Goal: Task Accomplishment & Management: Manage account settings

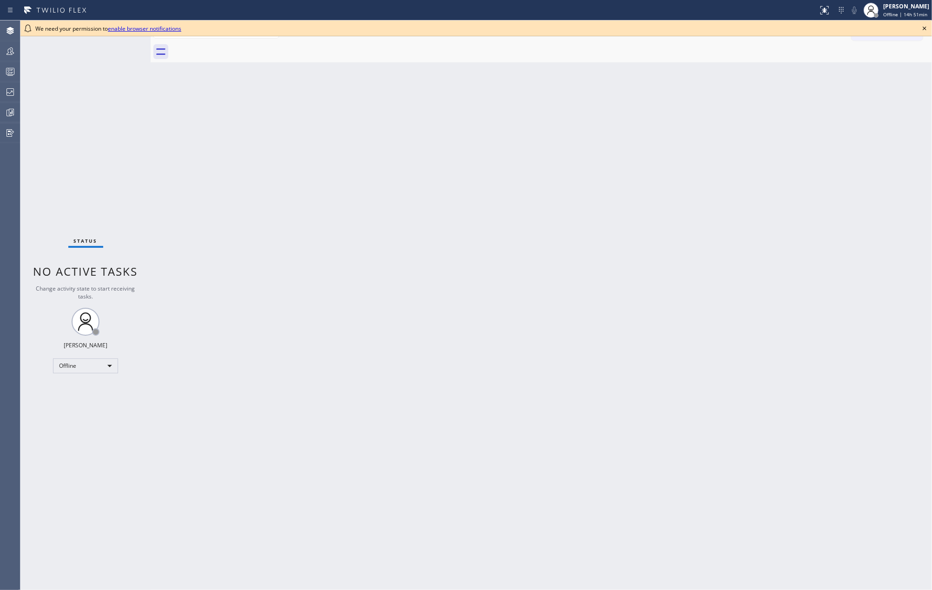
click at [244, 174] on div "Back to Dashboard Change Sender ID Customers Technicians Select a contact Outbo…" at bounding box center [541, 304] width 781 height 569
click at [887, 9] on div "[PERSON_NAME]" at bounding box center [906, 6] width 46 height 8
click at [873, 56] on button "Unavailable" at bounding box center [885, 61] width 93 height 12
click at [924, 26] on icon at bounding box center [924, 28] width 11 height 11
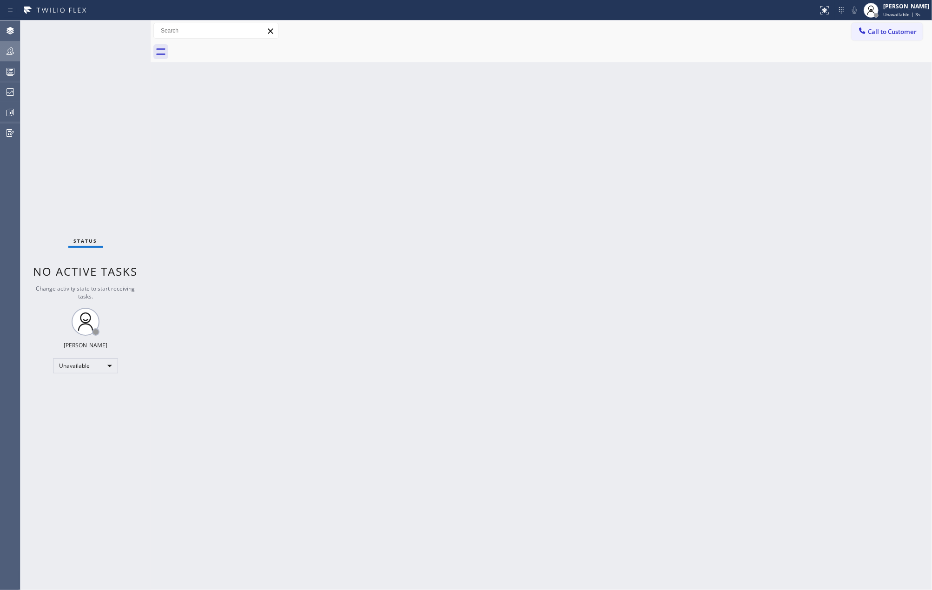
click at [6, 50] on icon at bounding box center [10, 51] width 11 height 11
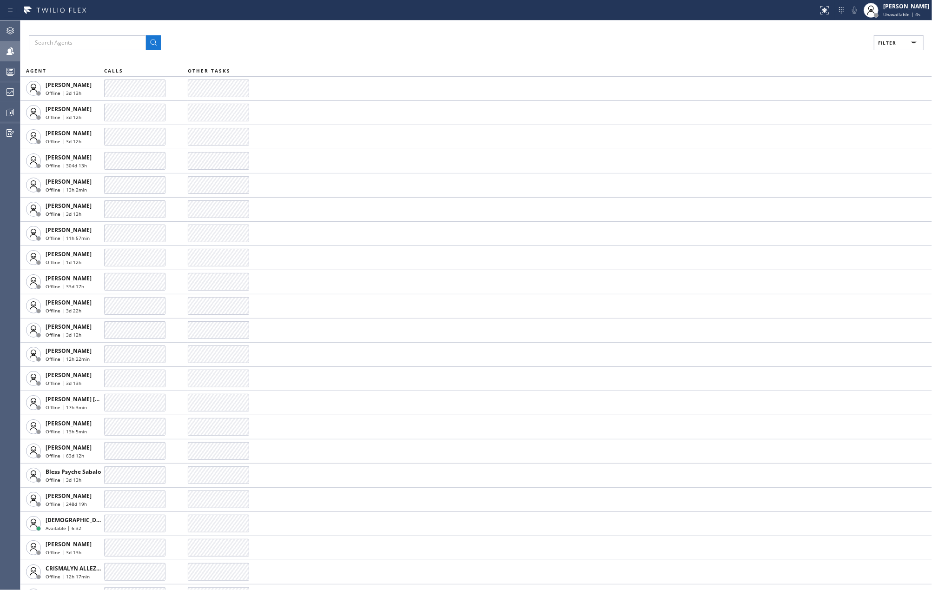
click at [902, 40] on button "Filter" at bounding box center [899, 42] width 50 height 15
click at [811, 109] on label "Available" at bounding box center [863, 110] width 122 height 8
click at [802, 109] on input "Available" at bounding box center [796, 109] width 11 height 11
checkbox input "true"
click at [871, 51] on span "Apply" at bounding box center [874, 53] width 19 height 7
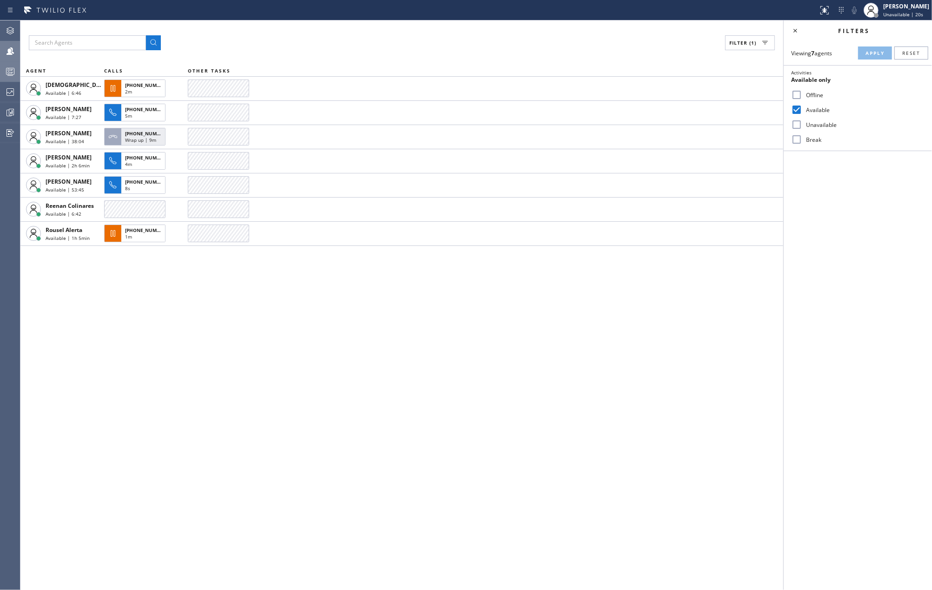
click at [7, 72] on icon at bounding box center [10, 71] width 11 height 11
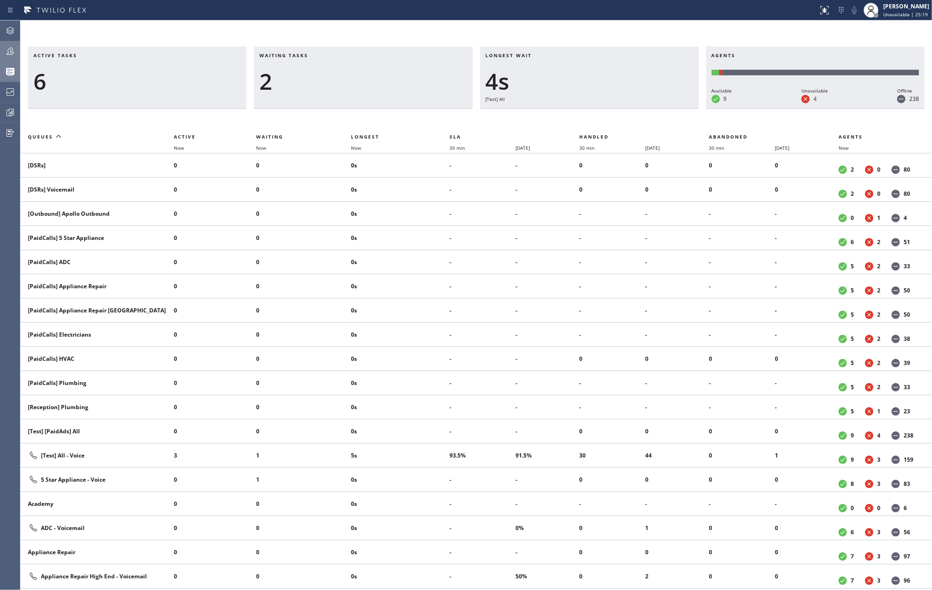
click at [372, 25] on div "Active tasks 6 Waiting tasks 2 Longest wait 4s [Test] All Agents Available 9 Un…" at bounding box center [475, 304] width 911 height 569
click at [887, 12] on span "Unavailable | 27:46" at bounding box center [905, 14] width 45 height 7
click at [851, 46] on button "Available" at bounding box center [885, 49] width 93 height 12
click at [908, 7] on div "[PERSON_NAME]" at bounding box center [906, 6] width 46 height 8
click at [877, 55] on button "Unavailable" at bounding box center [885, 61] width 93 height 12
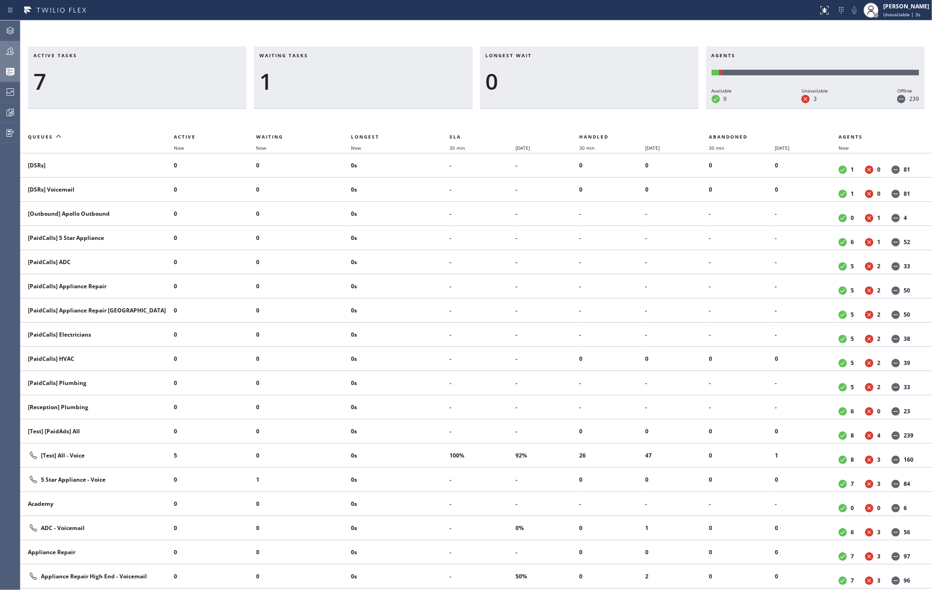
click at [380, 23] on div "Active tasks 7 Waiting tasks 1 Longest wait 0 Agents Available 9 Unavailable 3 …" at bounding box center [475, 304] width 911 height 569
click at [12, 56] on icon at bounding box center [10, 51] width 11 height 11
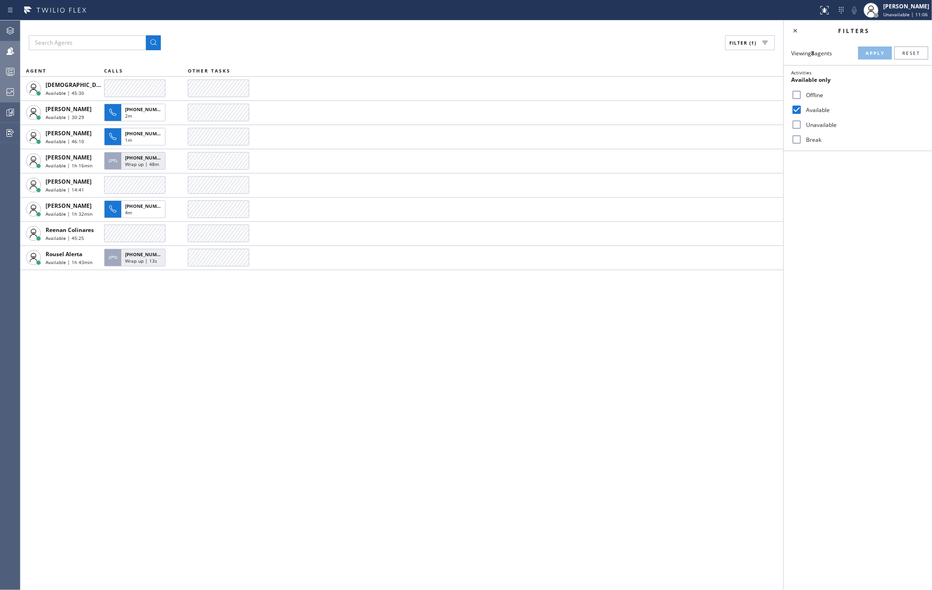
click at [6, 90] on icon at bounding box center [10, 91] width 11 height 11
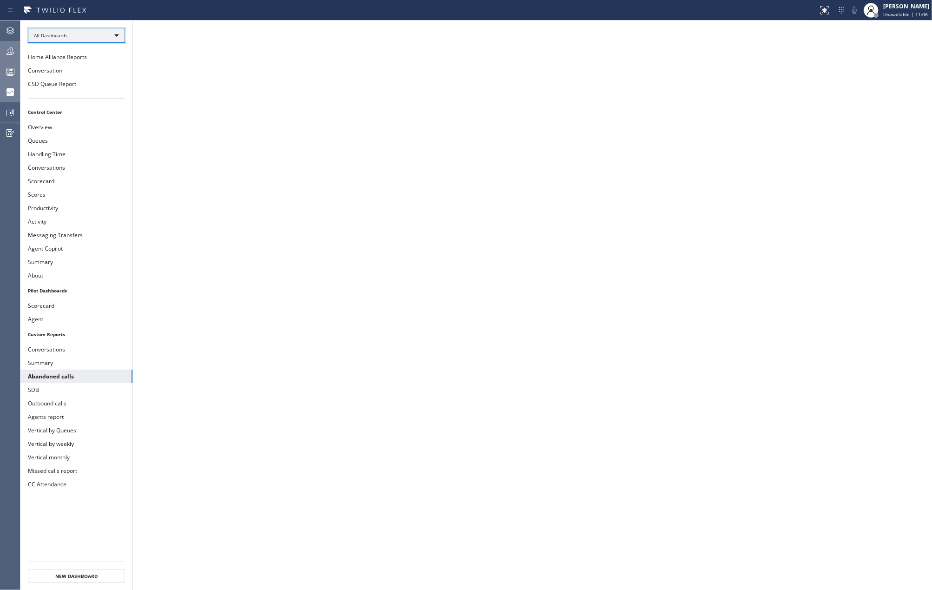
click at [92, 34] on div "All Dashboards" at bounding box center [76, 35] width 97 height 15
click at [73, 92] on li "Custom Reports" at bounding box center [75, 95] width 95 height 11
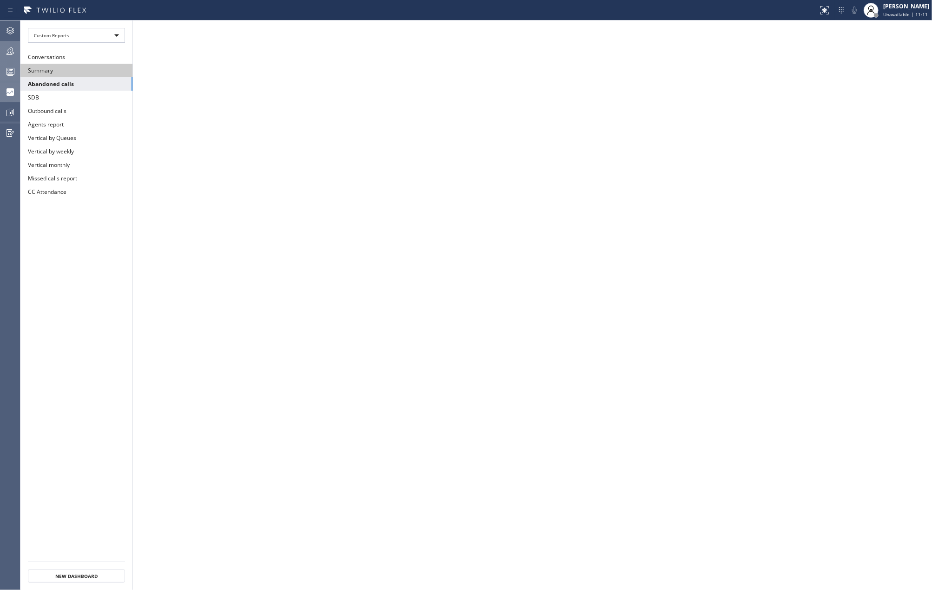
click at [78, 72] on button "Summary" at bounding box center [76, 70] width 112 height 13
click at [15, 71] on icon at bounding box center [10, 71] width 11 height 11
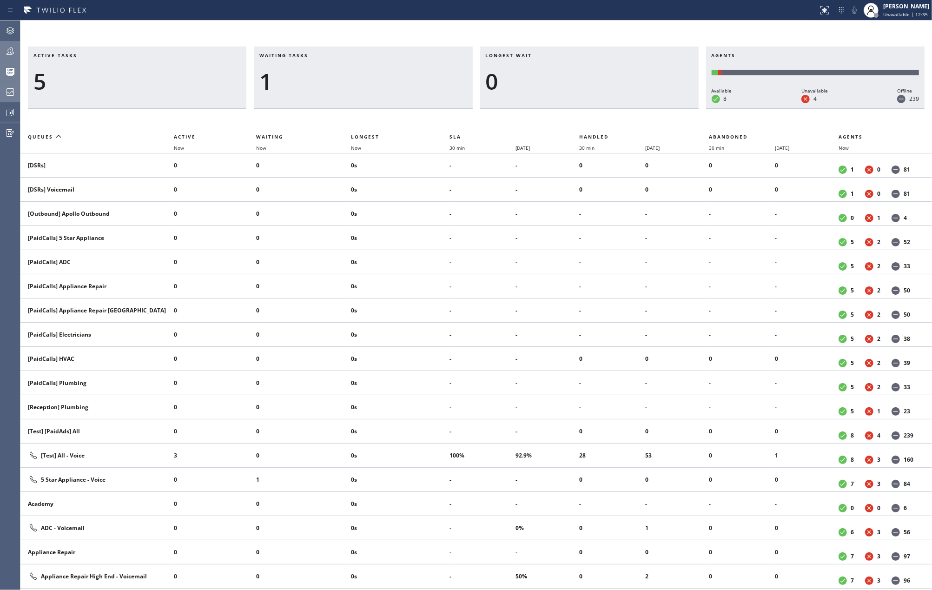
click at [7, 51] on icon at bounding box center [10, 51] width 11 height 11
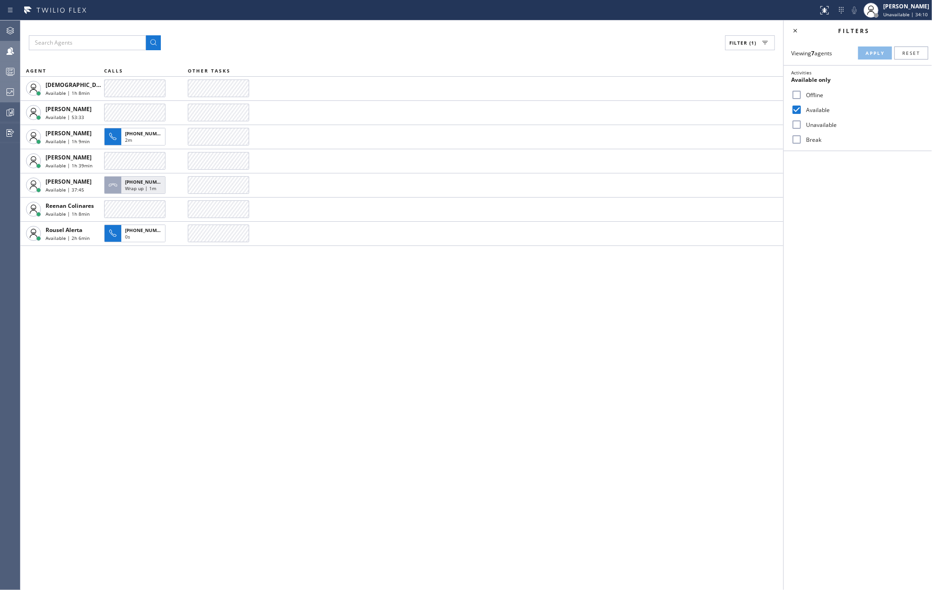
click at [8, 70] on icon at bounding box center [10, 71] width 11 height 11
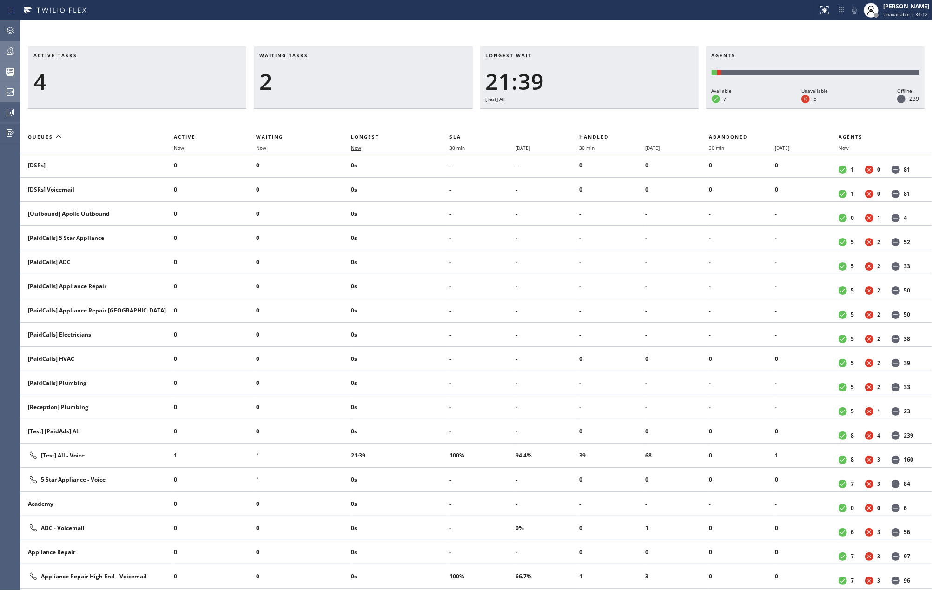
click at [355, 147] on span "Now" at bounding box center [356, 148] width 10 height 7
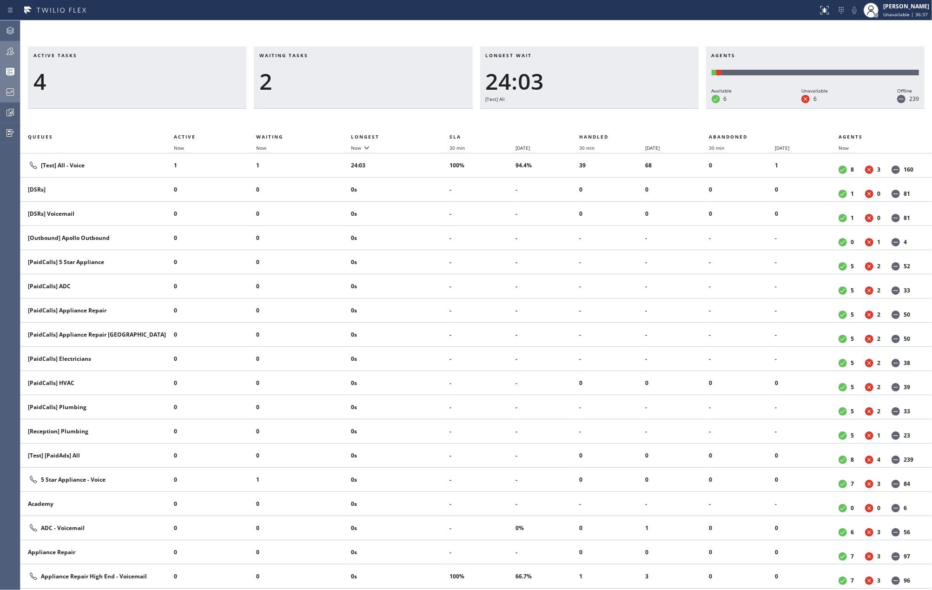
click at [12, 51] on icon at bounding box center [10, 50] width 7 height 7
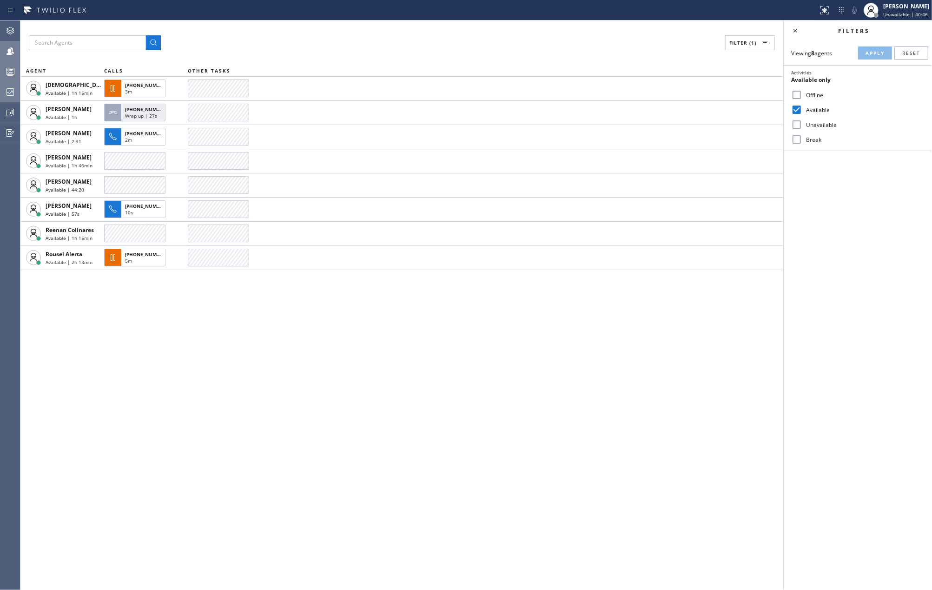
click at [8, 67] on icon at bounding box center [10, 71] width 11 height 11
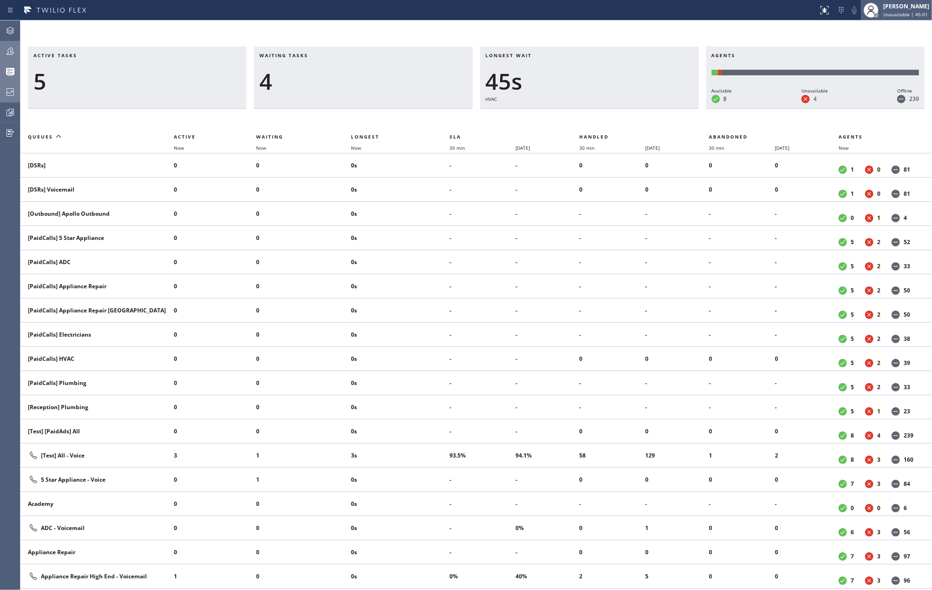
click at [896, 12] on span "Unavailable | 45:01" at bounding box center [905, 14] width 45 height 7
click at [878, 51] on button "Available" at bounding box center [885, 49] width 93 height 12
click at [13, 55] on icon at bounding box center [10, 51] width 11 height 11
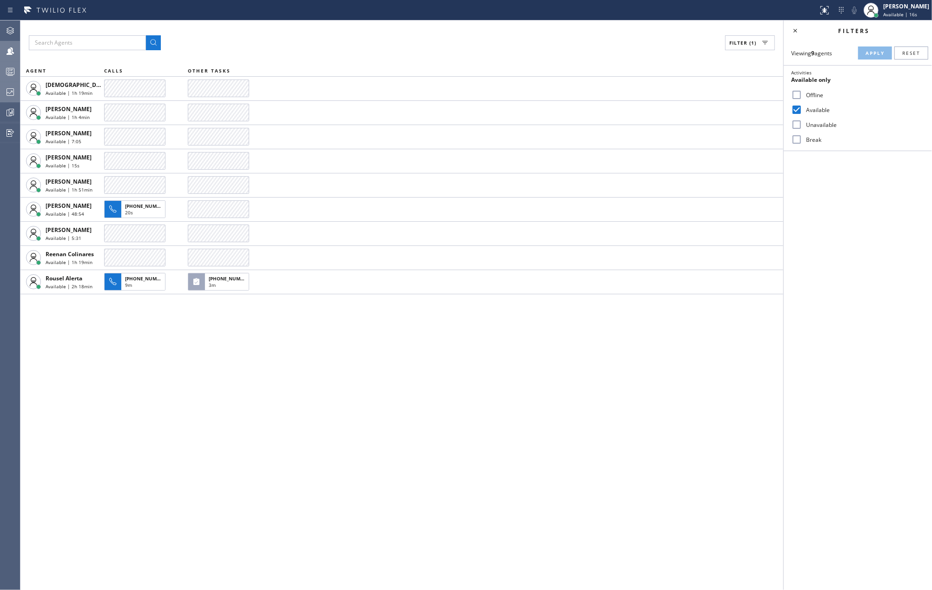
click at [14, 70] on rect at bounding box center [11, 71] width 8 height 7
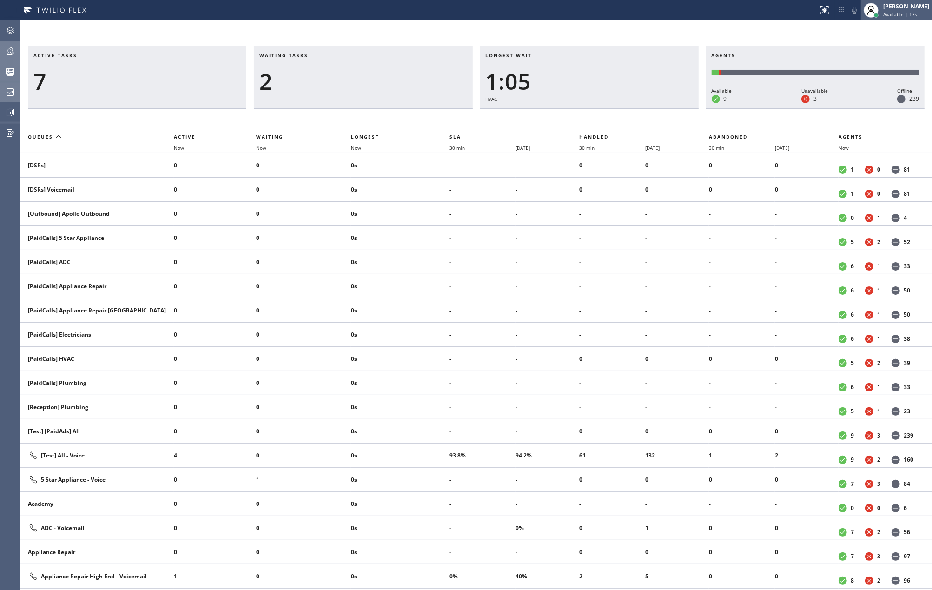
click at [905, 13] on span "Available | 17s" at bounding box center [900, 14] width 34 height 7
click at [866, 60] on button "Unavailable" at bounding box center [885, 61] width 93 height 12
click at [8, 46] on icon at bounding box center [10, 51] width 11 height 11
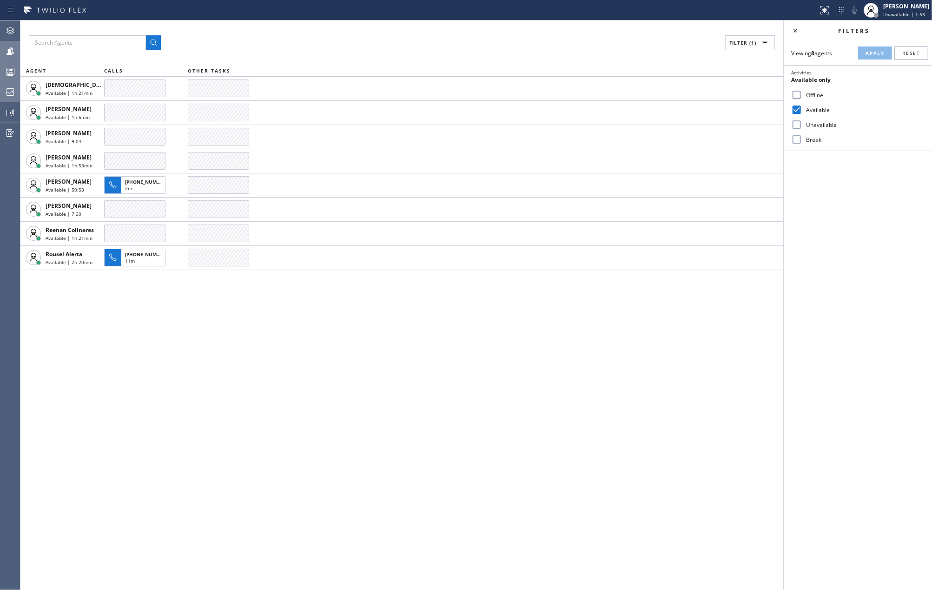
click at [15, 71] on icon at bounding box center [10, 71] width 11 height 11
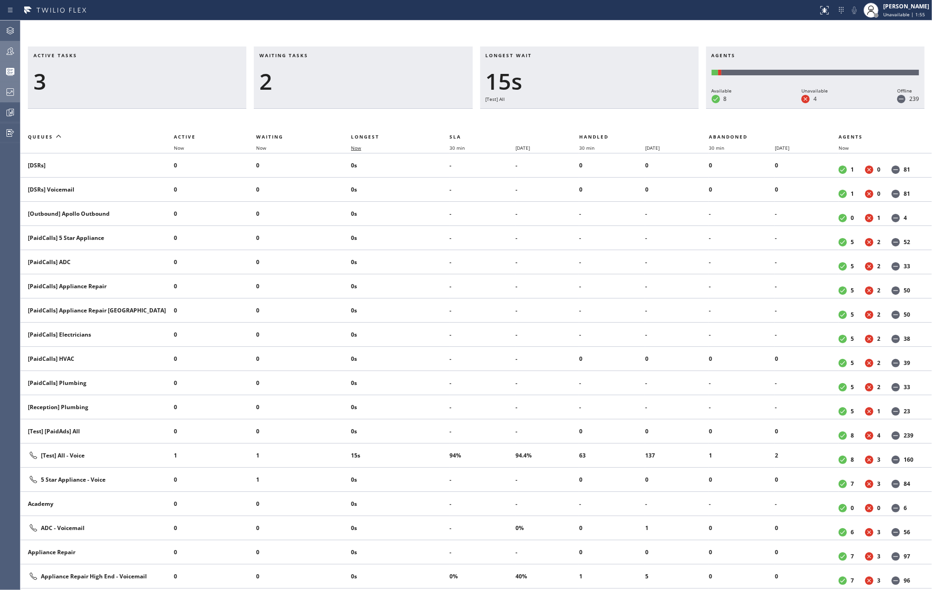
click at [358, 145] on span "Now" at bounding box center [356, 148] width 10 height 7
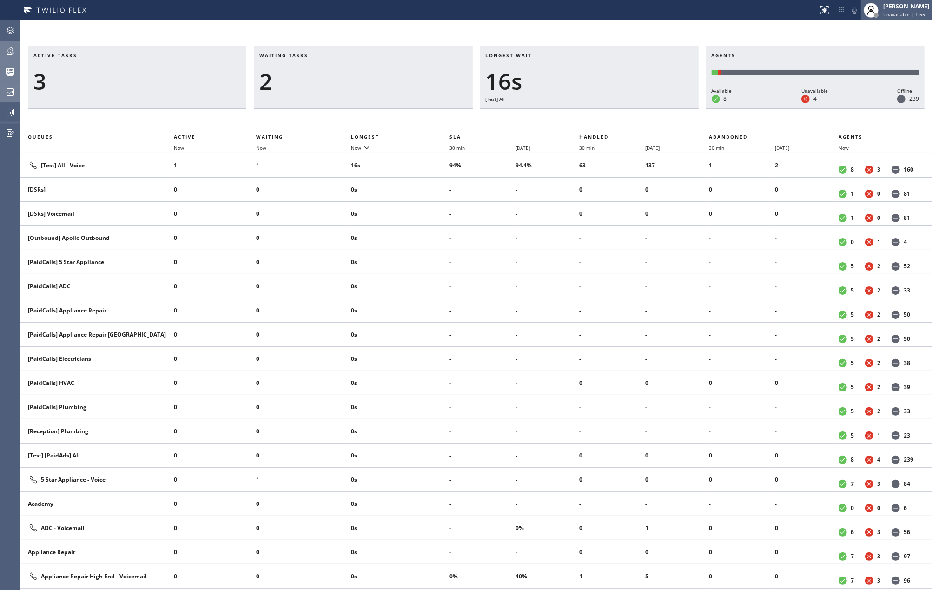
click at [907, 15] on span "Unavailable | 1:55" at bounding box center [904, 14] width 42 height 7
click at [866, 49] on button "Available" at bounding box center [885, 49] width 93 height 12
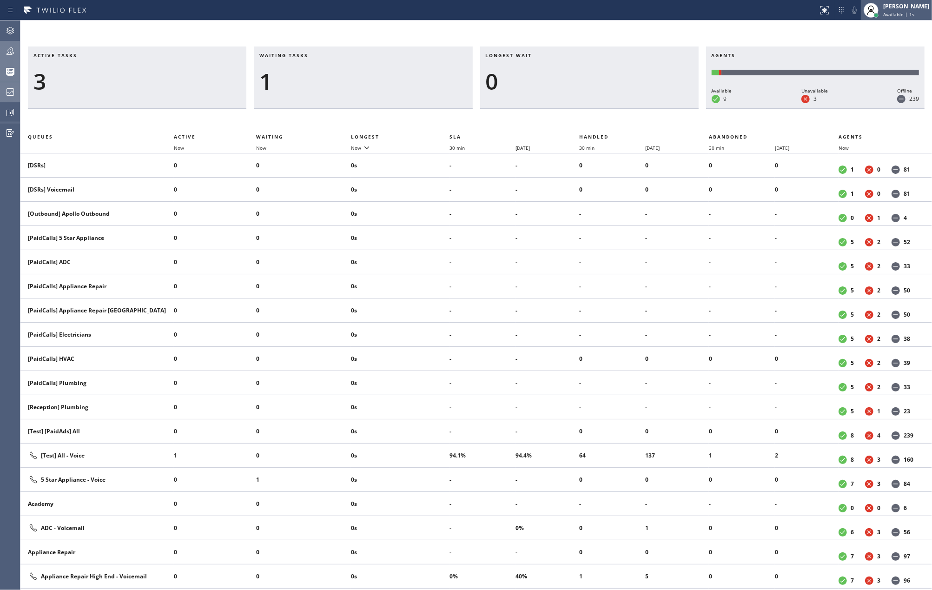
click at [881, 12] on div at bounding box center [871, 10] width 20 height 20
click at [876, 62] on button "Unavailable" at bounding box center [885, 61] width 93 height 12
click at [13, 48] on icon at bounding box center [10, 51] width 11 height 11
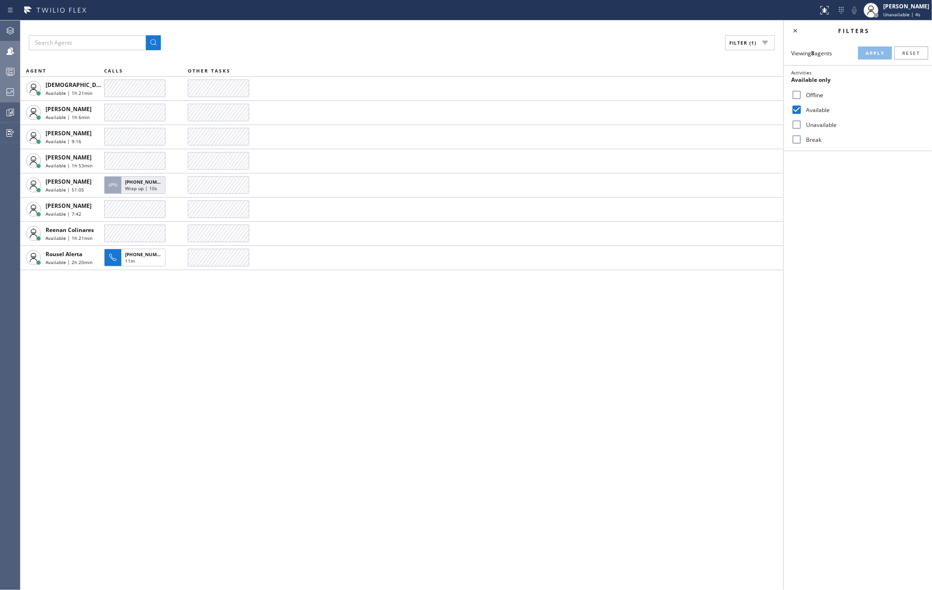
click at [13, 72] on icon at bounding box center [10, 71] width 11 height 11
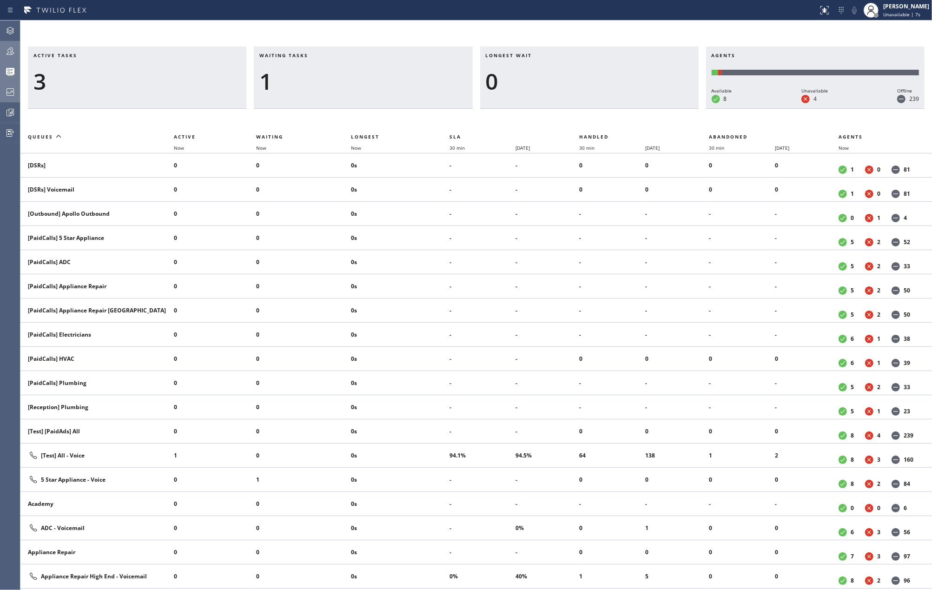
click at [14, 53] on icon at bounding box center [10, 51] width 11 height 11
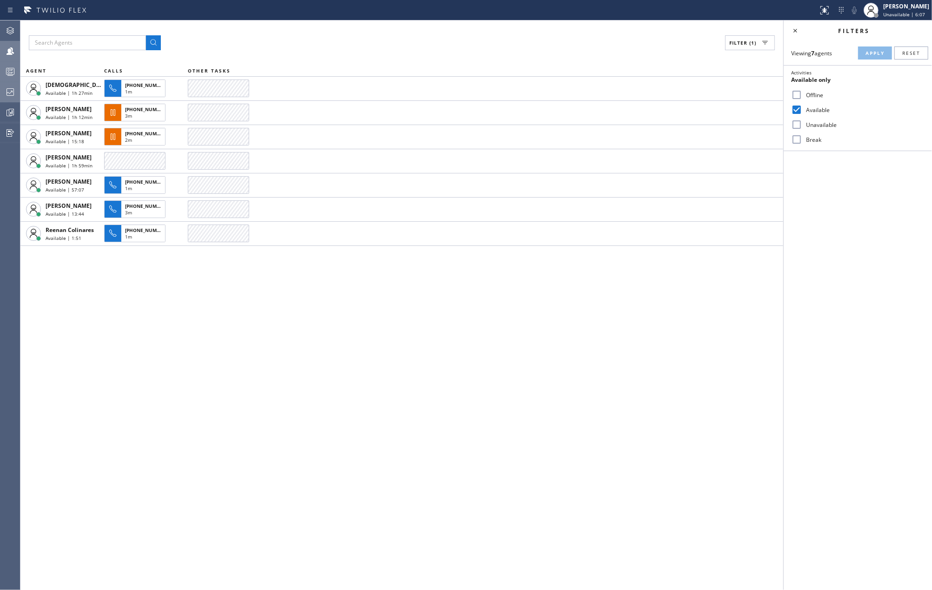
click at [12, 70] on icon at bounding box center [10, 73] width 5 height 6
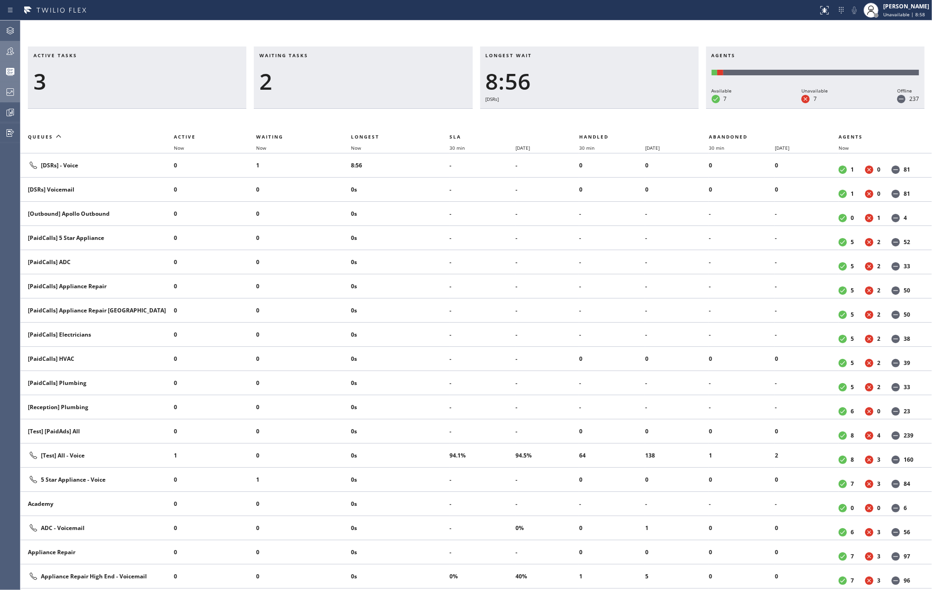
click at [13, 51] on icon at bounding box center [10, 51] width 11 height 11
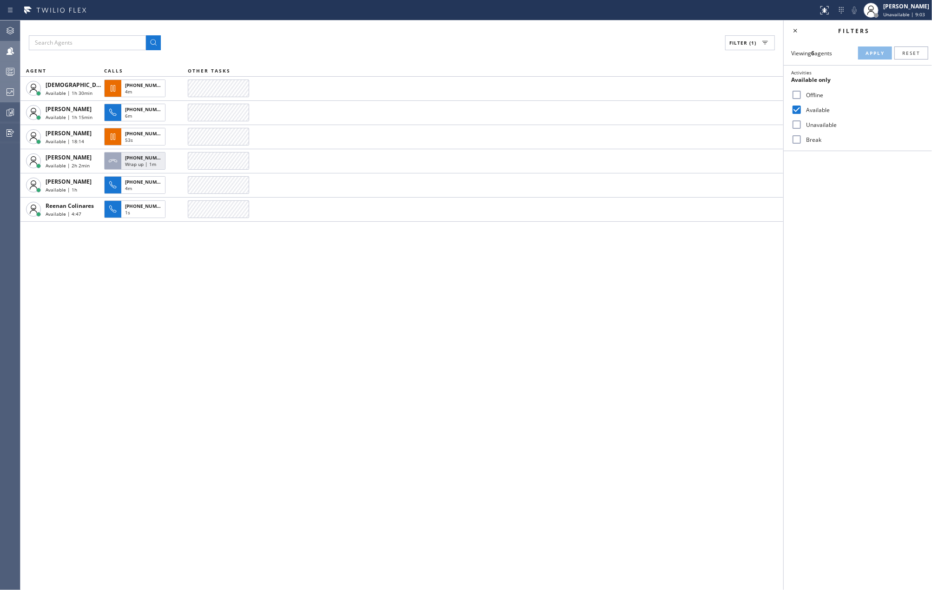
click at [13, 72] on icon at bounding box center [10, 71] width 11 height 11
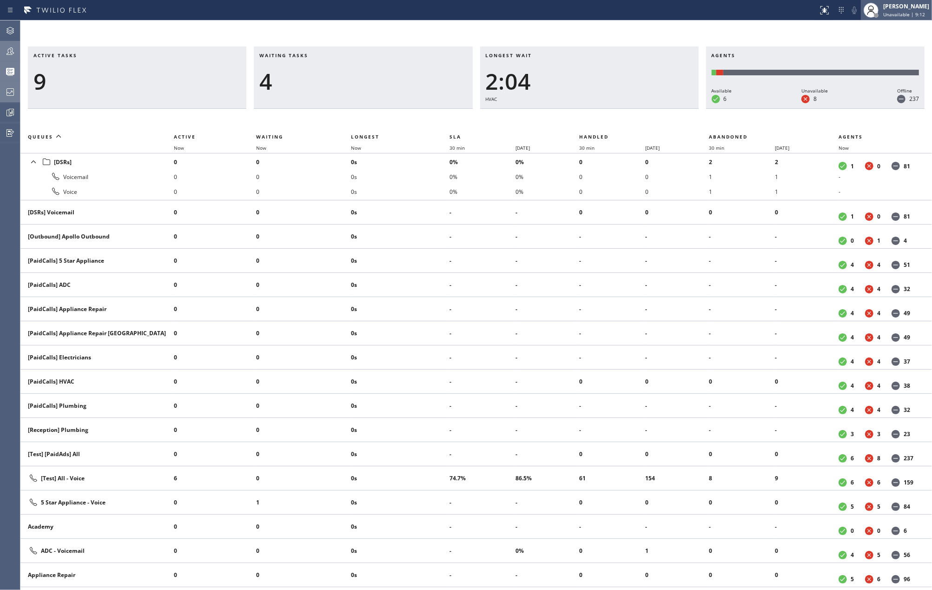
click at [902, 4] on div "[PERSON_NAME]" at bounding box center [906, 6] width 46 height 8
click at [881, 49] on button "Available" at bounding box center [885, 49] width 93 height 12
click at [355, 149] on span "Now" at bounding box center [356, 148] width 10 height 7
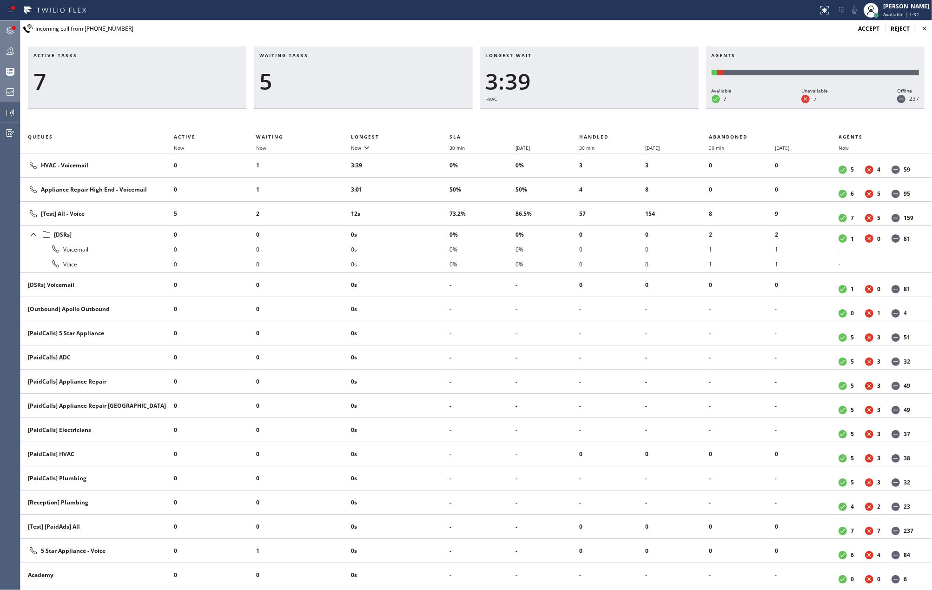
click at [10, 32] on icon at bounding box center [10, 30] width 7 height 7
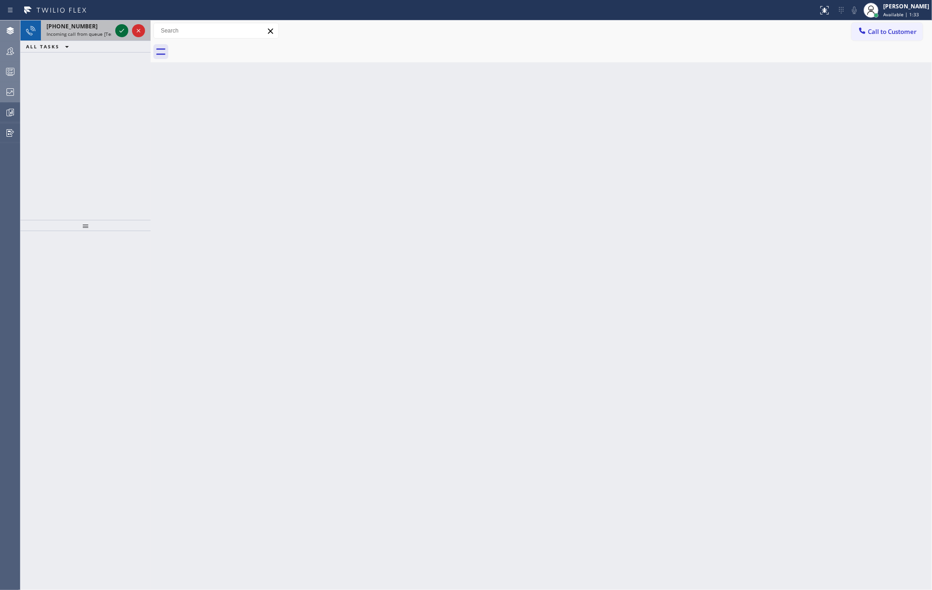
click at [118, 30] on icon at bounding box center [121, 30] width 11 height 11
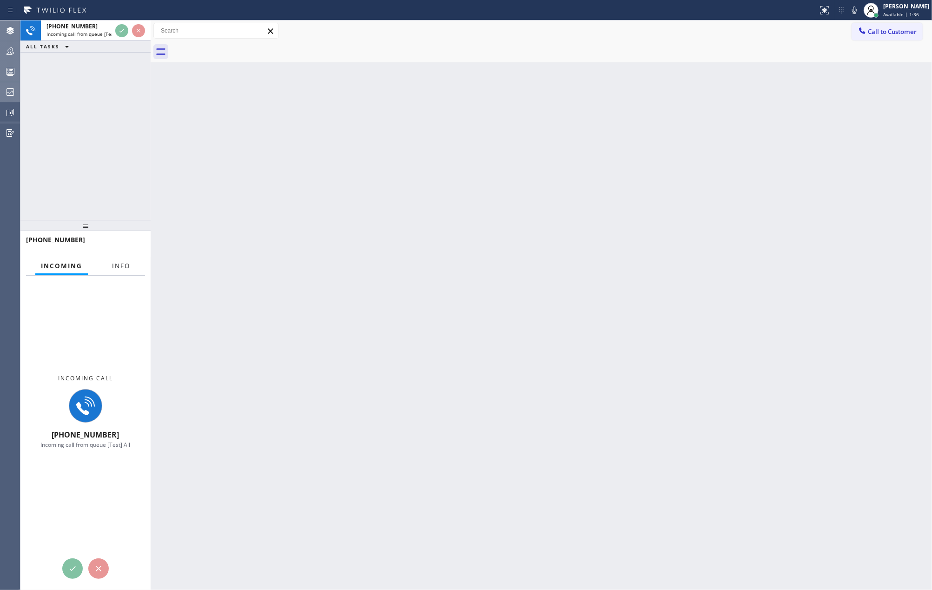
click at [129, 263] on span "Info" at bounding box center [121, 266] width 18 height 8
click at [125, 268] on button "Info" at bounding box center [120, 266] width 29 height 18
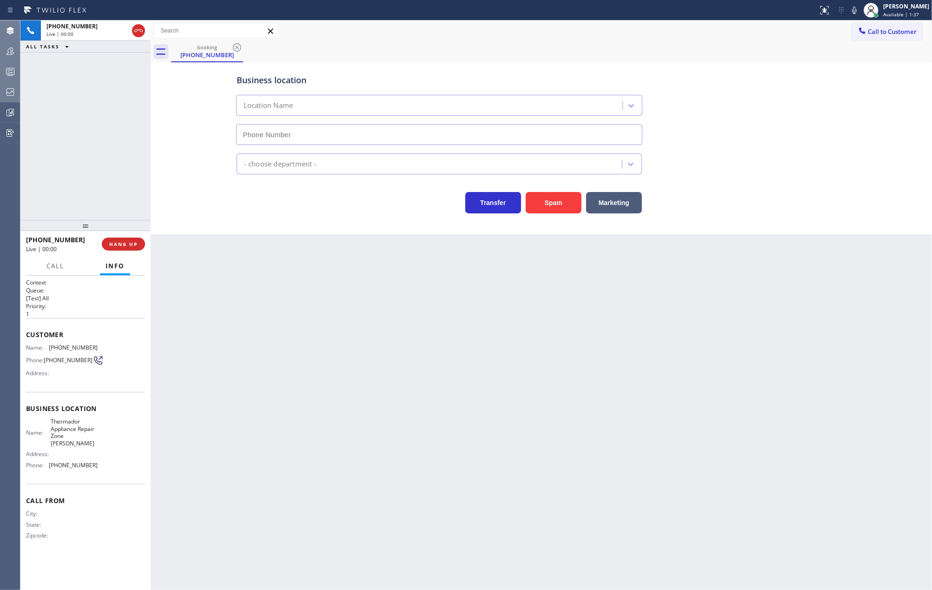
type input "(813) 519-5947"
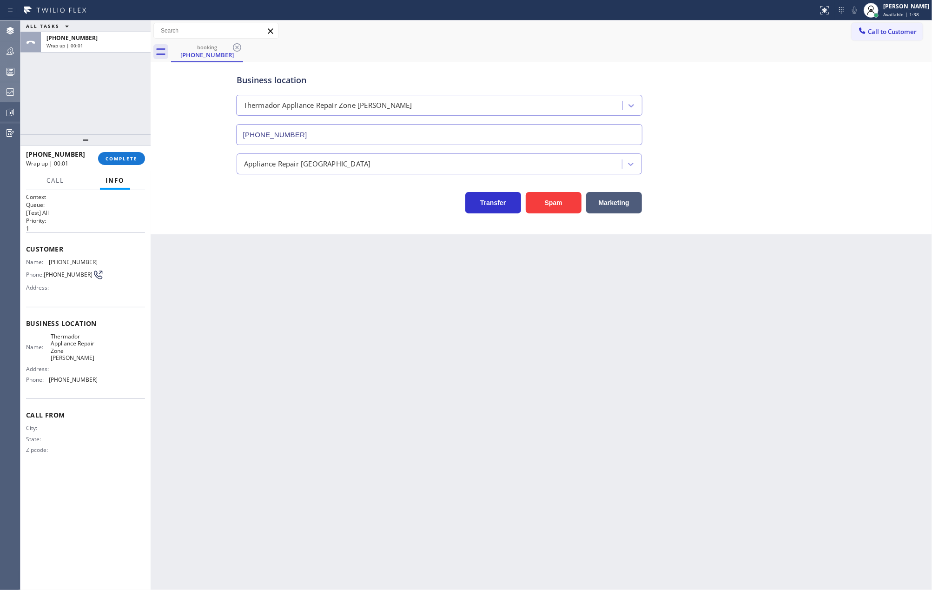
drag, startPoint x: 92, startPoint y: 227, endPoint x: 105, endPoint y: 91, distance: 136.7
click at [105, 91] on div "ALL TASKS ALL TASKS ACTIVE TASKS TASKS IN WRAP UP +16562252583 Wrap up | 00:01 …" at bounding box center [85, 304] width 130 height 569
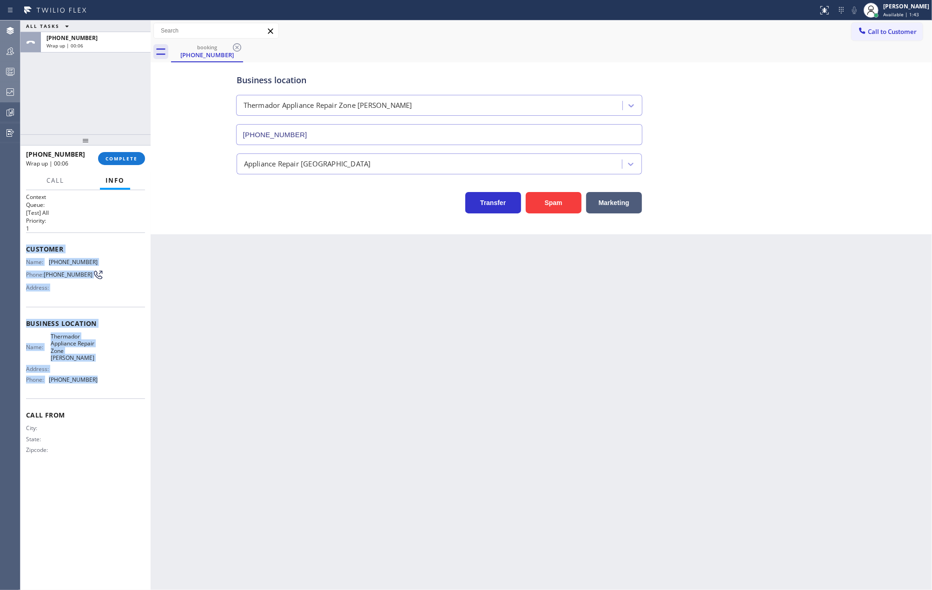
drag, startPoint x: 22, startPoint y: 249, endPoint x: 119, endPoint y: 362, distance: 148.3
click at [118, 364] on div "Context Queue: [Test] All Priority: 1 Customer Name: (656) 225-2583 Phone: (656…" at bounding box center [85, 390] width 130 height 400
copy div "Customer Name: (656) 225-2583 Phone: (656) 225-2583 Address: Business location …"
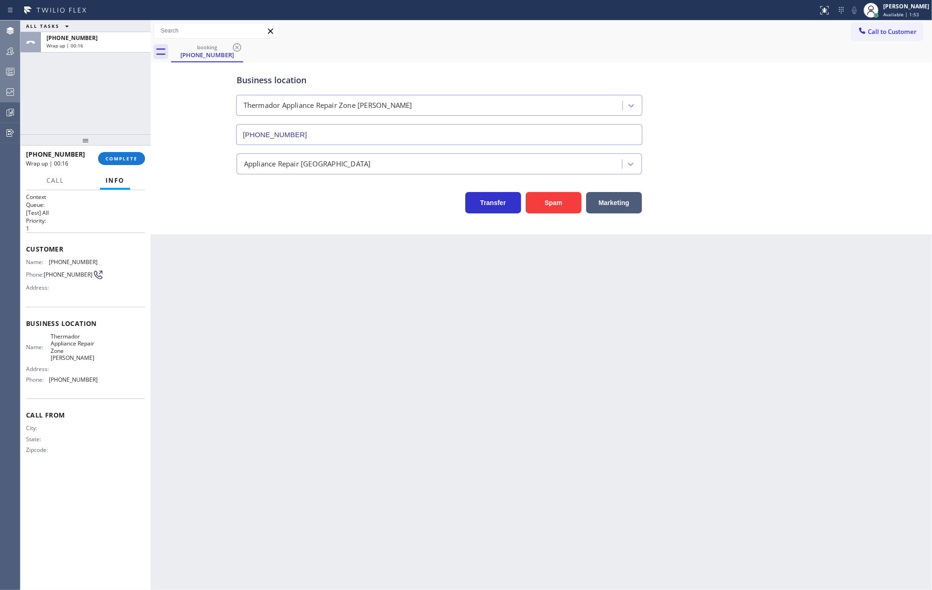
click at [232, 310] on div "Back to Dashboard Change Sender ID Customers Technicians Select a contact Outbo…" at bounding box center [541, 304] width 781 height 569
click at [7, 71] on icon at bounding box center [10, 71] width 11 height 11
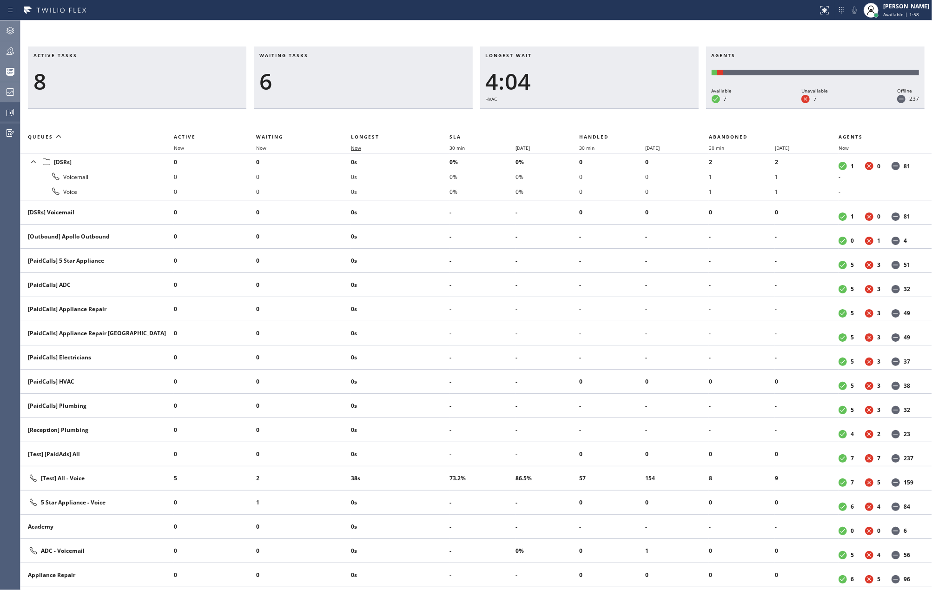
click at [359, 147] on span "Now" at bounding box center [356, 148] width 10 height 7
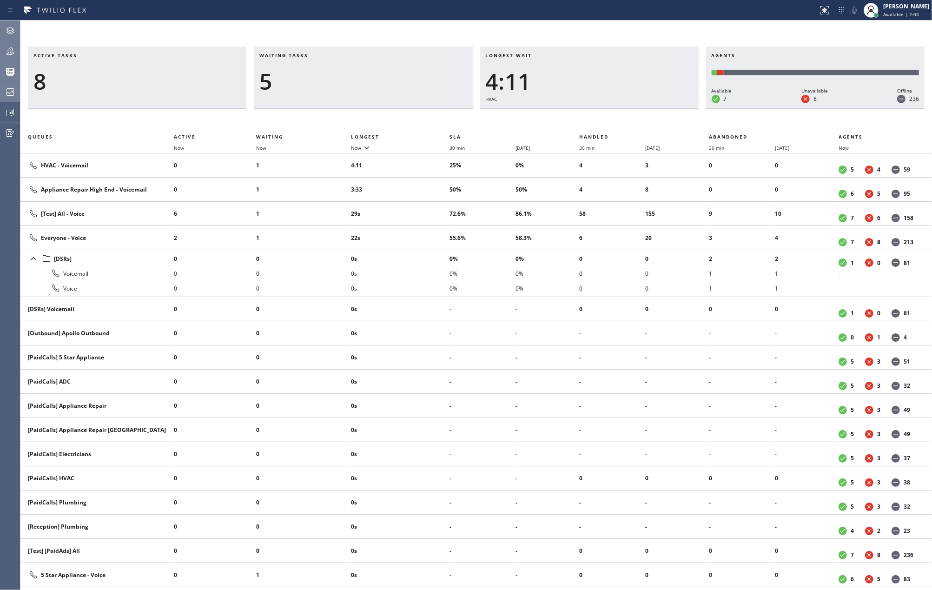
click at [8, 30] on icon at bounding box center [10, 30] width 11 height 11
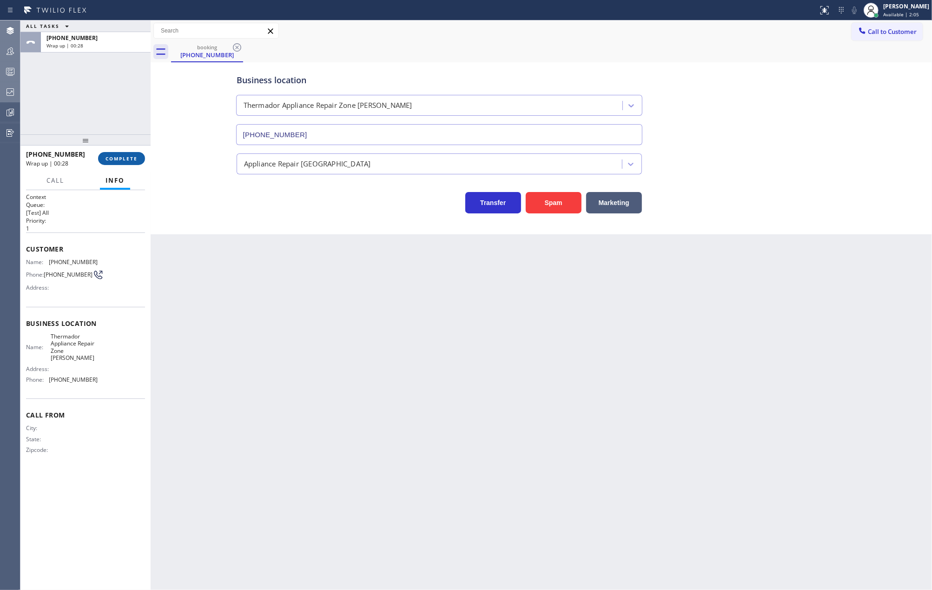
click at [125, 160] on span "COMPLETE" at bounding box center [121, 158] width 32 height 7
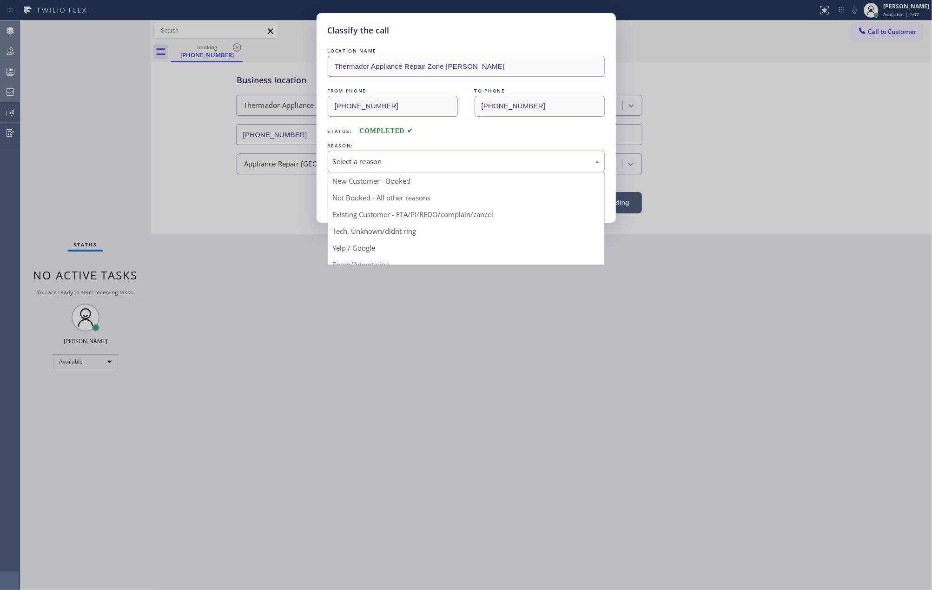
click at [465, 158] on div "Select a reason" at bounding box center [466, 161] width 267 height 11
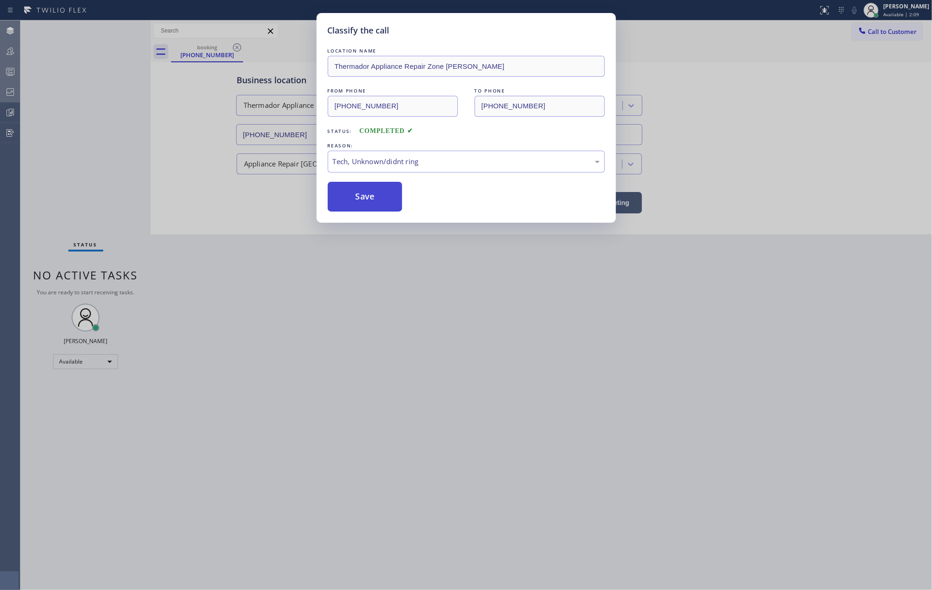
click at [387, 199] on button "Save" at bounding box center [365, 197] width 75 height 30
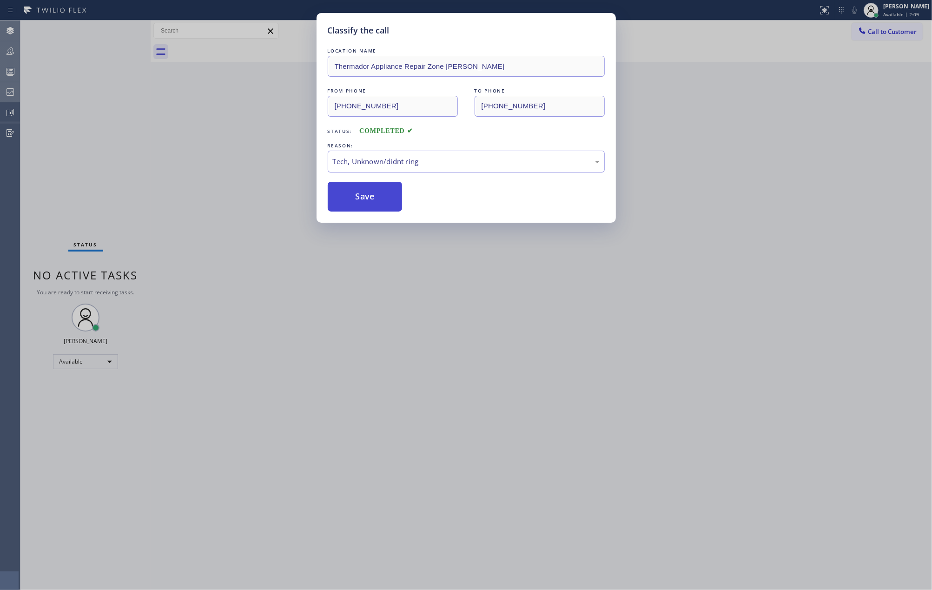
click at [387, 199] on button "Save" at bounding box center [365, 197] width 75 height 30
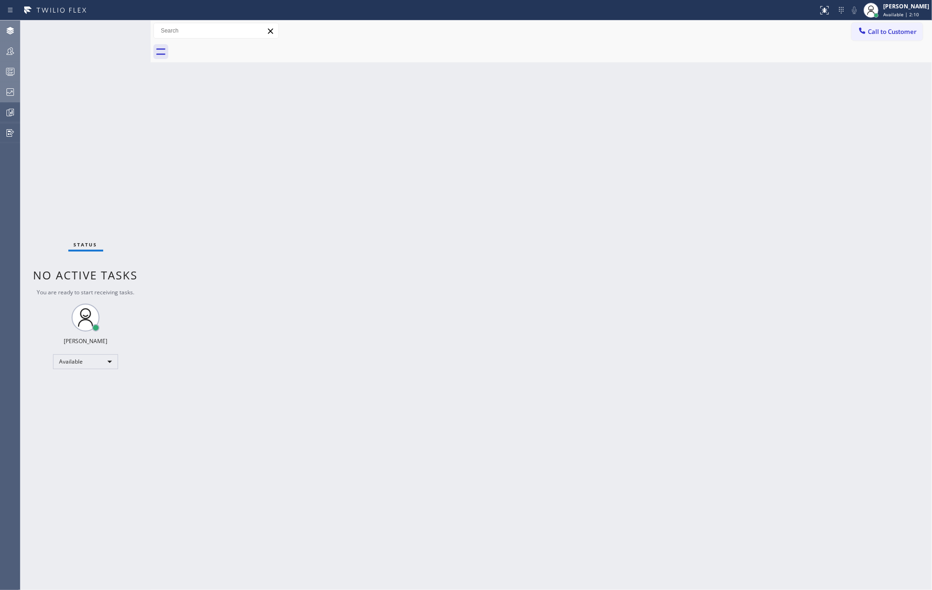
click at [731, 151] on div "Classify the call LOCATION NAME Thermador Appliance Repair Zone Brandon FROM PH…" at bounding box center [475, 304] width 911 height 569
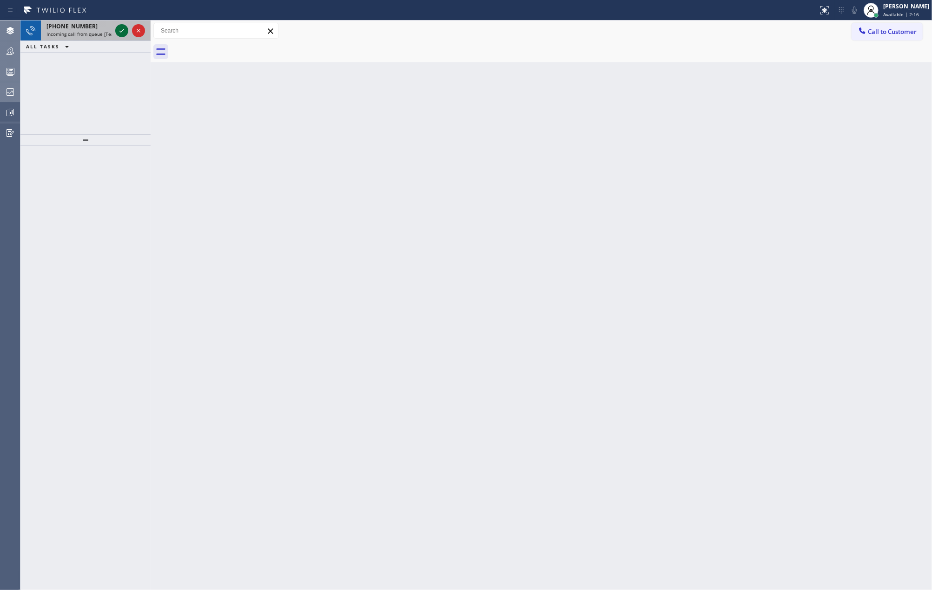
click at [118, 30] on icon at bounding box center [121, 30] width 11 height 11
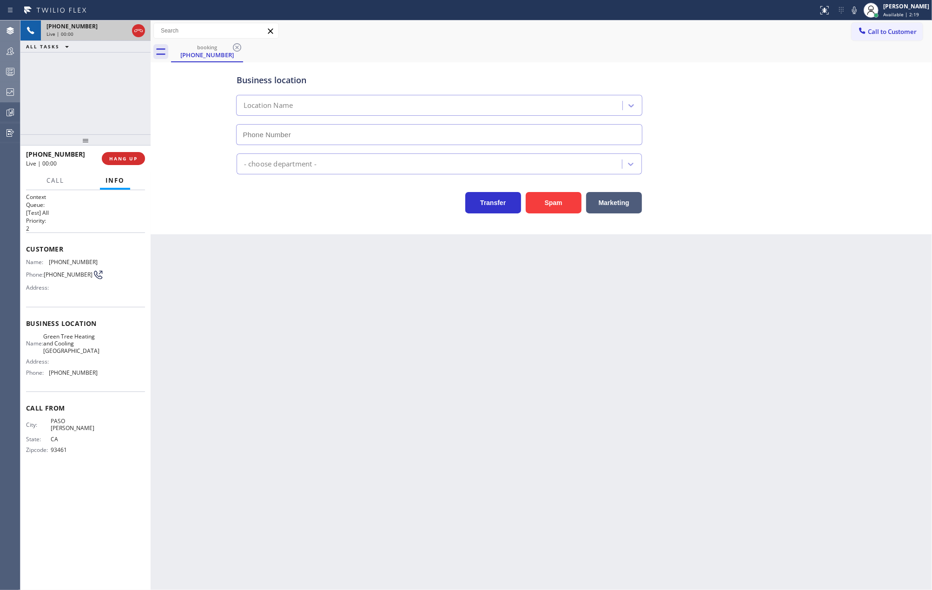
type input "(805) 659-8400"
click at [562, 203] on button "Spam" at bounding box center [554, 202] width 56 height 21
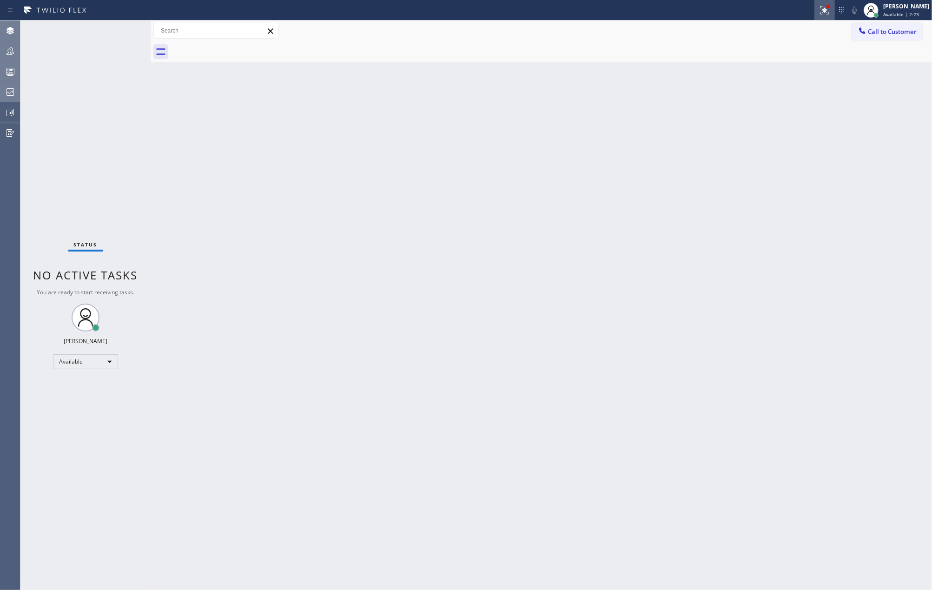
click at [830, 9] on icon at bounding box center [824, 10] width 11 height 11
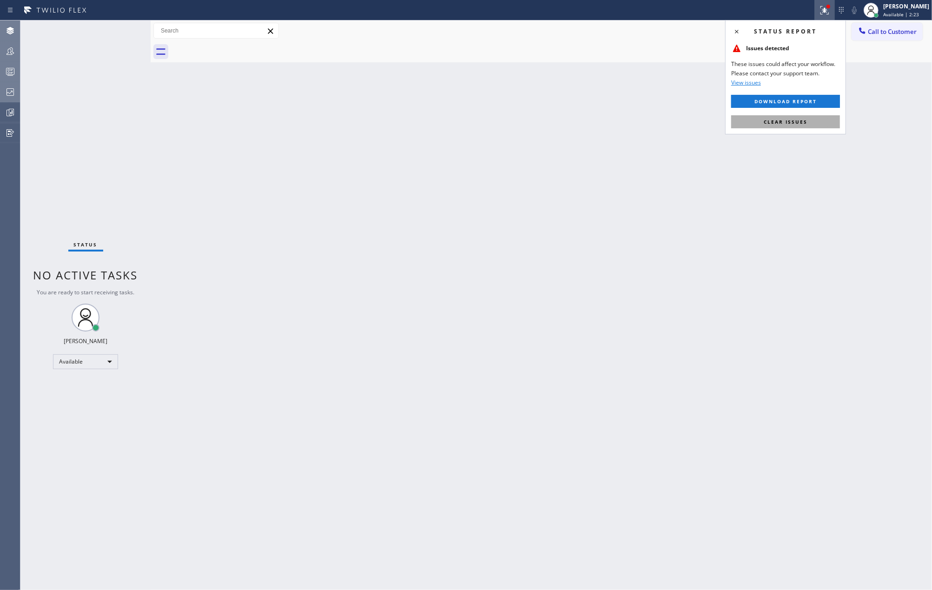
click at [777, 121] on span "Clear issues" at bounding box center [786, 122] width 44 height 7
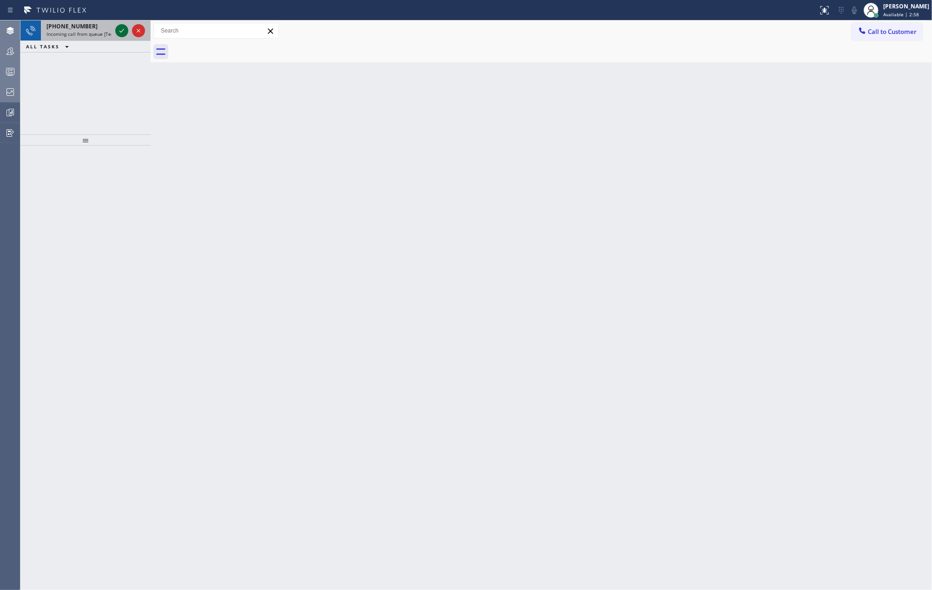
click at [119, 33] on icon at bounding box center [121, 30] width 11 height 11
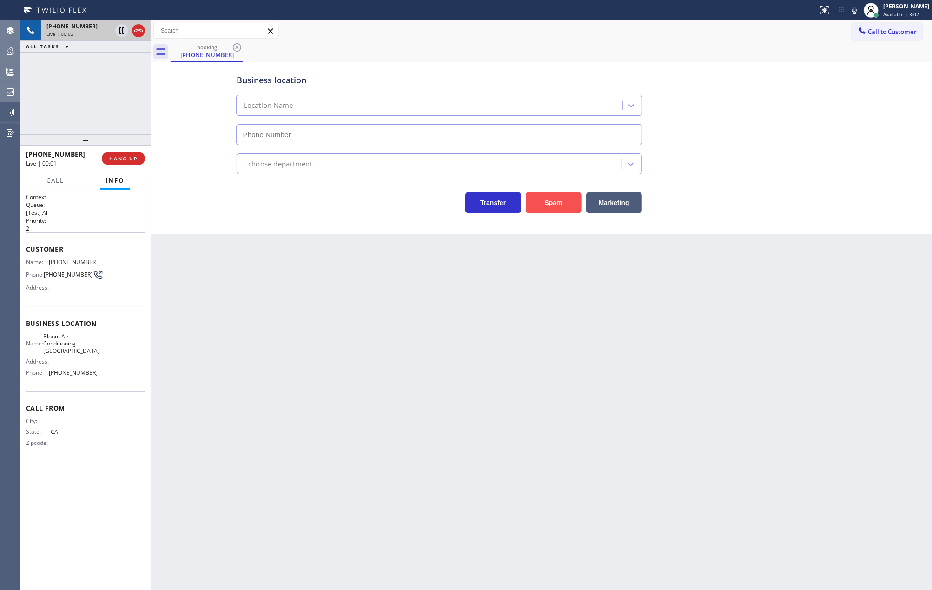
click at [549, 207] on button "Spam" at bounding box center [554, 202] width 56 height 21
drag, startPoint x: 90, startPoint y: 261, endPoint x: 49, endPoint y: 266, distance: 41.6
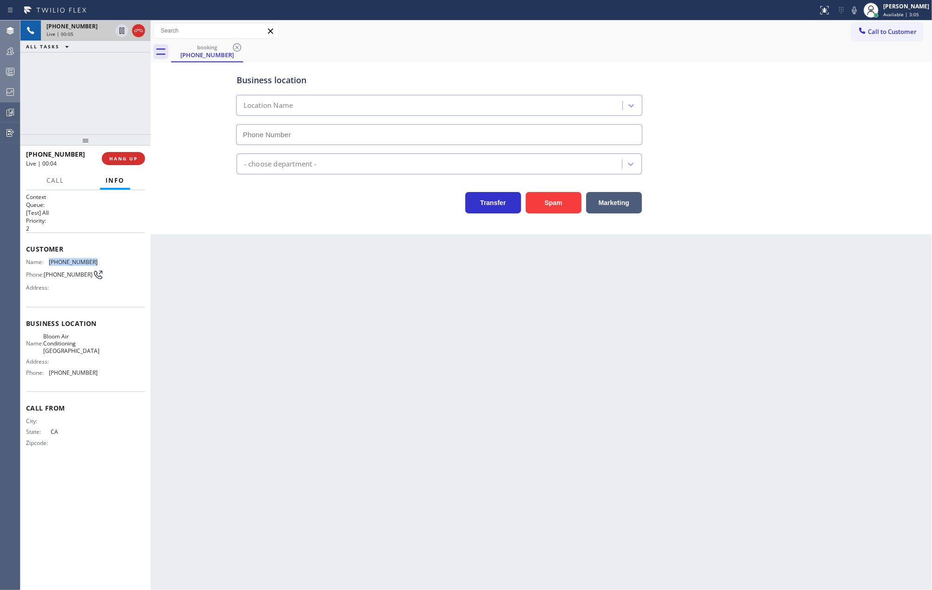
click at [49, 265] on div "Name: (530) 806-0688" at bounding box center [62, 261] width 72 height 7
copy div "(530) 806-0688"
click at [560, 199] on button "Spam" at bounding box center [554, 202] width 56 height 21
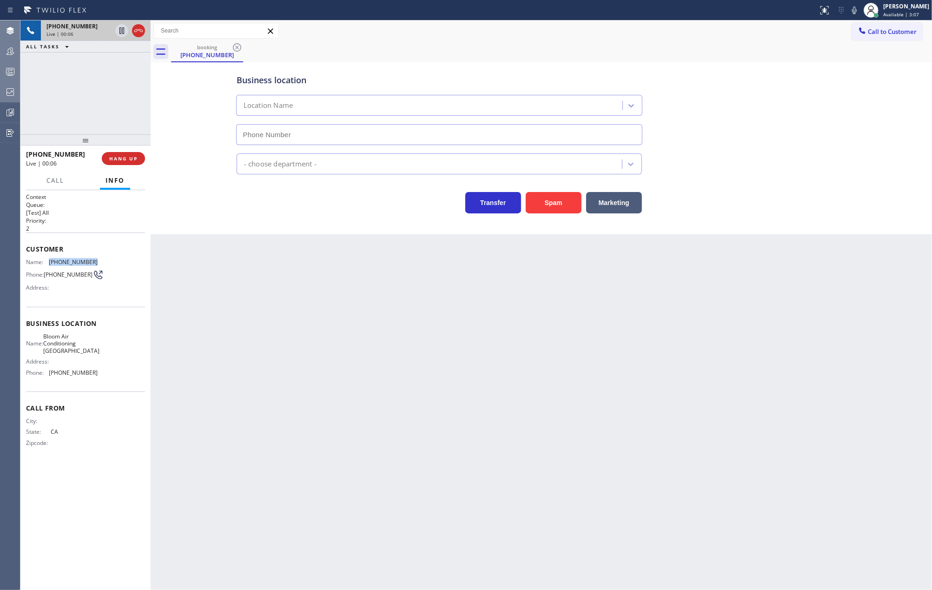
drag, startPoint x: 560, startPoint y: 199, endPoint x: 328, endPoint y: 135, distance: 240.6
click at [549, 201] on button "Spam" at bounding box center [554, 202] width 56 height 21
click at [557, 207] on button "Spam" at bounding box center [554, 202] width 56 height 21
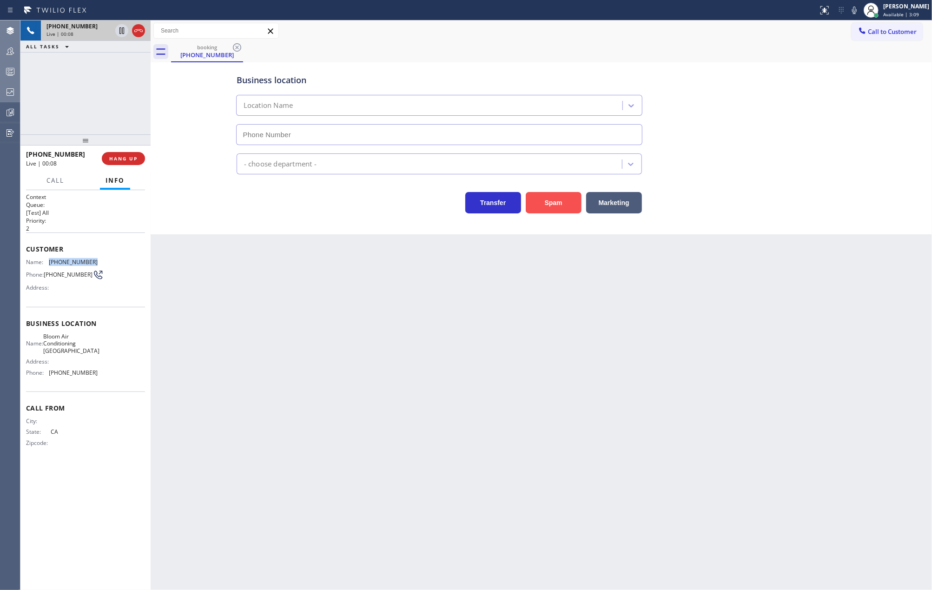
click at [557, 207] on button "Spam" at bounding box center [554, 202] width 56 height 21
click at [125, 160] on span "HANG UP" at bounding box center [123, 158] width 28 height 7
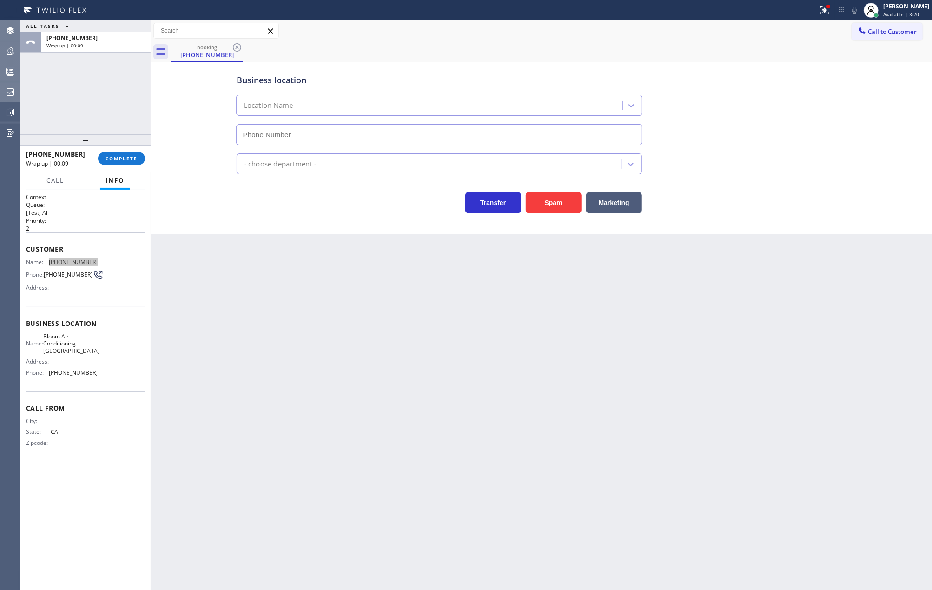
type input "(530) 290-6484"
click at [100, 259] on div "Name: (530) 806-0688 Phone: (530) 806-0688 Address:" at bounding box center [85, 276] width 119 height 37
drag, startPoint x: 100, startPoint y: 259, endPoint x: 50, endPoint y: 265, distance: 50.6
click at [50, 265] on div "Name: (530) 806-0688 Phone: (530) 806-0688 Address:" at bounding box center [85, 276] width 119 height 37
click at [118, 157] on span "COMPLETE" at bounding box center [121, 158] width 32 height 7
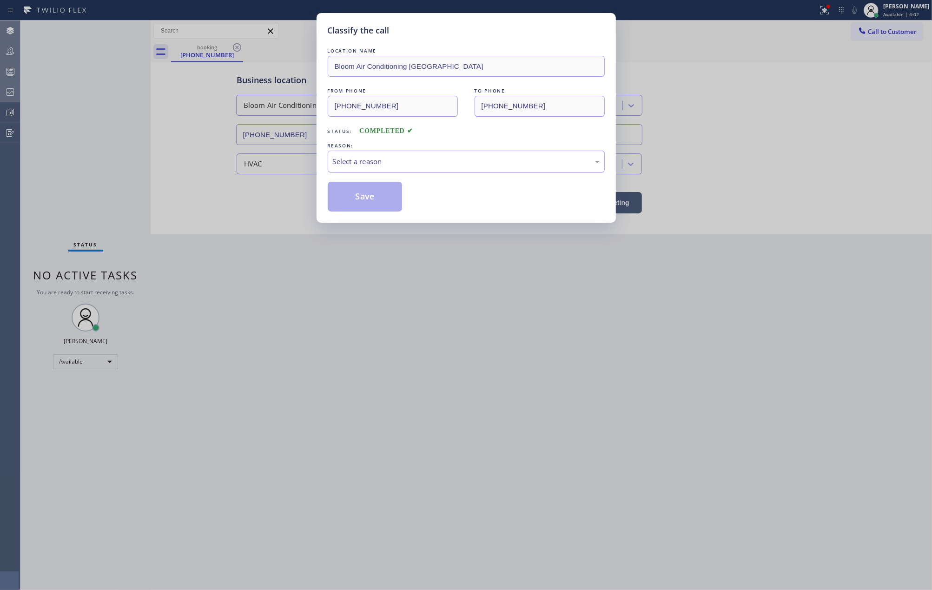
click at [395, 160] on div "Select a reason" at bounding box center [466, 161] width 267 height 11
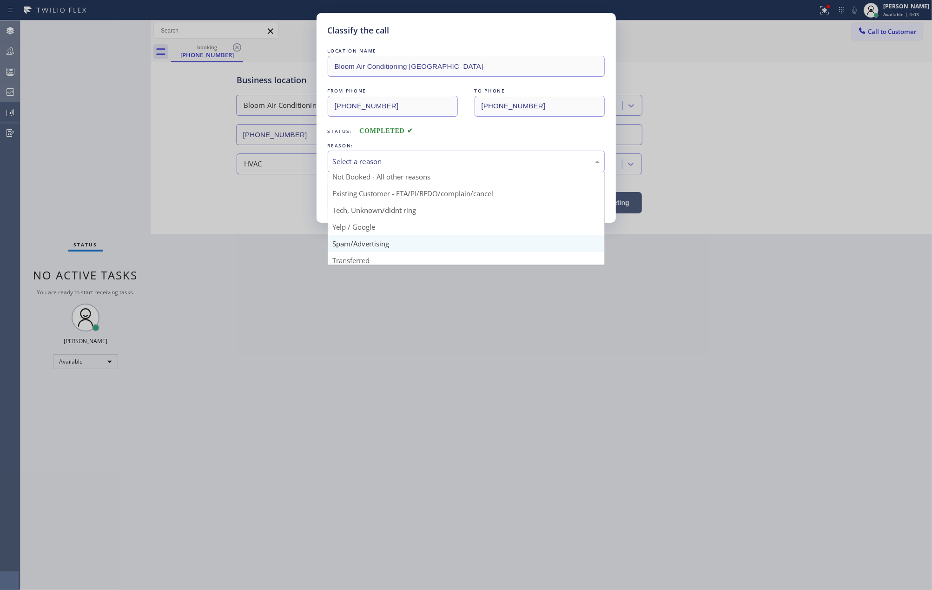
scroll to position [59, 0]
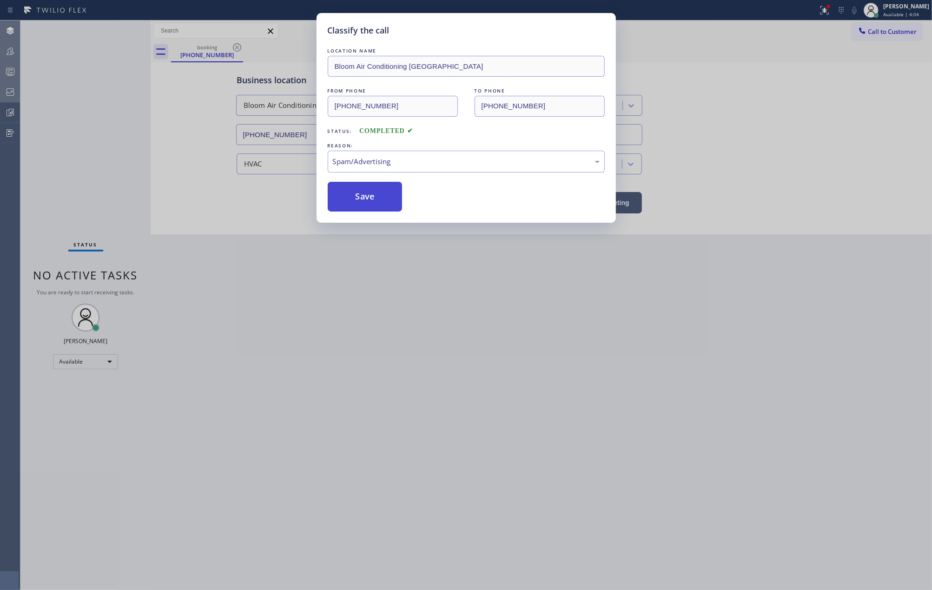
click at [369, 195] on button "Save" at bounding box center [365, 197] width 75 height 30
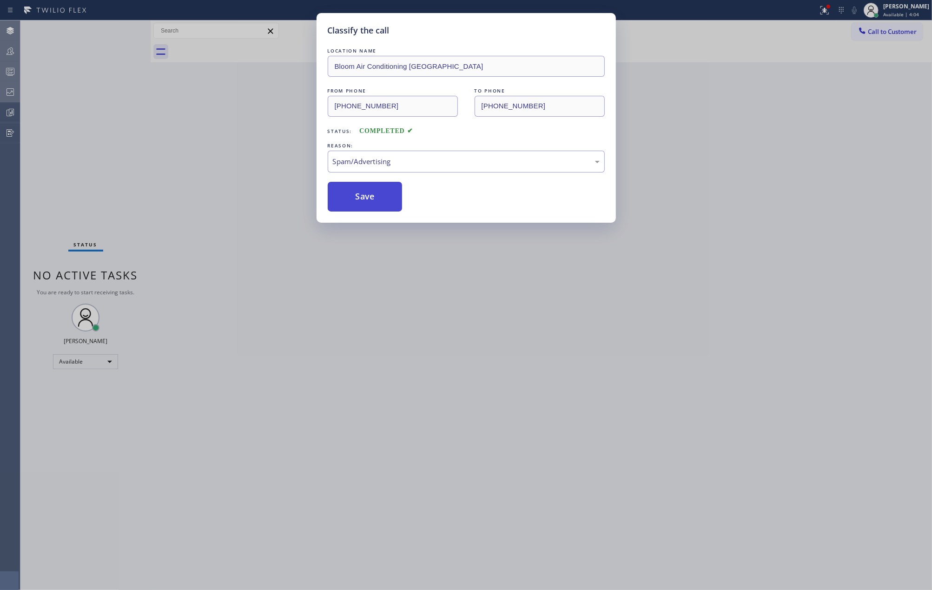
click at [369, 195] on button "Save" at bounding box center [365, 197] width 75 height 30
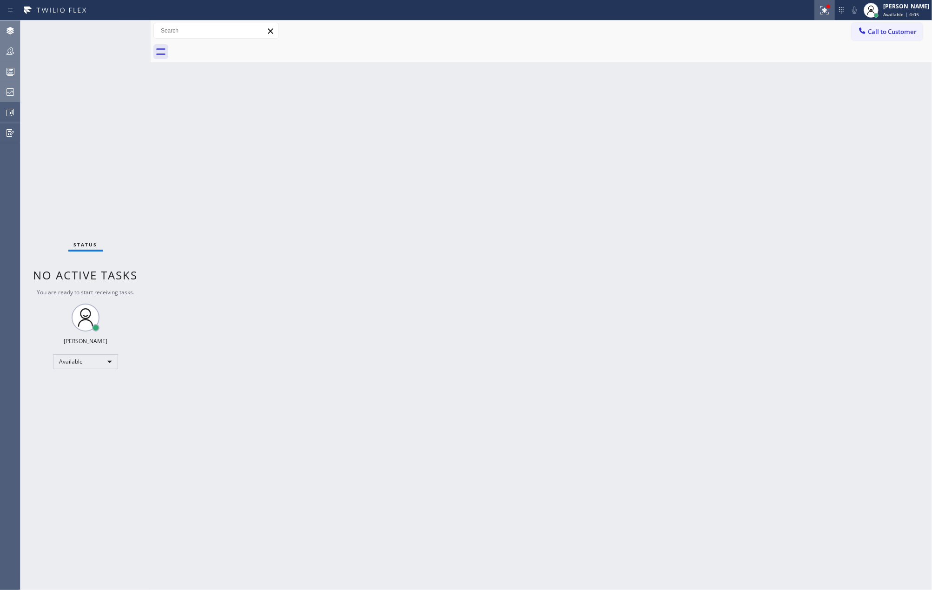
click at [830, 10] on icon at bounding box center [824, 10] width 11 height 11
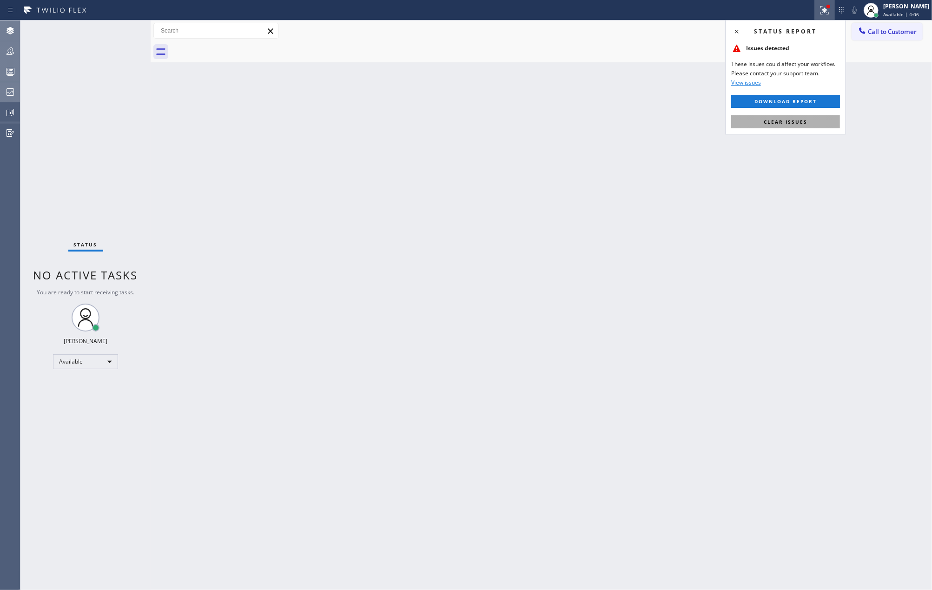
click at [798, 118] on button "Clear issues" at bounding box center [785, 121] width 109 height 13
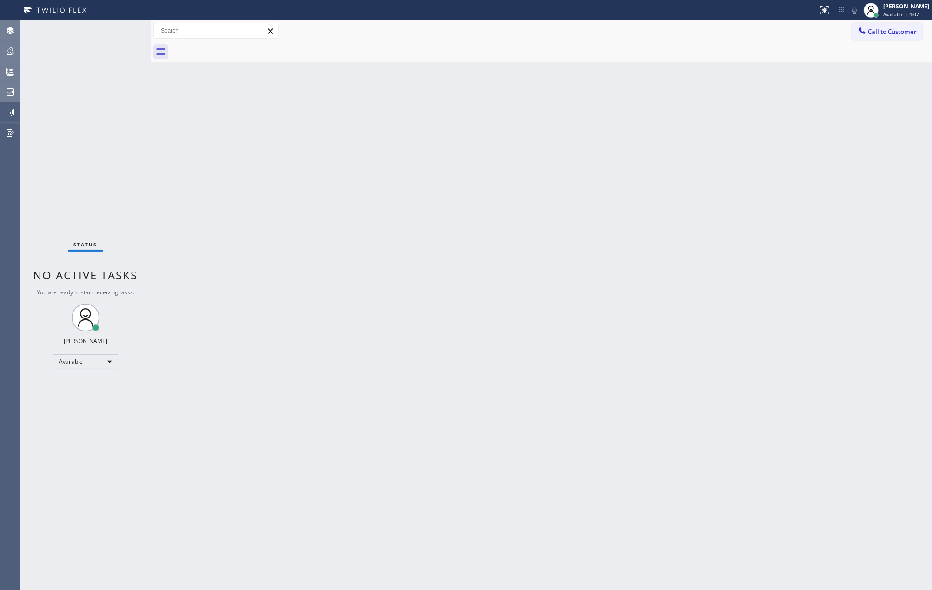
click at [2, 65] on div at bounding box center [10, 71] width 20 height 19
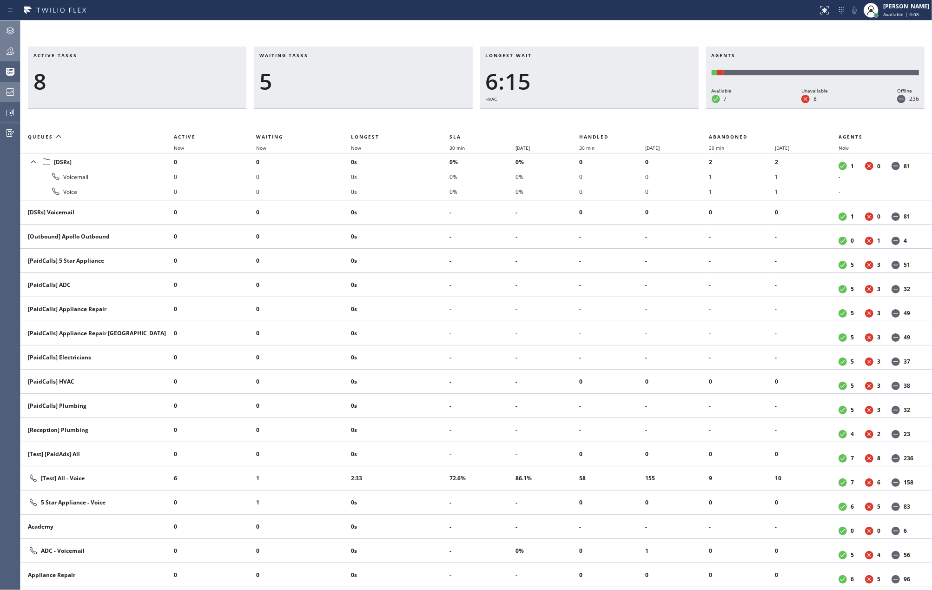
click at [357, 142] on th "Now" at bounding box center [400, 147] width 99 height 11
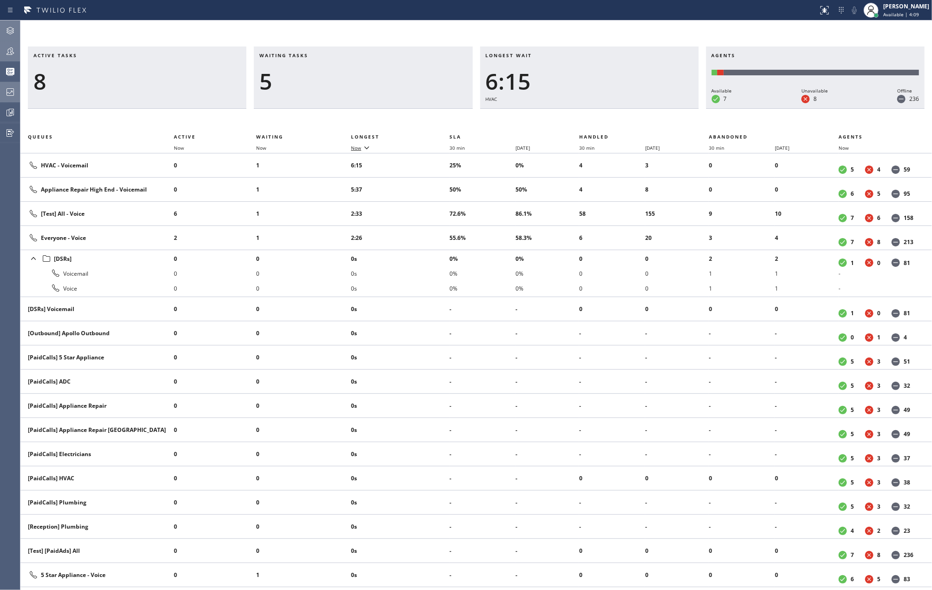
click at [358, 149] on span "Now" at bounding box center [356, 148] width 10 height 7
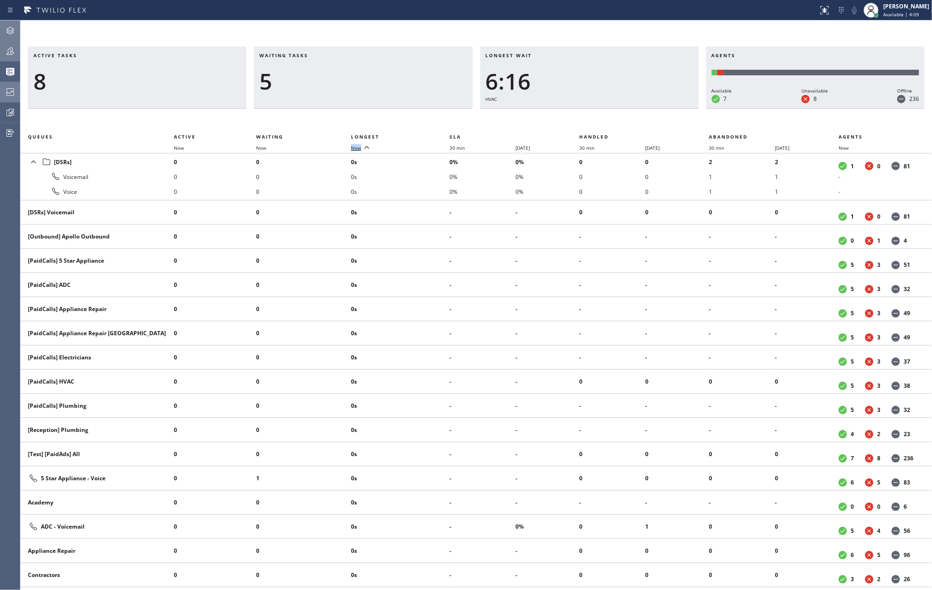
click at [358, 149] on span "Now" at bounding box center [356, 148] width 10 height 7
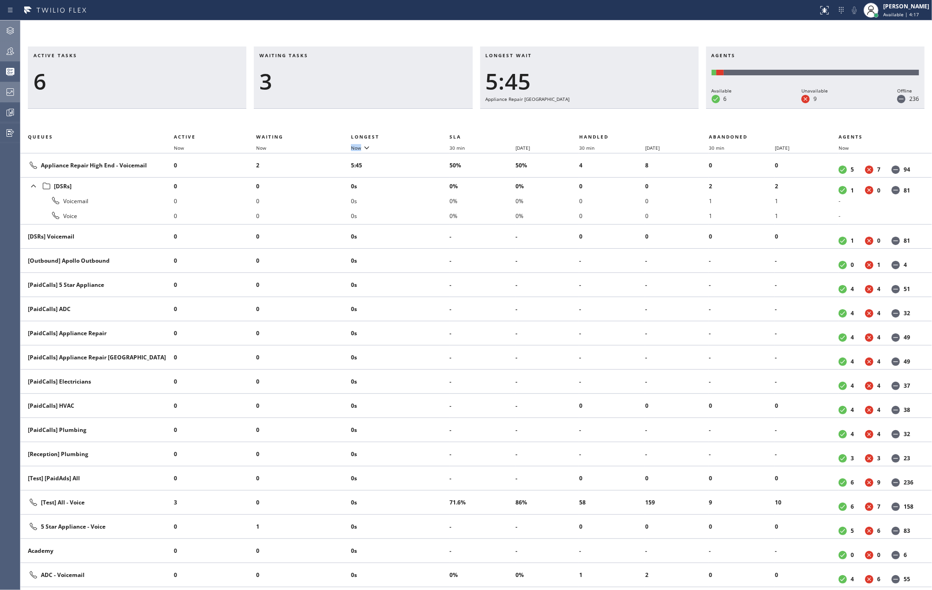
click at [12, 46] on icon at bounding box center [10, 51] width 11 height 11
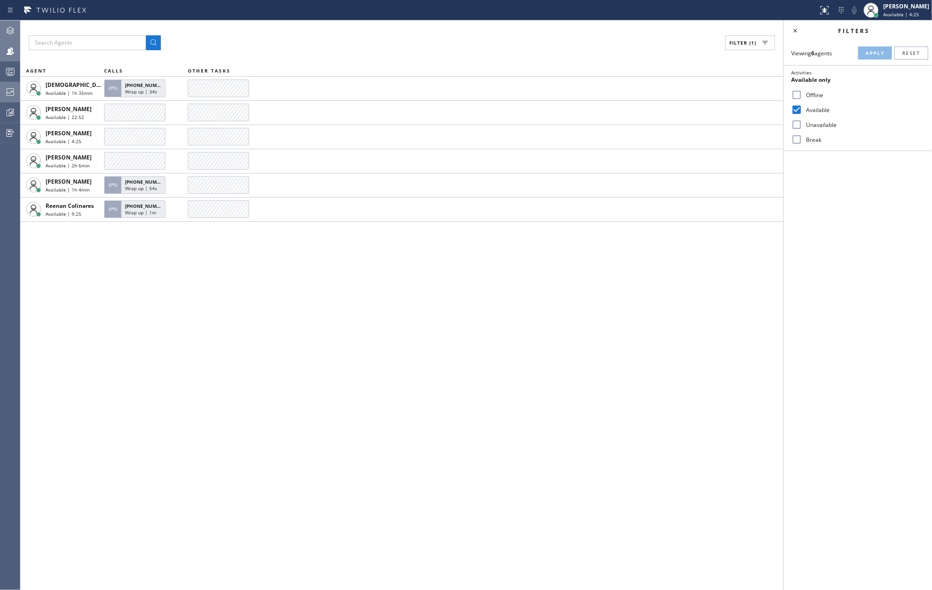
click at [12, 71] on icon at bounding box center [10, 71] width 11 height 11
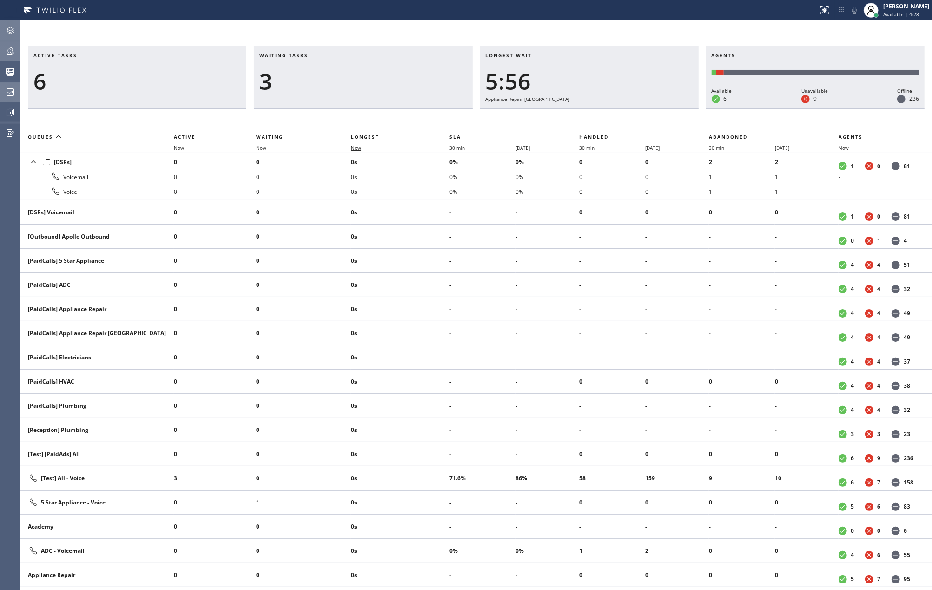
click at [359, 150] on span "Now" at bounding box center [356, 148] width 10 height 7
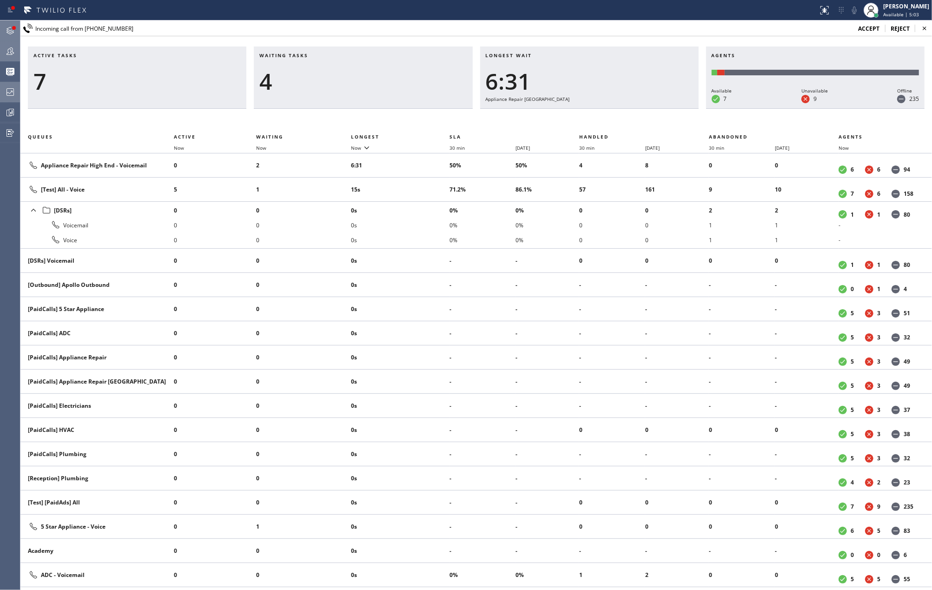
click at [8, 23] on div at bounding box center [10, 30] width 20 height 19
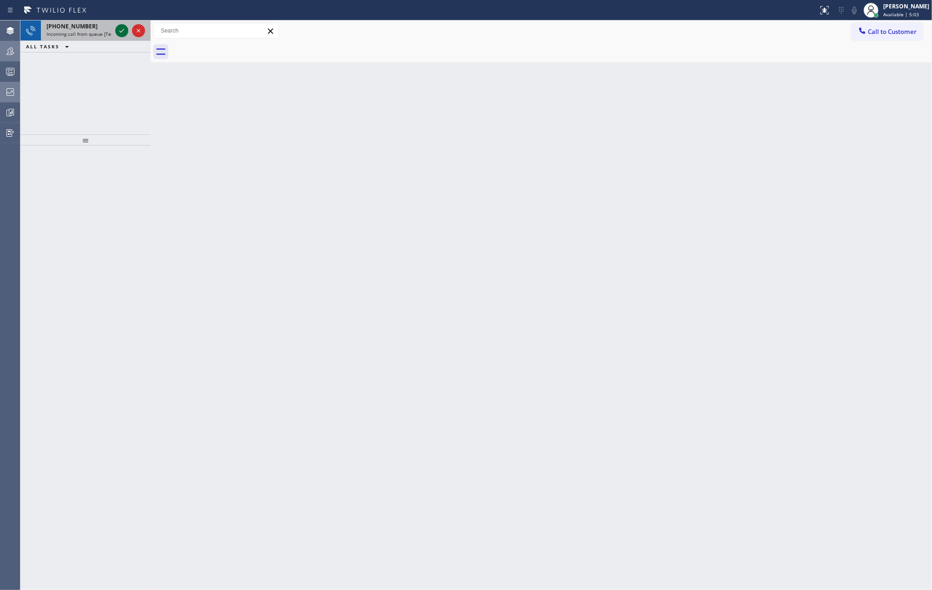
click at [123, 29] on icon at bounding box center [121, 30] width 11 height 11
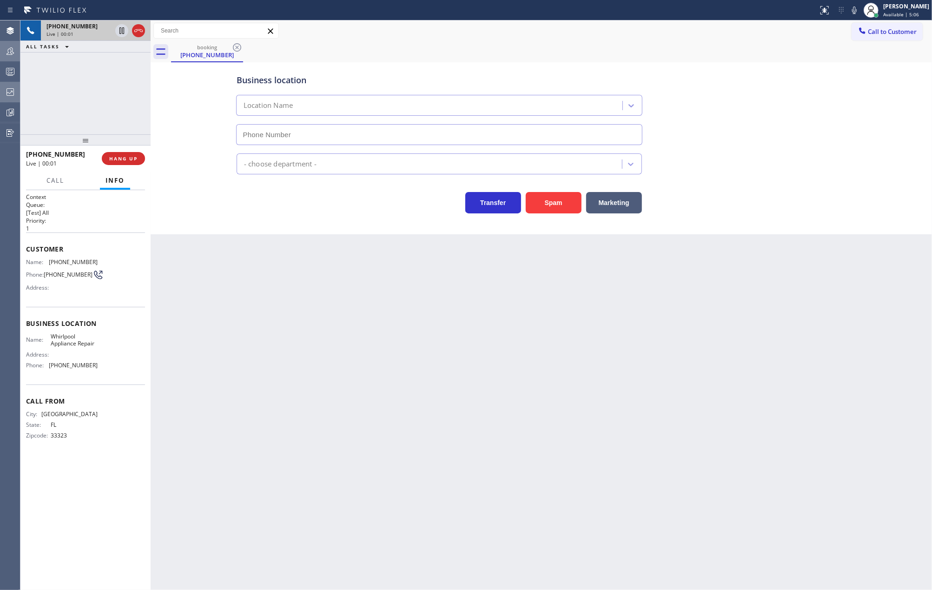
type input "(888) 992-3457"
drag, startPoint x: 87, startPoint y: 137, endPoint x: 85, endPoint y: 84, distance: 53.1
click at [85, 84] on div "+19547461389 Live | 01:46 ALL TASKS ALL TASKS ACTIVE TASKS TASKS IN WRAP UP +19…" at bounding box center [85, 304] width 130 height 569
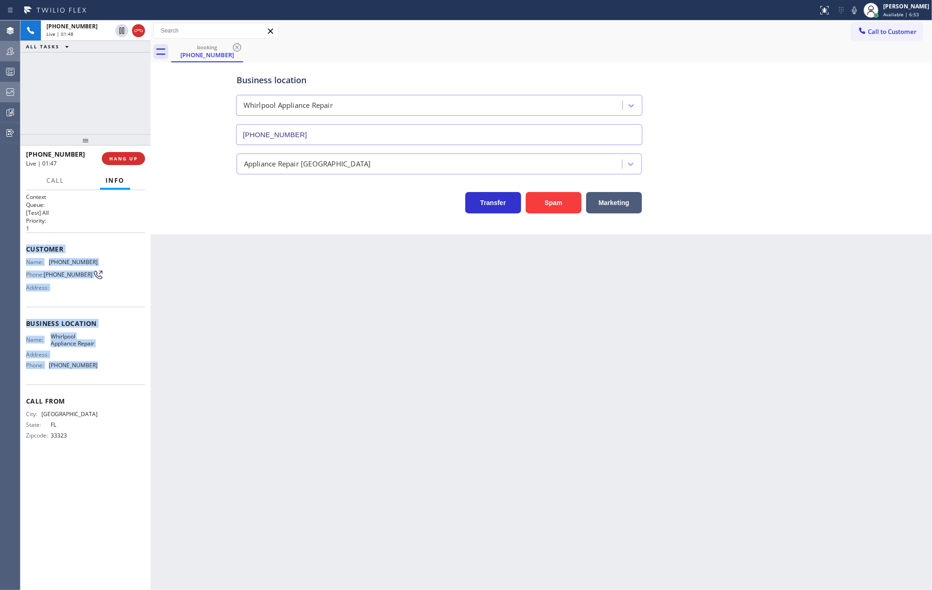
drag, startPoint x: 24, startPoint y: 250, endPoint x: 133, endPoint y: 373, distance: 164.3
click at [133, 373] on div "Context Queue: [Test] All Priority: 1 Customer Name: (954) 746-1389 Phone: (954…" at bounding box center [85, 390] width 130 height 400
copy div "Customer Name: (954) 746-1389 Phone: (954) 746-1389 Address: Business location …"
click at [118, 31] on icon at bounding box center [121, 30] width 11 height 11
click at [119, 61] on icon at bounding box center [121, 62] width 11 height 11
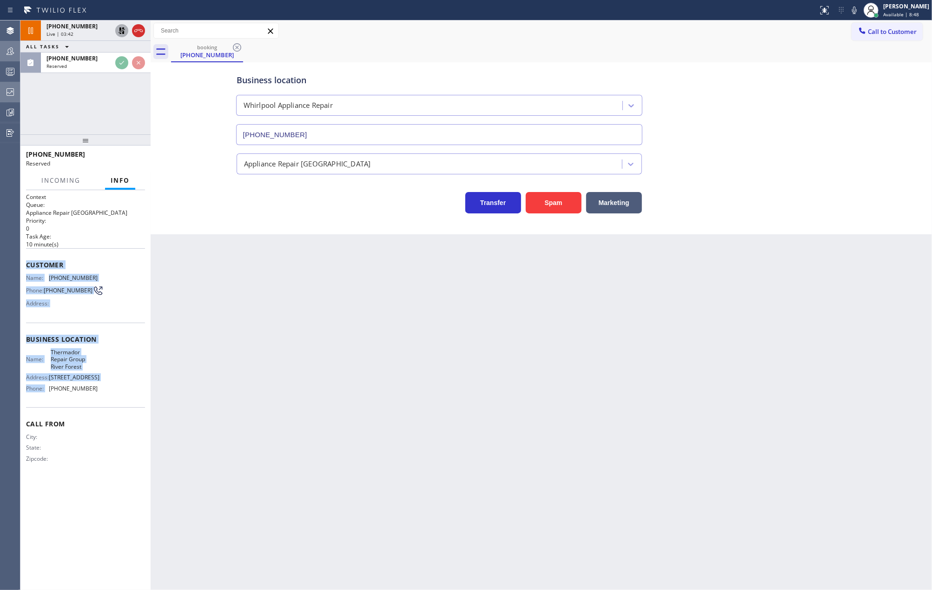
click at [123, 316] on div "Customer Name: (847) 912-5777 Phone: (847) 912-5777 Address:" at bounding box center [85, 285] width 119 height 74
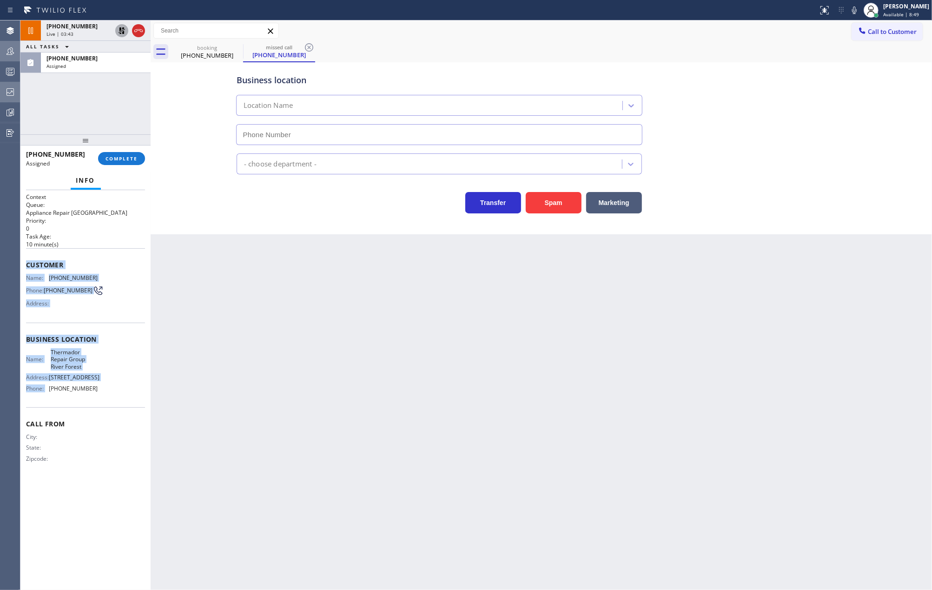
type input "(630) 557-8337"
click at [138, 253] on div "Customer Name: (847) 912-5777 Phone: (847) 912-5777 Address:" at bounding box center [85, 285] width 119 height 74
drag, startPoint x: 30, startPoint y: 265, endPoint x: 102, endPoint y: 384, distance: 139.1
click at [102, 384] on div "Context Queue: Appliance Repair High End Priority: 0 Task Age: 10 minute(s) Cus…" at bounding box center [85, 335] width 119 height 285
click at [127, 159] on span "COMPLETE" at bounding box center [121, 158] width 32 height 7
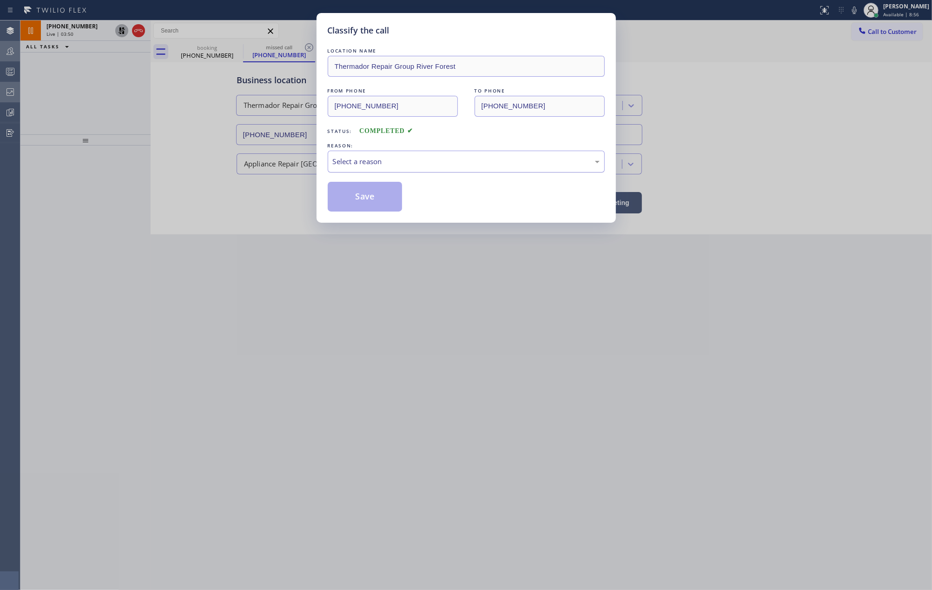
click at [451, 154] on div "Select a reason" at bounding box center [466, 162] width 277 height 22
click at [381, 198] on button "Save" at bounding box center [365, 197] width 75 height 30
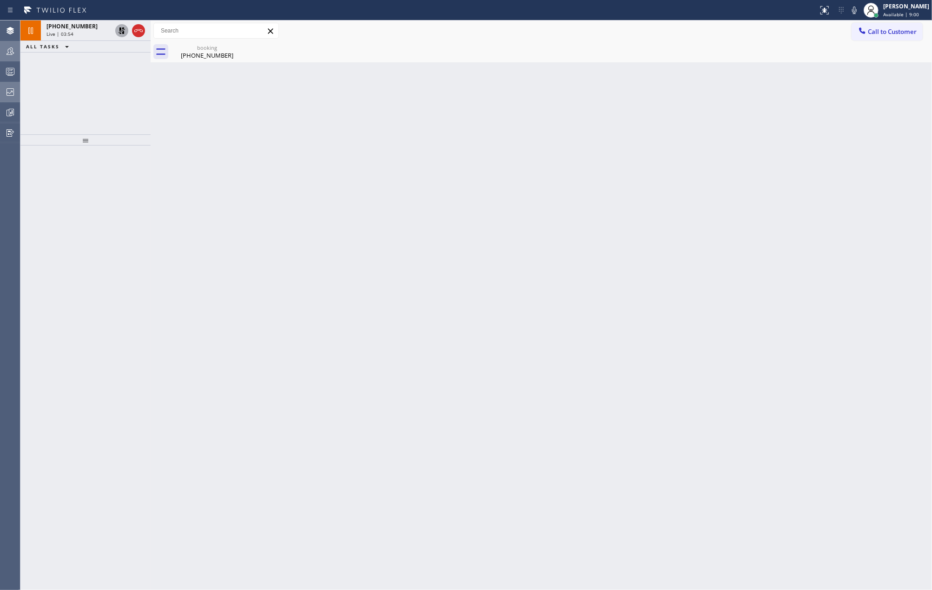
click at [169, 270] on div "Back to Dashboard Change Sender ID Customers Technicians Select a contact Outbo…" at bounding box center [541, 304] width 781 height 569
click at [121, 32] on icon at bounding box center [121, 30] width 11 height 11
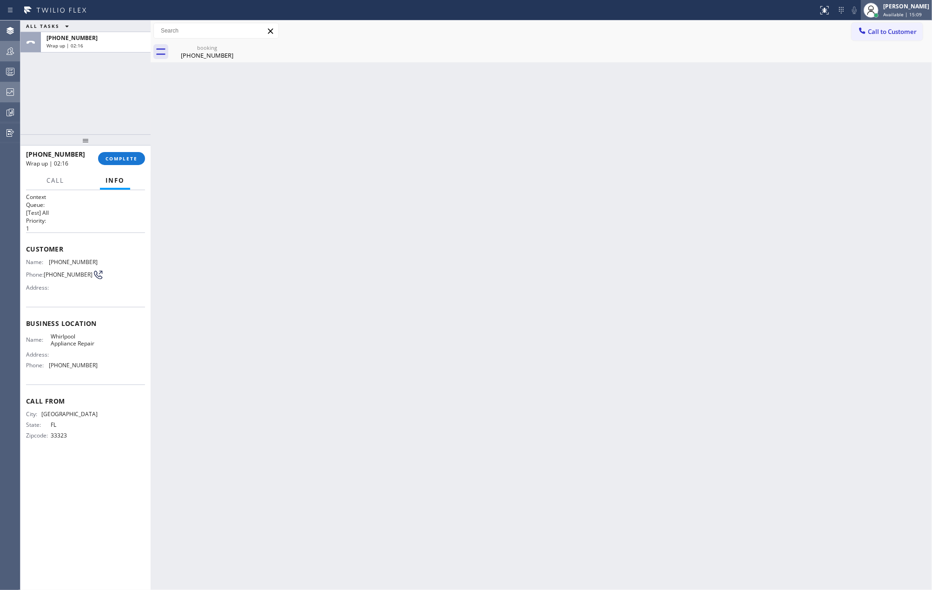
click at [898, 7] on div "[PERSON_NAME]" at bounding box center [906, 6] width 46 height 8
click at [869, 60] on button "Unavailable" at bounding box center [885, 61] width 93 height 12
click at [116, 157] on span "COMPLETE" at bounding box center [121, 158] width 32 height 7
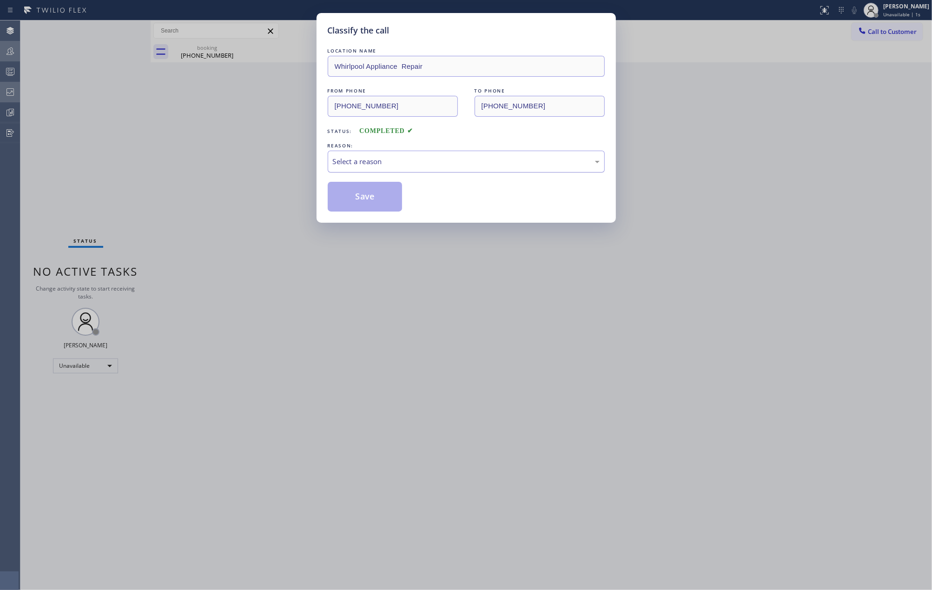
click at [383, 162] on div "Select a reason" at bounding box center [466, 161] width 267 height 11
click at [372, 200] on button "Save" at bounding box center [365, 197] width 75 height 30
click at [232, 179] on div "Classify the call LOCATION NAME Whirlpool Appliance Repair FROM PHONE (954) 746…" at bounding box center [466, 295] width 932 height 590
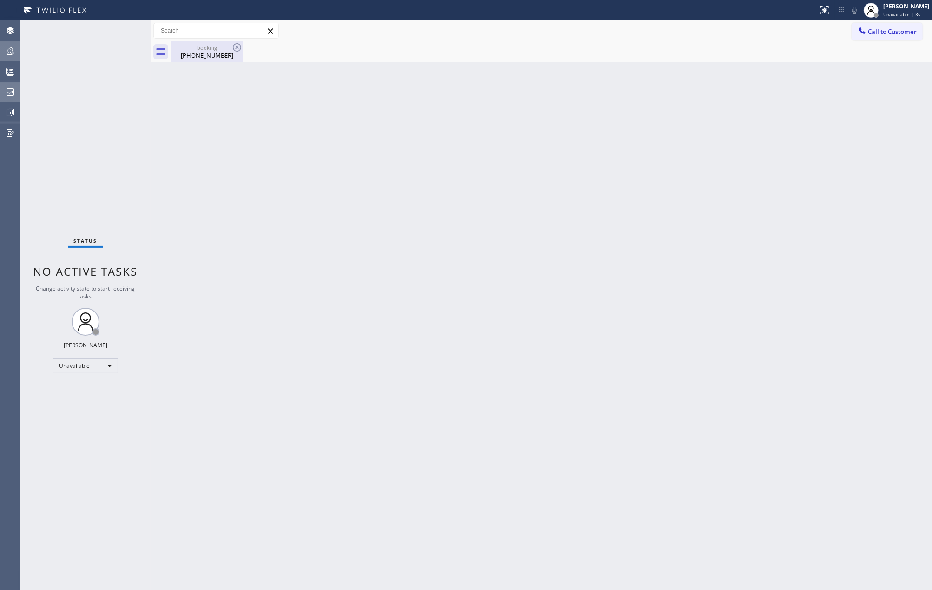
click at [205, 59] on div "booking (954) 746-1389" at bounding box center [207, 51] width 70 height 21
click at [10, 75] on icon at bounding box center [10, 71] width 11 height 11
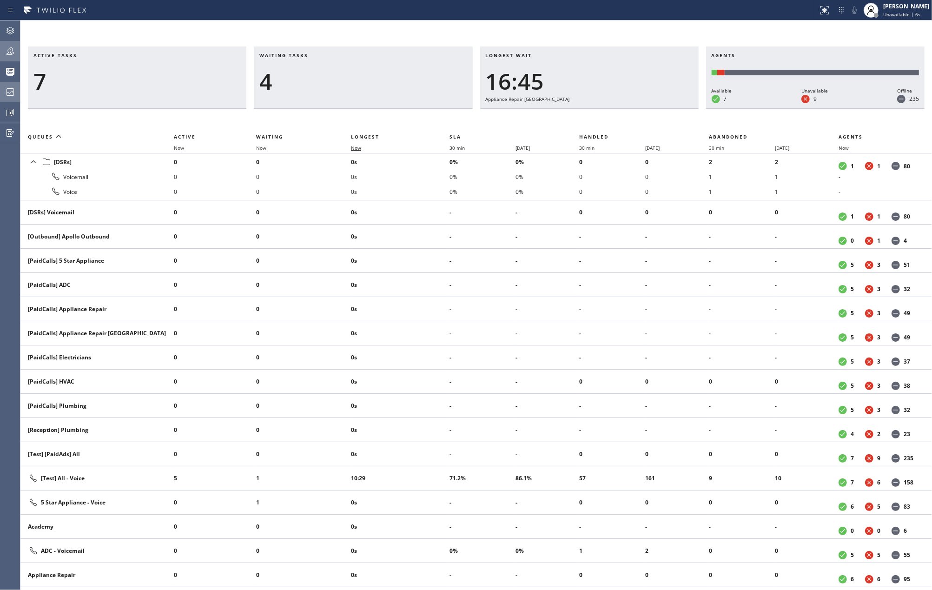
click at [361, 151] on span "Now" at bounding box center [356, 148] width 10 height 7
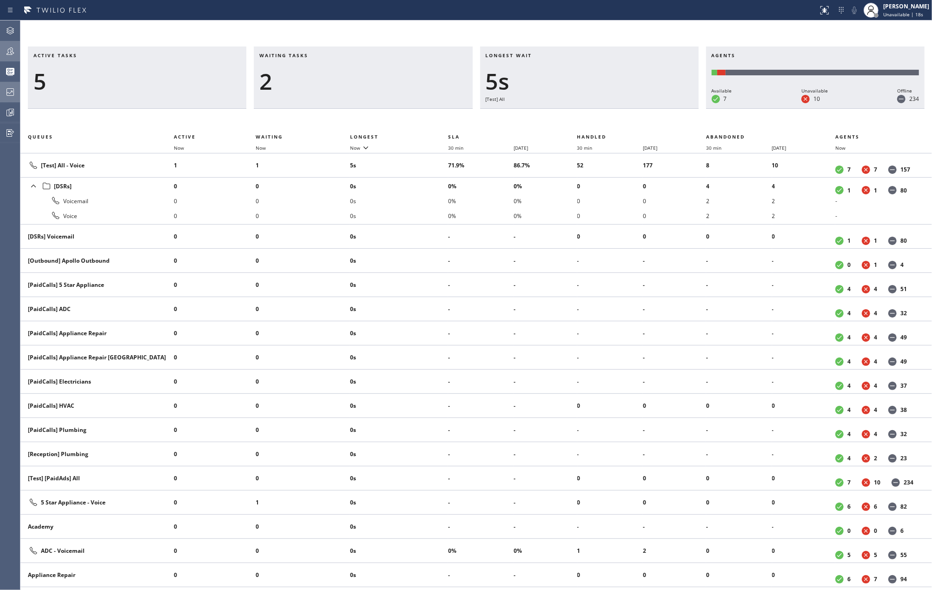
click at [16, 51] on div at bounding box center [10, 51] width 20 height 11
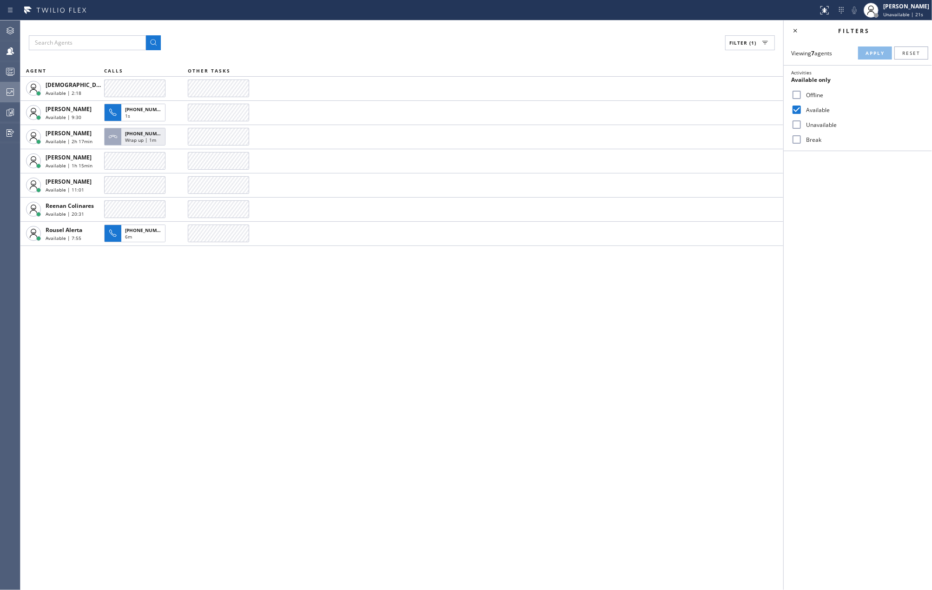
click at [463, 303] on div "Filter (1) AGENT CALLS OTHER TASKS Christian Cinco Available | 2:18 JENIZA ALCA…" at bounding box center [401, 304] width 763 height 569
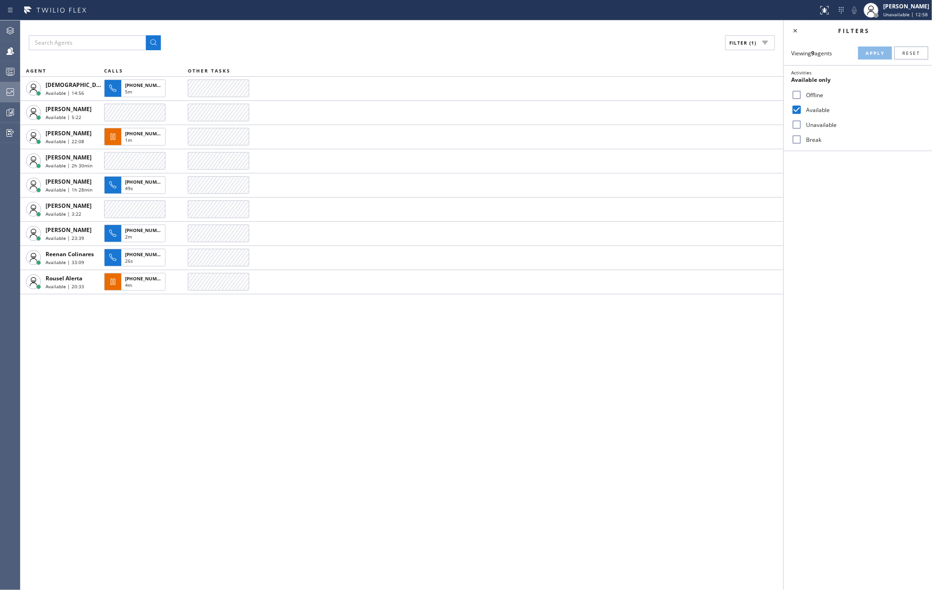
click at [11, 66] on icon at bounding box center [10, 71] width 11 height 11
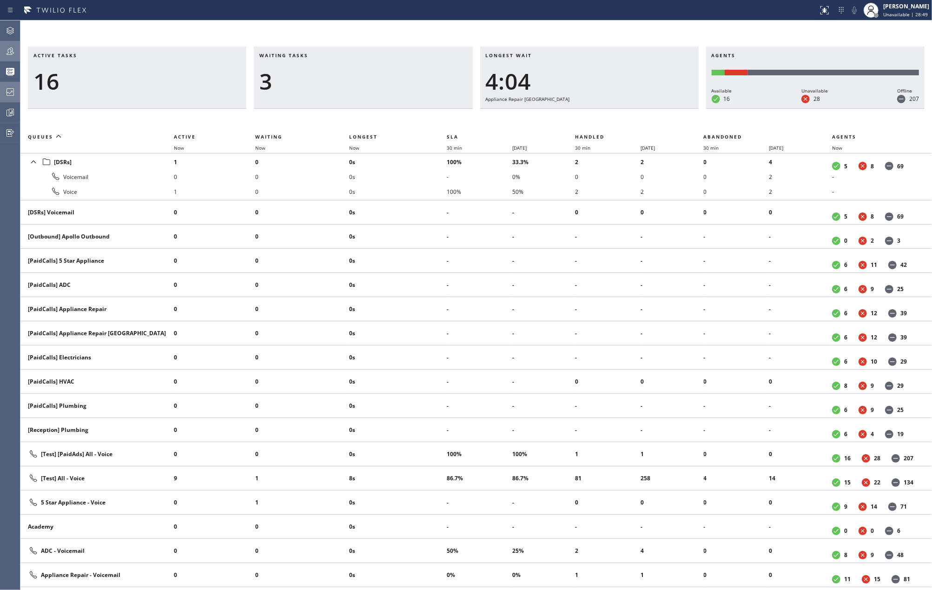
click at [8, 50] on icon at bounding box center [10, 50] width 7 height 7
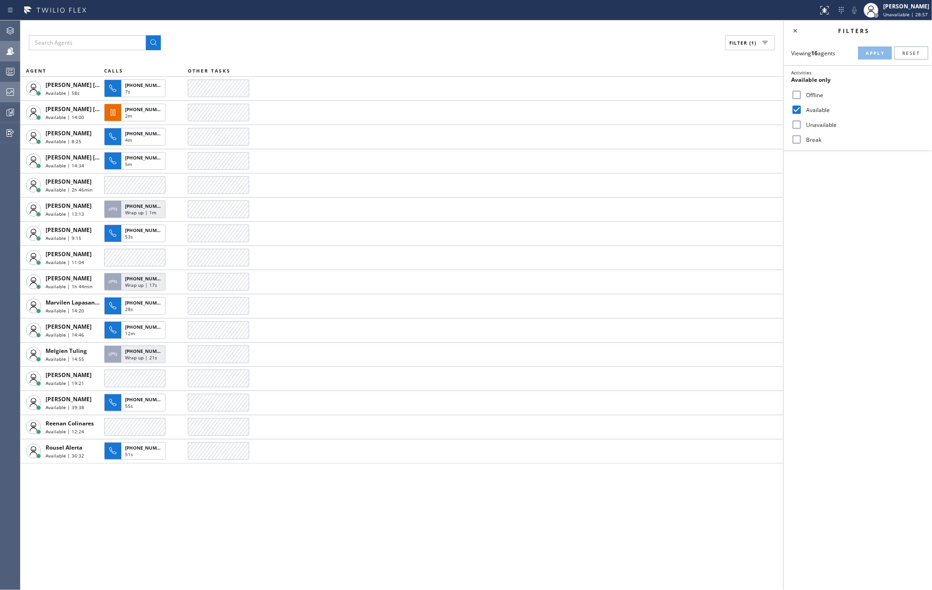
click at [5, 72] on icon at bounding box center [10, 71] width 11 height 11
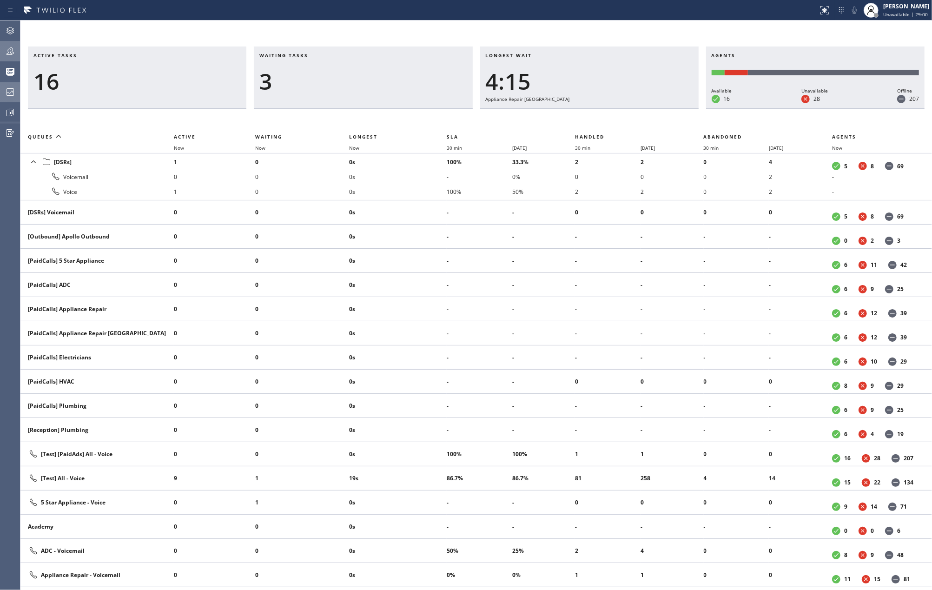
click at [372, 36] on div "Active tasks 16 Waiting tasks 3 Longest wait 4:15 Appliance Repair High End Age…" at bounding box center [475, 304] width 911 height 569
click at [160, 45] on div "Active tasks 10 Waiting tasks 7 Longest wait 6:08 Appliance Repair High End Age…" at bounding box center [475, 304] width 911 height 569
click at [362, 148] on span "Now" at bounding box center [359, 148] width 21 height 7
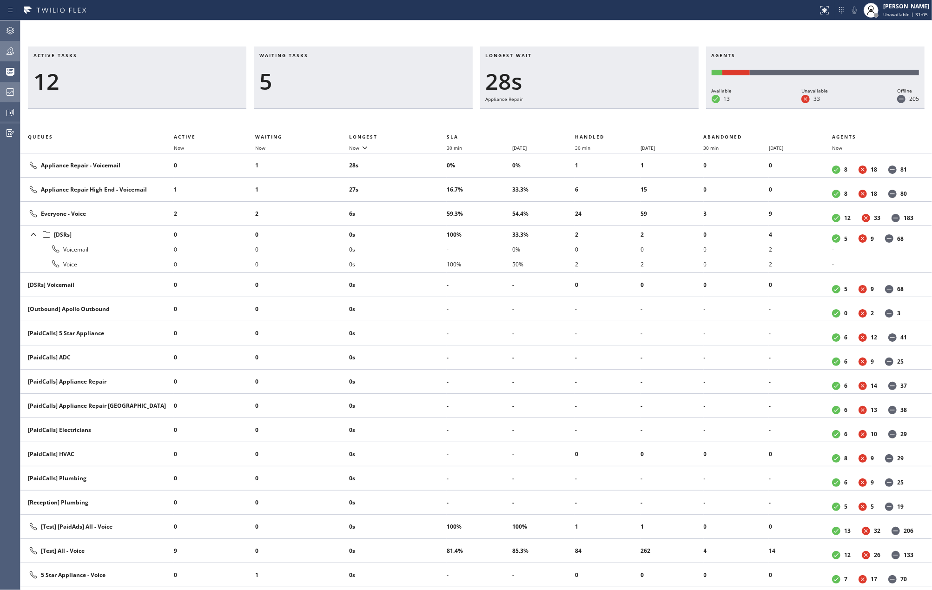
click at [11, 50] on icon at bounding box center [10, 50] width 7 height 7
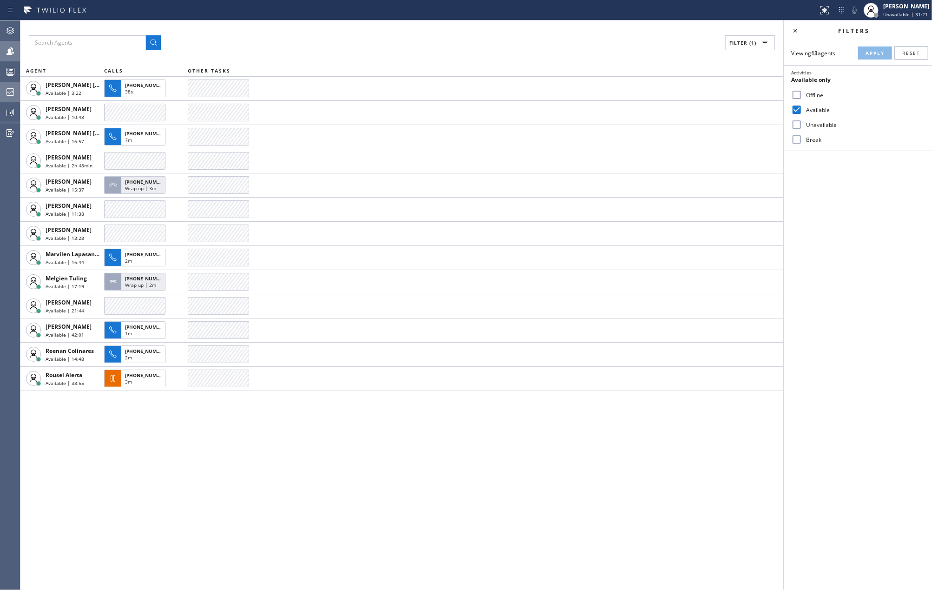
click at [11, 93] on icon at bounding box center [10, 91] width 11 height 11
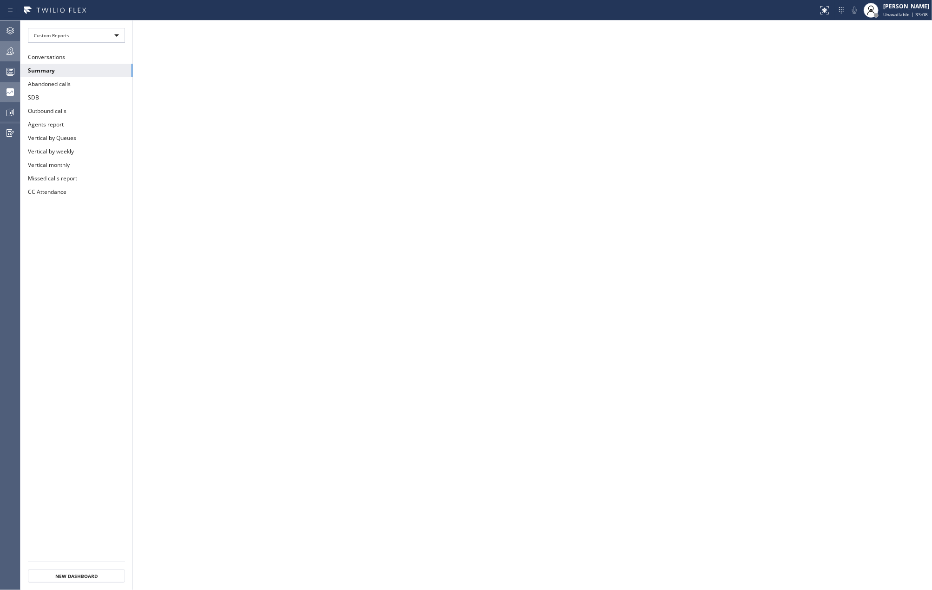
click at [13, 70] on icon at bounding box center [10, 71] width 11 height 11
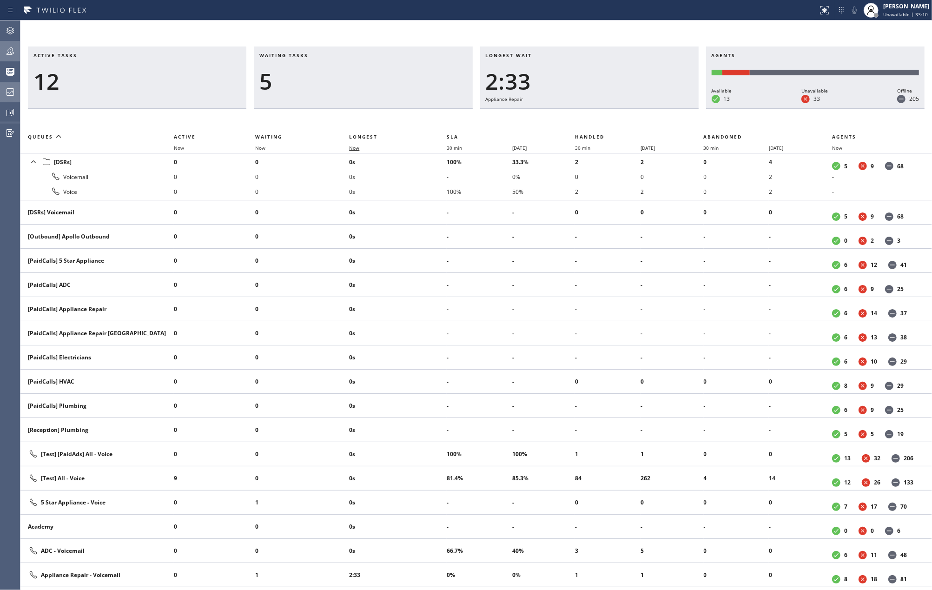
click at [359, 149] on span "Now" at bounding box center [354, 148] width 10 height 7
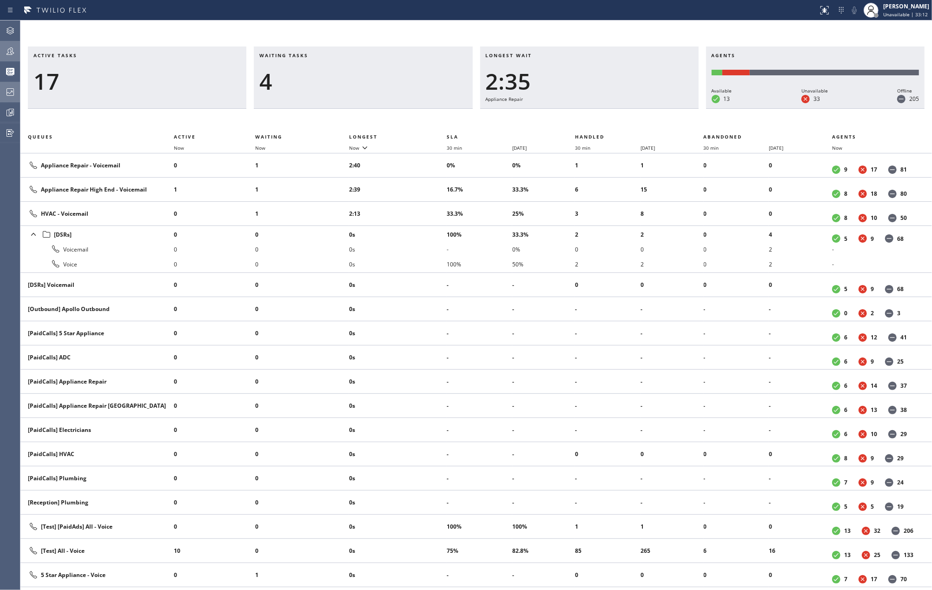
click at [10, 48] on icon at bounding box center [10, 51] width 11 height 11
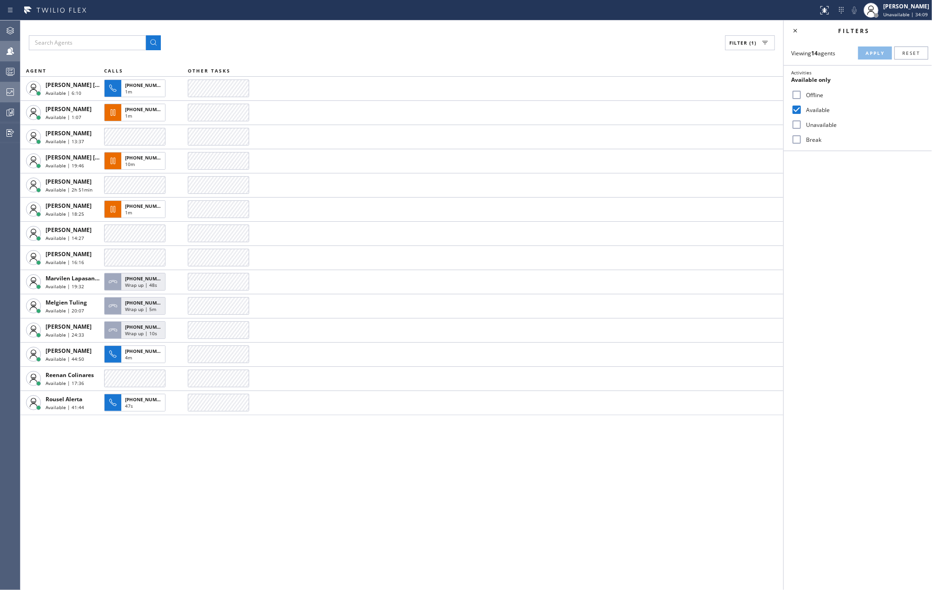
click at [845, 259] on div "Filters Viewing 14 agents Apply Reset Activities Available only Offline Availab…" at bounding box center [857, 304] width 148 height 569
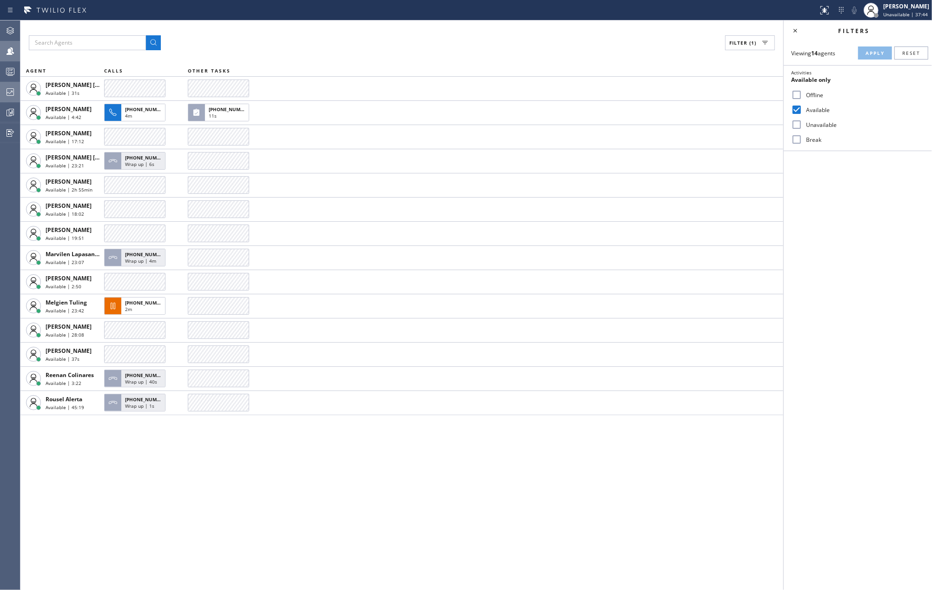
click at [11, 70] on icon at bounding box center [10, 71] width 11 height 11
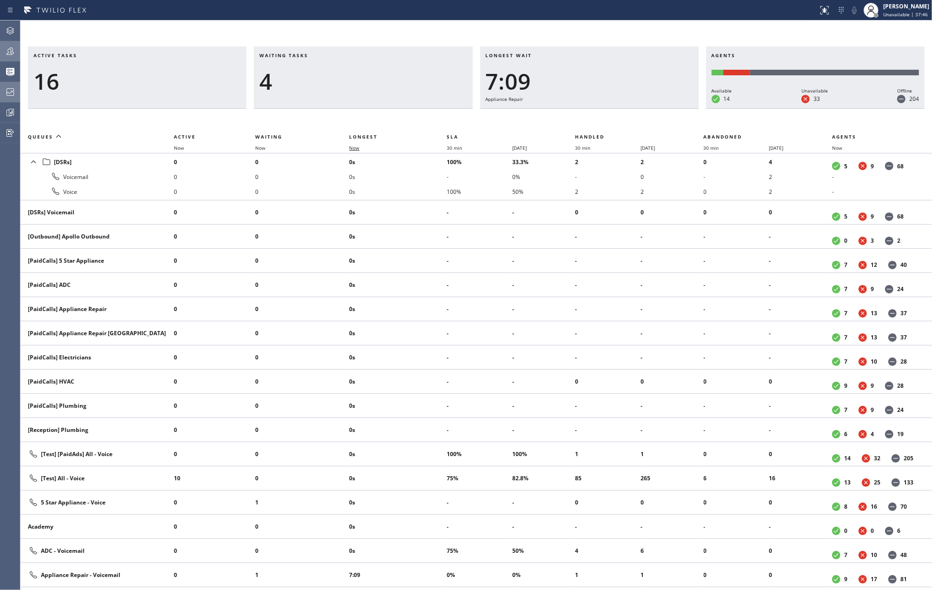
click at [354, 148] on span "Now" at bounding box center [354, 148] width 10 height 7
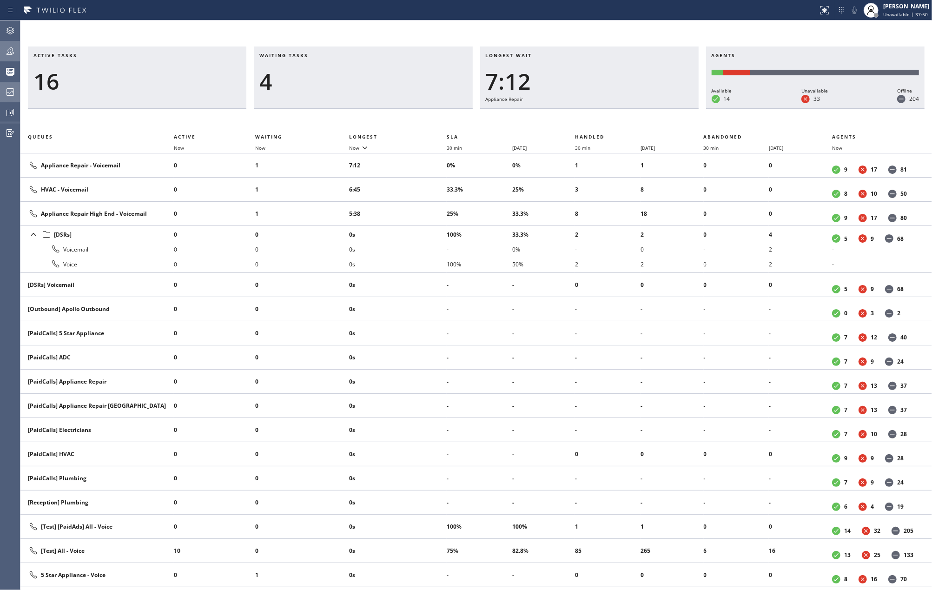
click at [9, 44] on div at bounding box center [10, 51] width 20 height 19
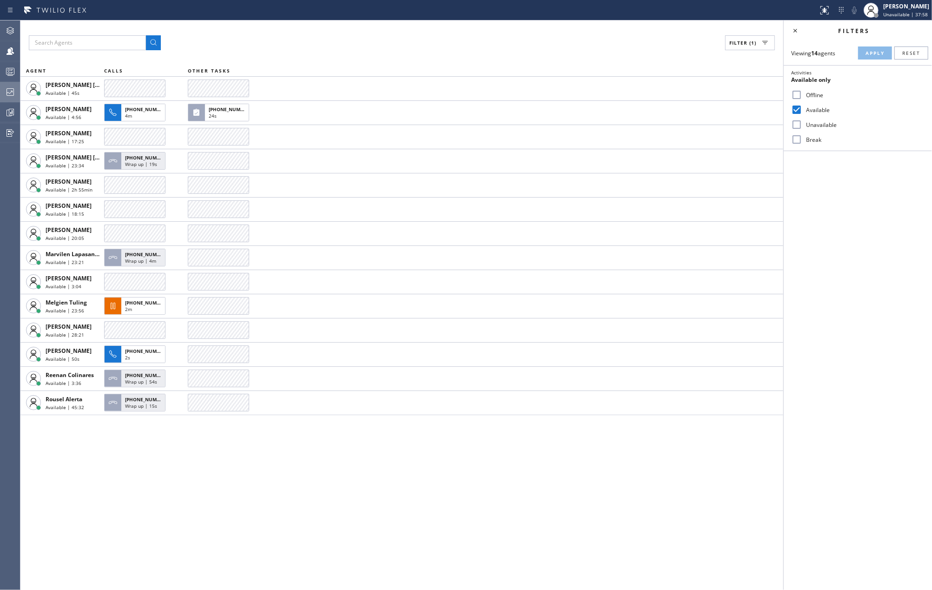
click at [797, 140] on input "Break" at bounding box center [796, 139] width 11 height 11
checkbox input "true"
click at [876, 48] on button "Apply" at bounding box center [875, 52] width 34 height 13
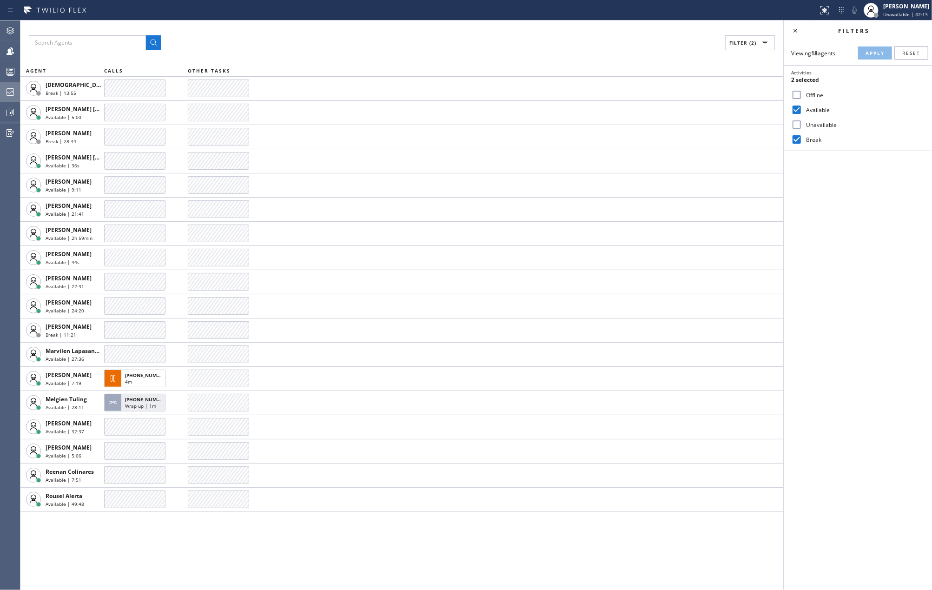
click at [367, 34] on div "Filter (2) AGENT CALLS OTHER TASKS Christian Cinco Break | 13:55 Edel John Suso…" at bounding box center [401, 304] width 763 height 569
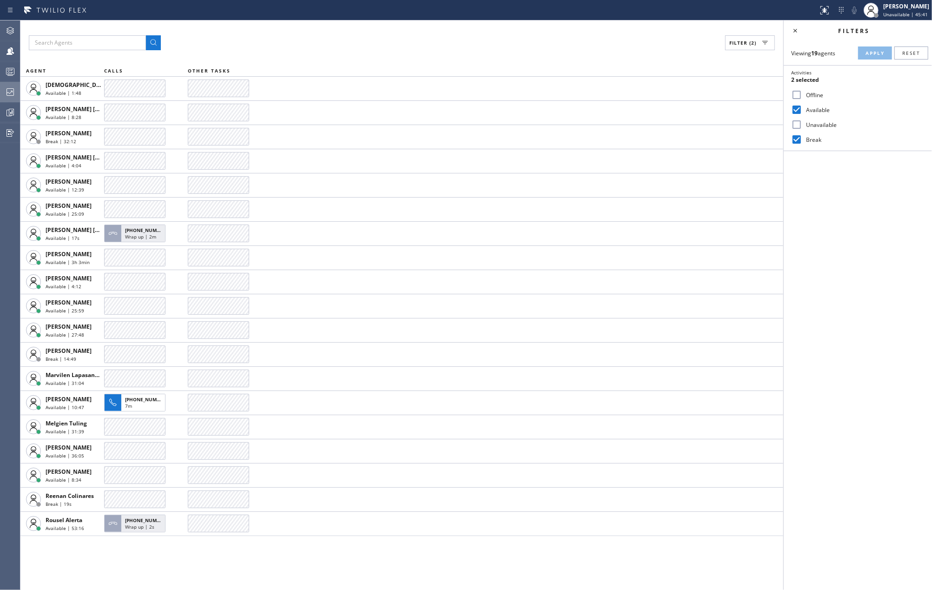
click at [336, 27] on div "Filter (2) AGENT CALLS OTHER TASKS Christian Cinco Available | 1:48 Edel John S…" at bounding box center [401, 304] width 763 height 569
click at [15, 71] on icon at bounding box center [10, 71] width 11 height 11
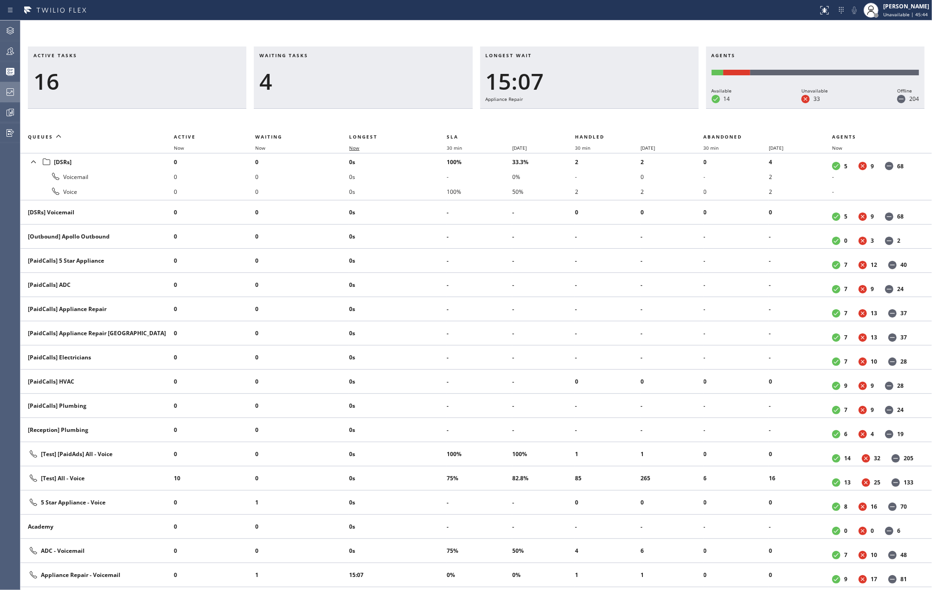
click at [358, 150] on span "Now" at bounding box center [354, 148] width 10 height 7
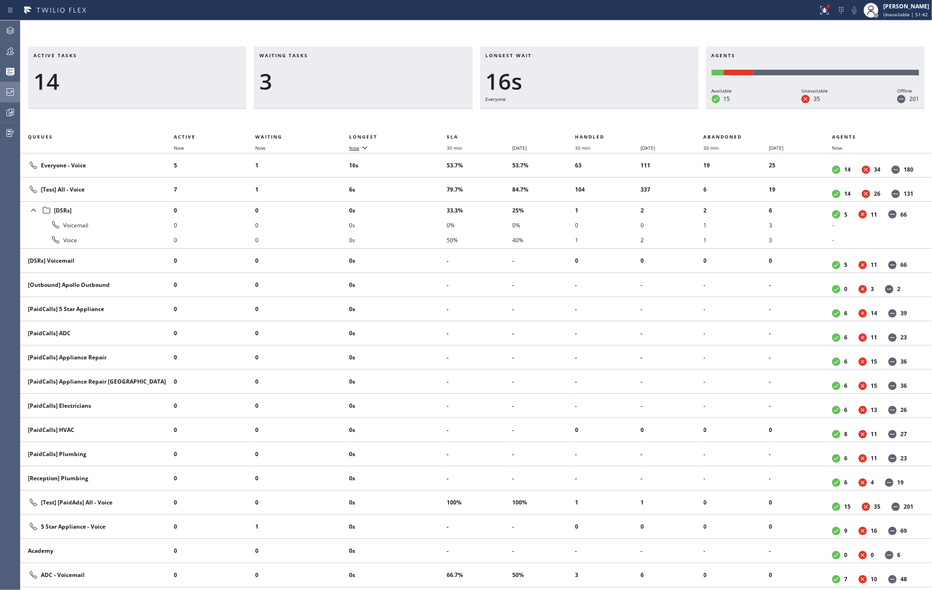
click at [359, 146] on span "Now" at bounding box center [354, 148] width 10 height 7
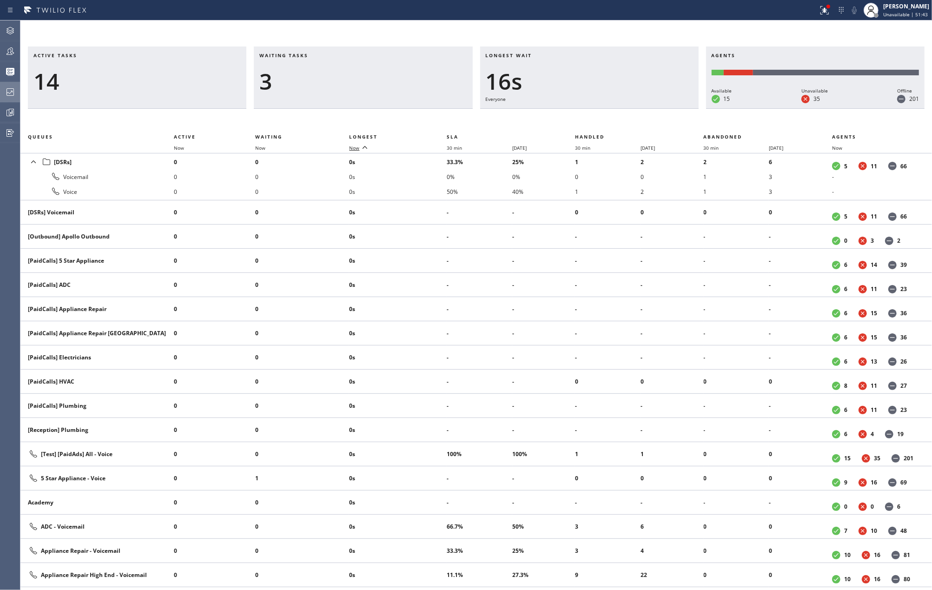
click at [359, 146] on span "Now" at bounding box center [354, 148] width 10 height 7
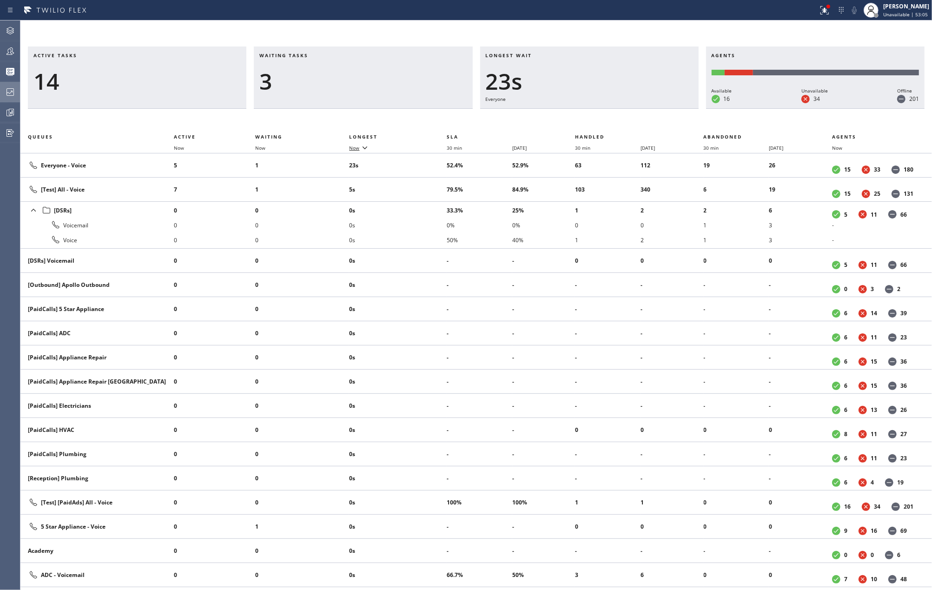
click at [361, 145] on icon at bounding box center [364, 147] width 11 height 11
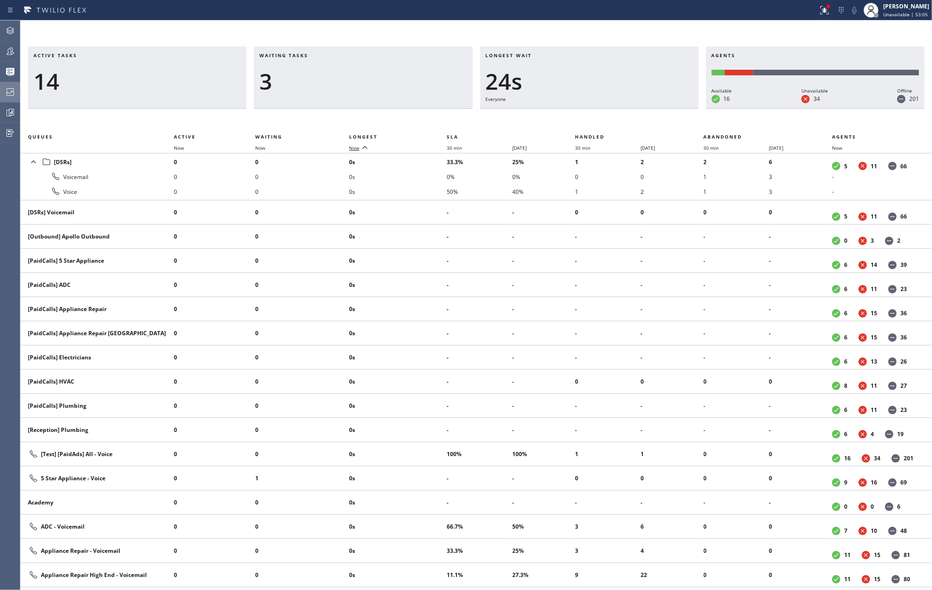
click at [361, 145] on icon at bounding box center [364, 147] width 11 height 11
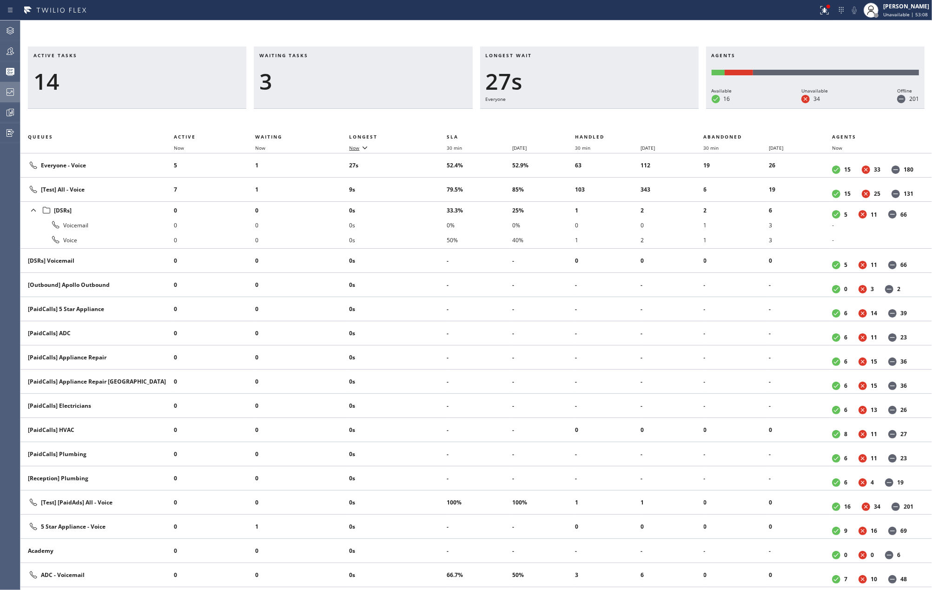
click at [17, 47] on div at bounding box center [10, 51] width 20 height 11
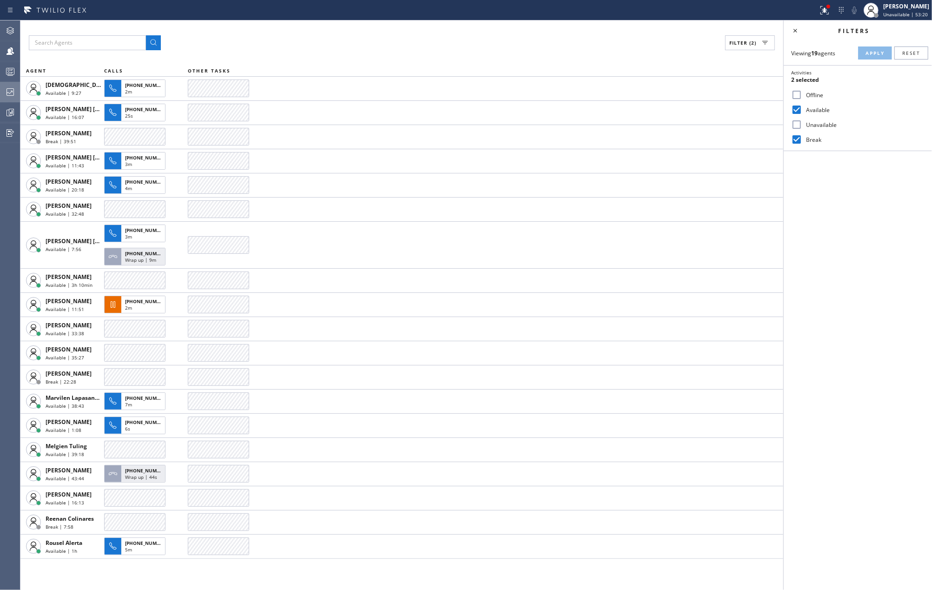
click at [17, 71] on div at bounding box center [10, 71] width 20 height 11
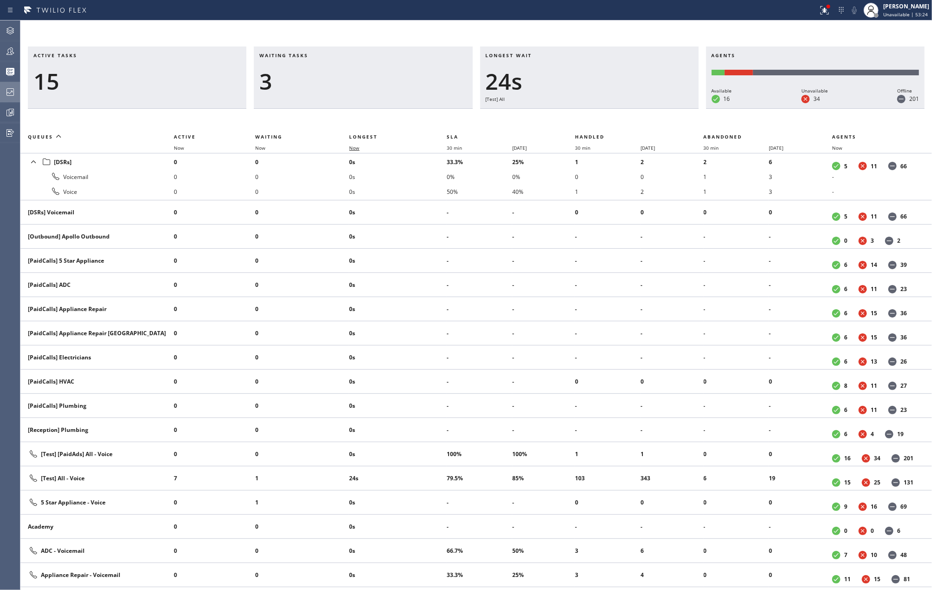
click at [361, 149] on span "Now" at bounding box center [359, 148] width 21 height 7
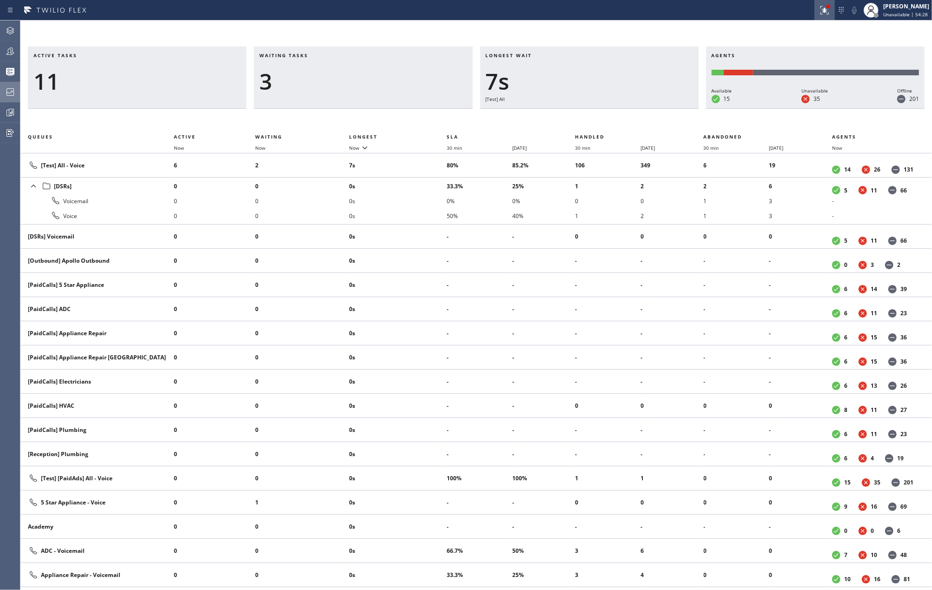
click at [833, 16] on button at bounding box center [824, 10] width 20 height 20
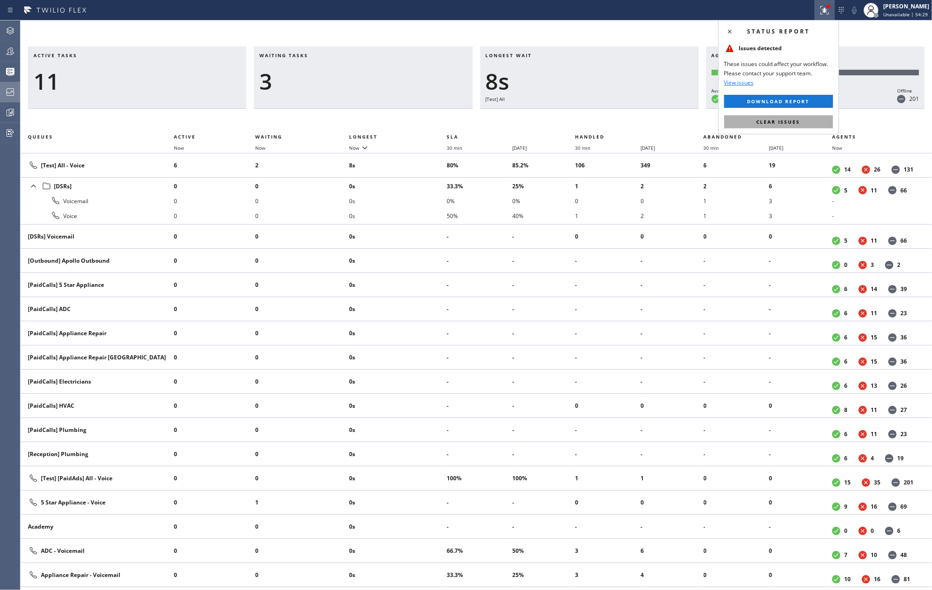
click at [792, 124] on span "Clear issues" at bounding box center [779, 122] width 44 height 7
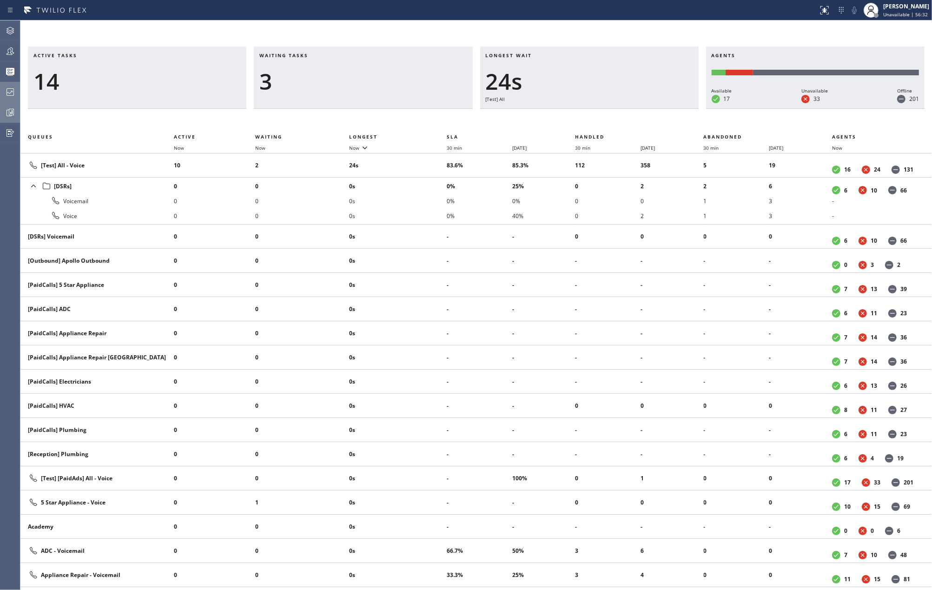
click at [8, 110] on icon at bounding box center [10, 112] width 7 height 7
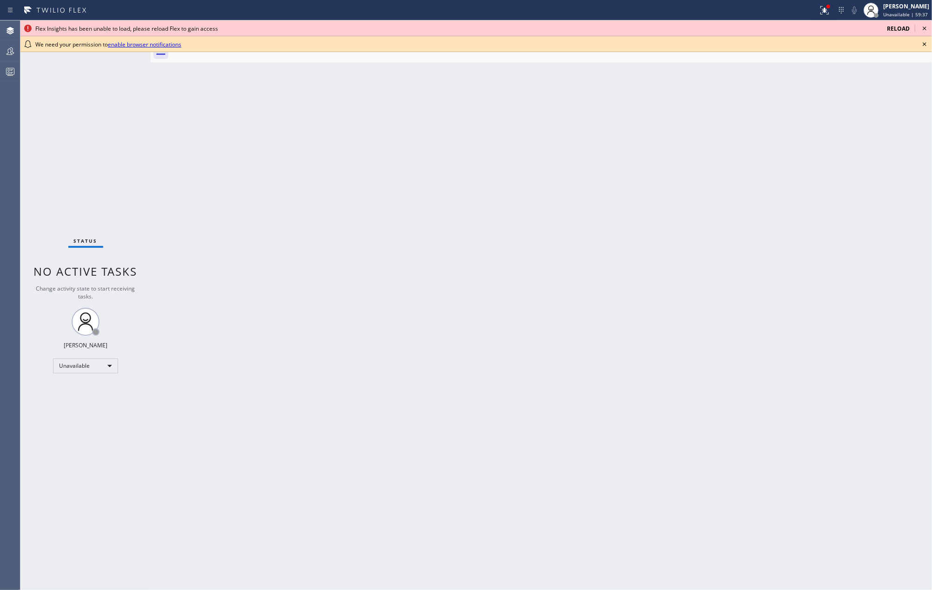
click at [923, 43] on icon at bounding box center [924, 44] width 4 height 4
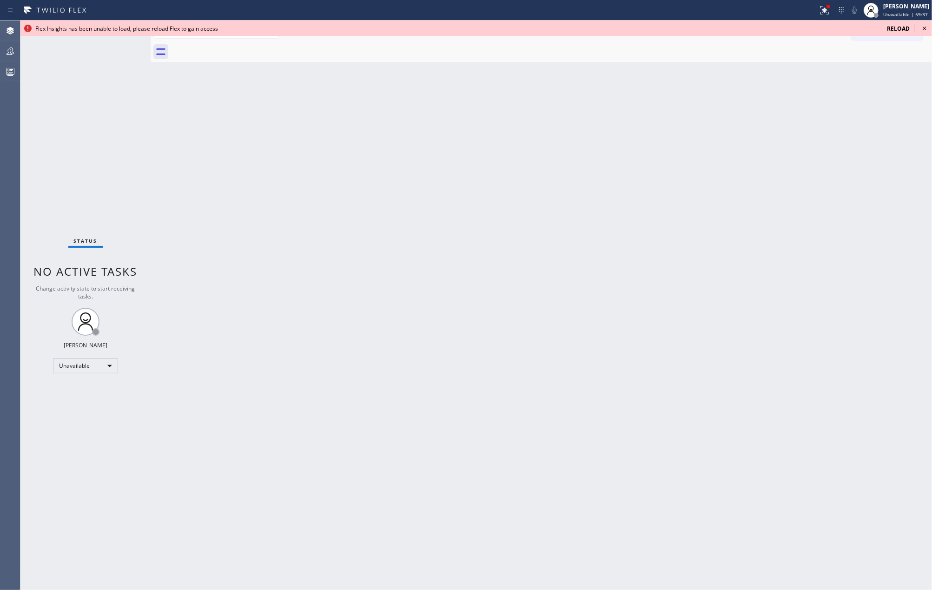
click at [923, 28] on icon at bounding box center [924, 28] width 11 height 11
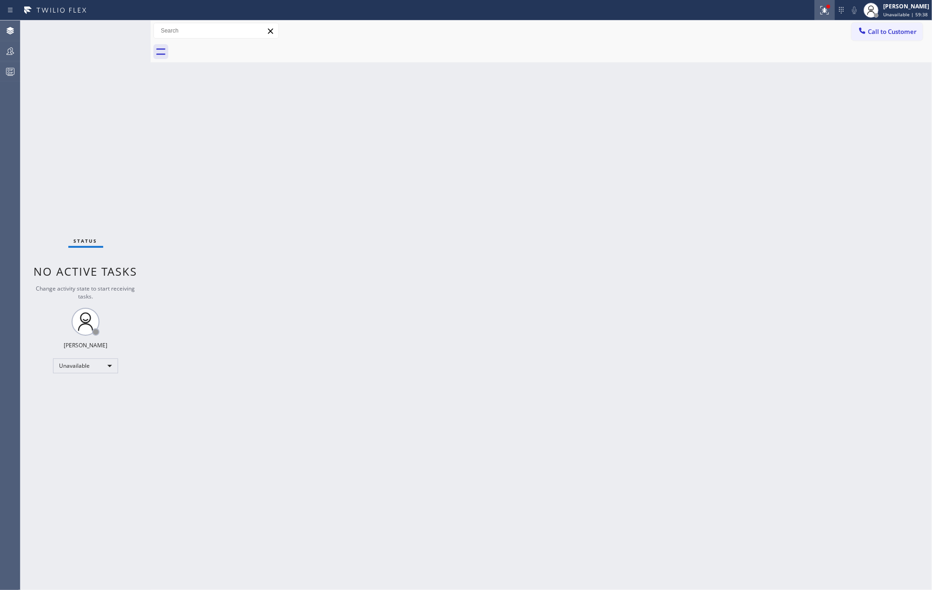
click at [830, 12] on icon at bounding box center [824, 10] width 11 height 11
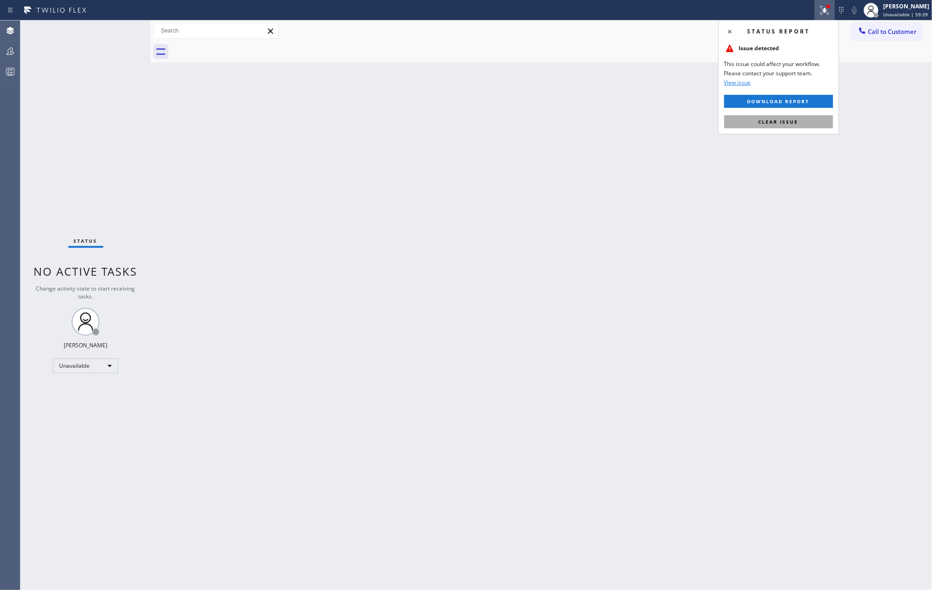
click at [793, 119] on span "Clear issue" at bounding box center [778, 122] width 40 height 7
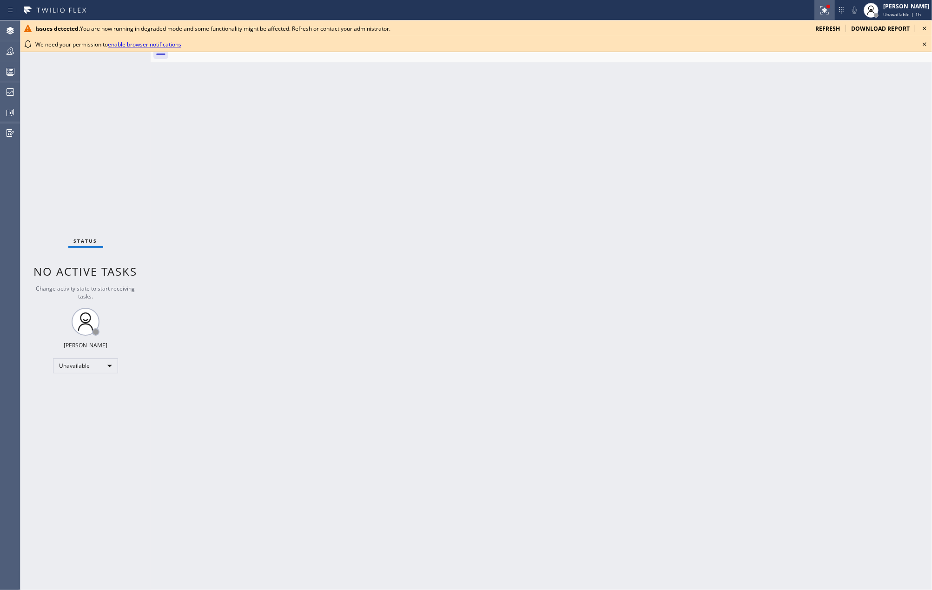
click at [830, 10] on icon at bounding box center [824, 10] width 11 height 11
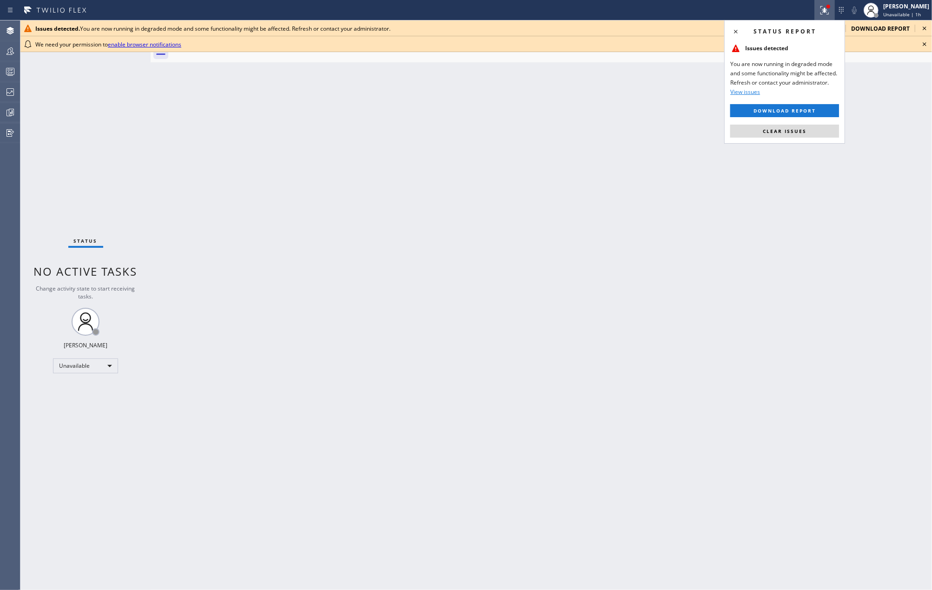
drag, startPoint x: 799, startPoint y: 129, endPoint x: 906, endPoint y: 60, distance: 126.7
click at [802, 127] on button "Clear issues" at bounding box center [784, 131] width 109 height 13
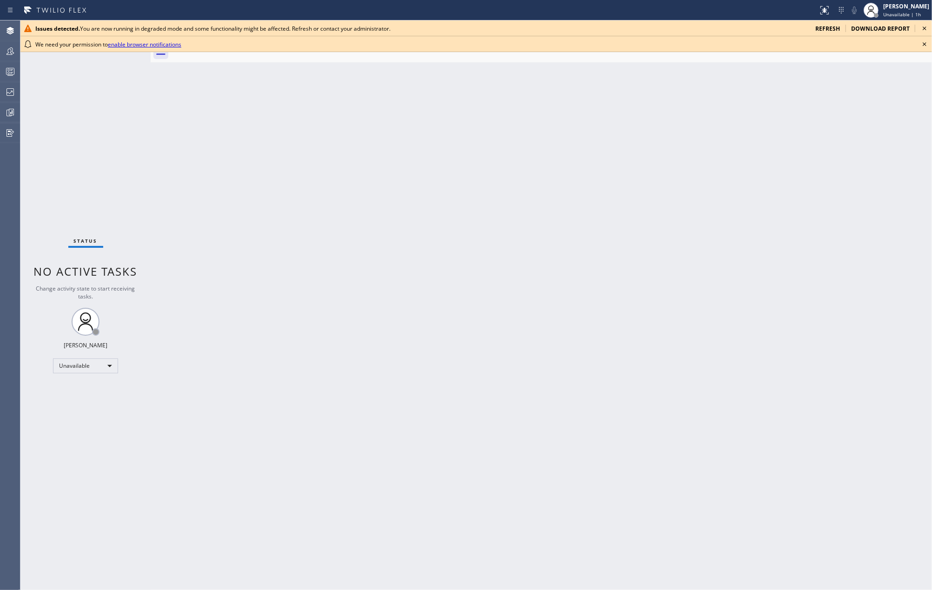
click at [922, 43] on icon at bounding box center [924, 44] width 11 height 11
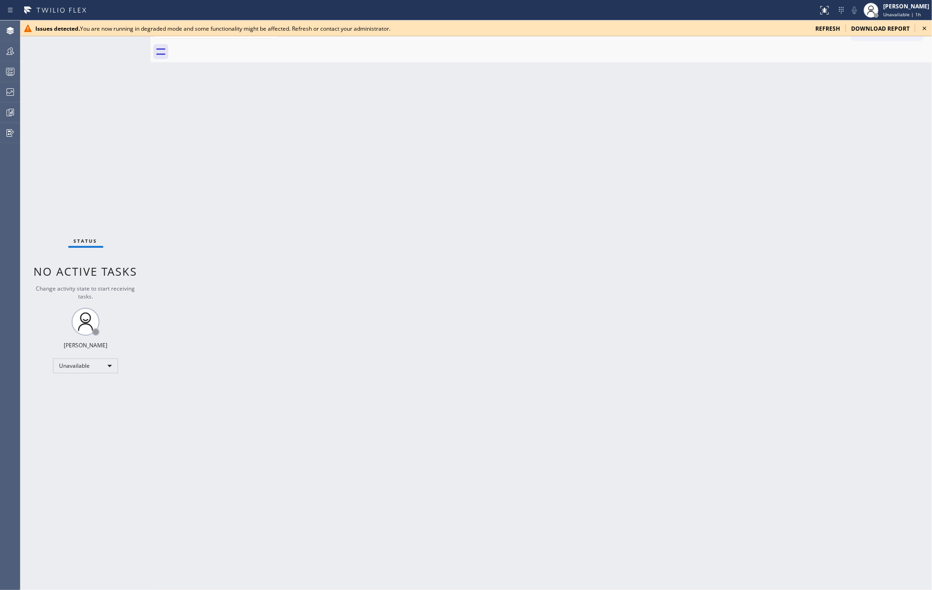
click at [922, 23] on icon at bounding box center [924, 28] width 11 height 11
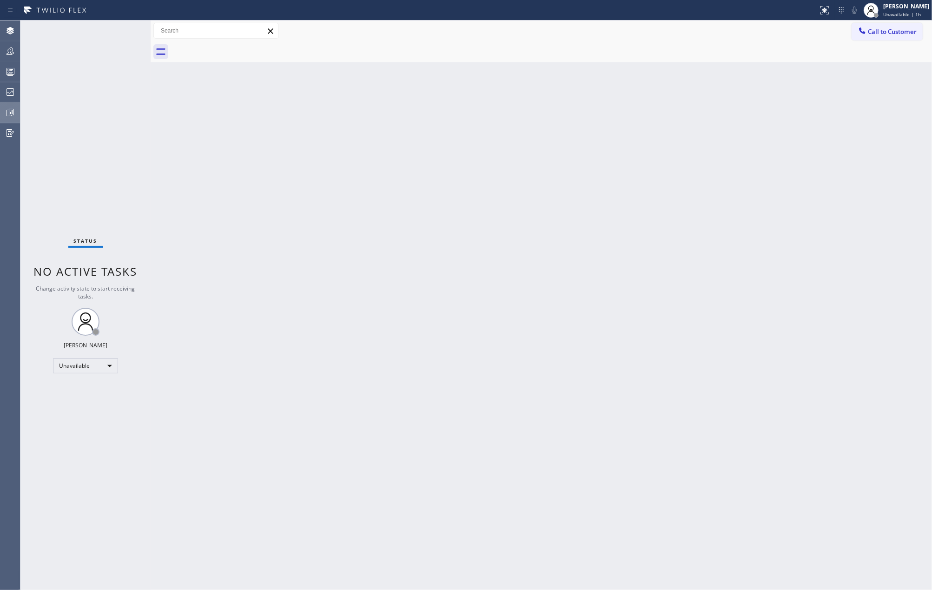
click at [8, 103] on div at bounding box center [10, 112] width 20 height 19
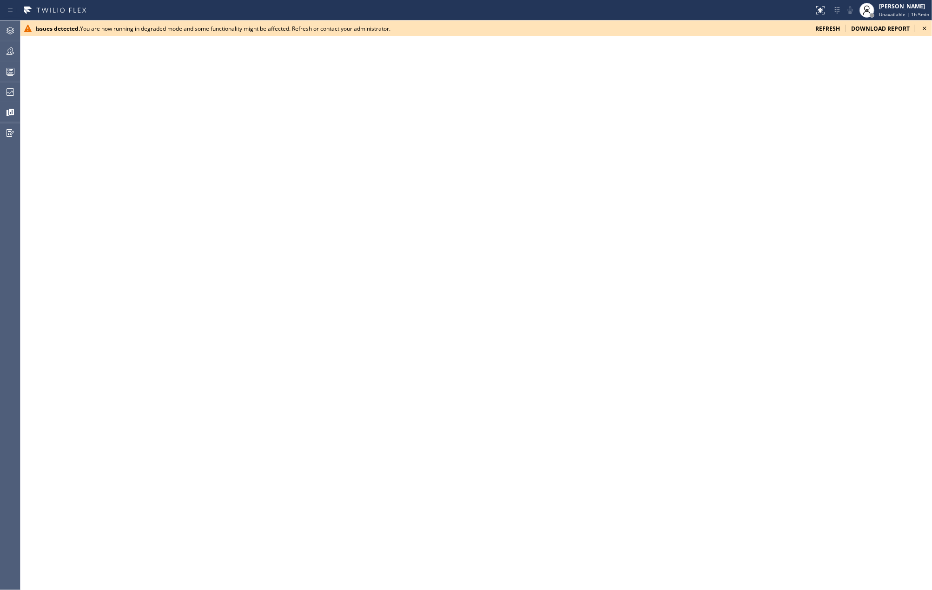
click at [924, 26] on icon at bounding box center [924, 28] width 11 height 11
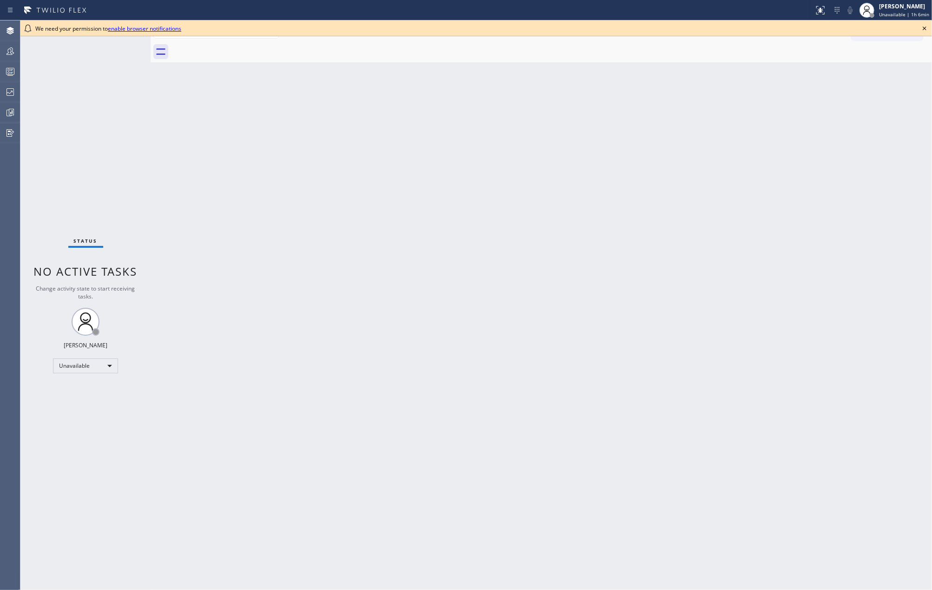
click at [924, 28] on icon at bounding box center [924, 28] width 11 height 11
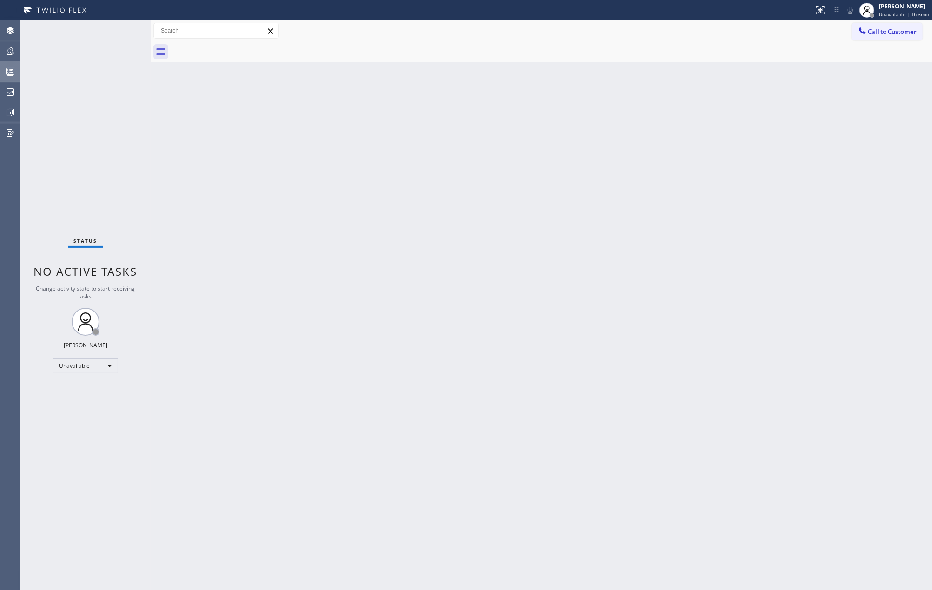
click at [7, 70] on icon at bounding box center [10, 71] width 11 height 11
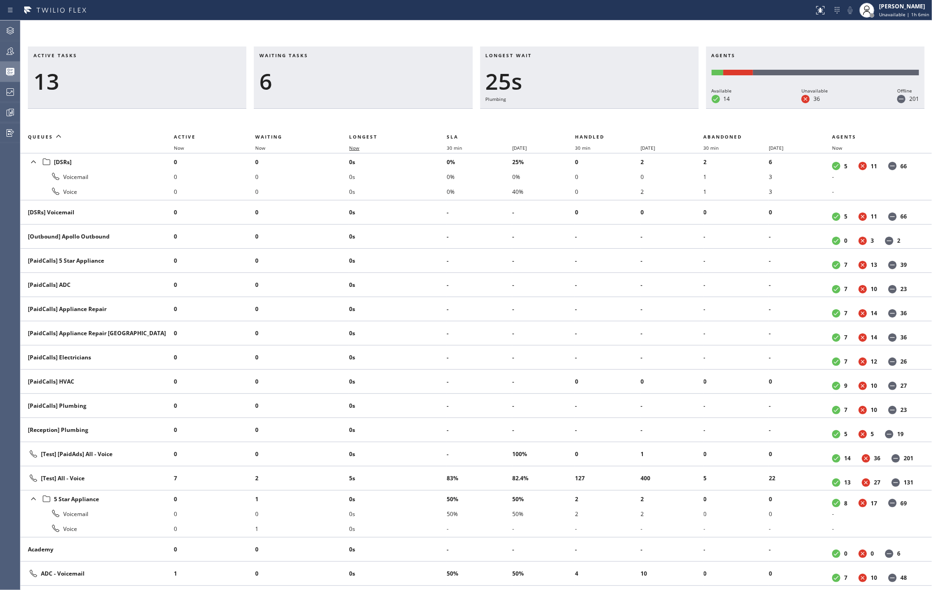
click at [357, 147] on span "Now" at bounding box center [354, 148] width 10 height 7
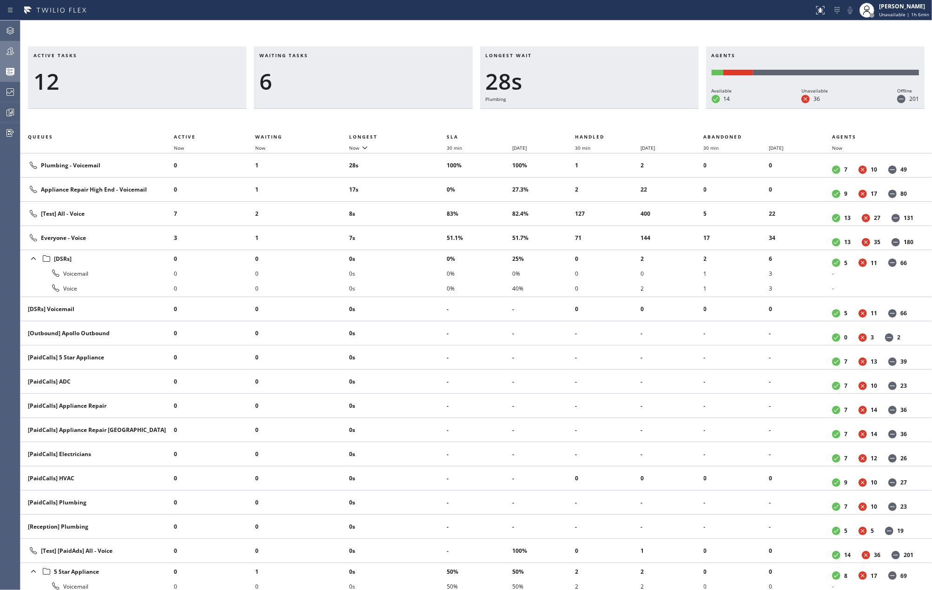
click at [10, 53] on icon at bounding box center [10, 51] width 11 height 11
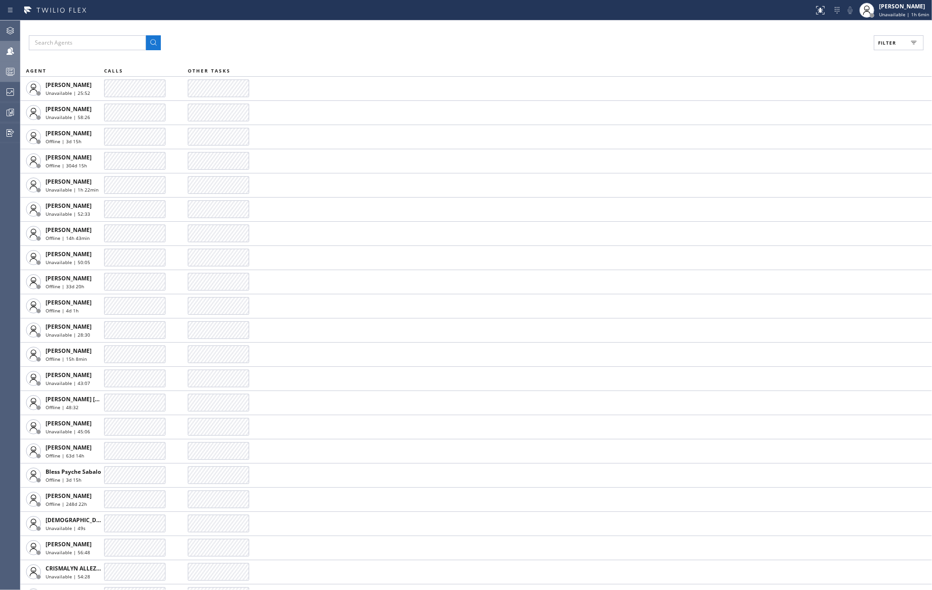
click at [916, 35] on button "Filter" at bounding box center [899, 42] width 50 height 15
click at [796, 110] on input "Available" at bounding box center [796, 109] width 11 height 11
checkbox input "true"
click at [873, 51] on span "Apply" at bounding box center [874, 53] width 19 height 7
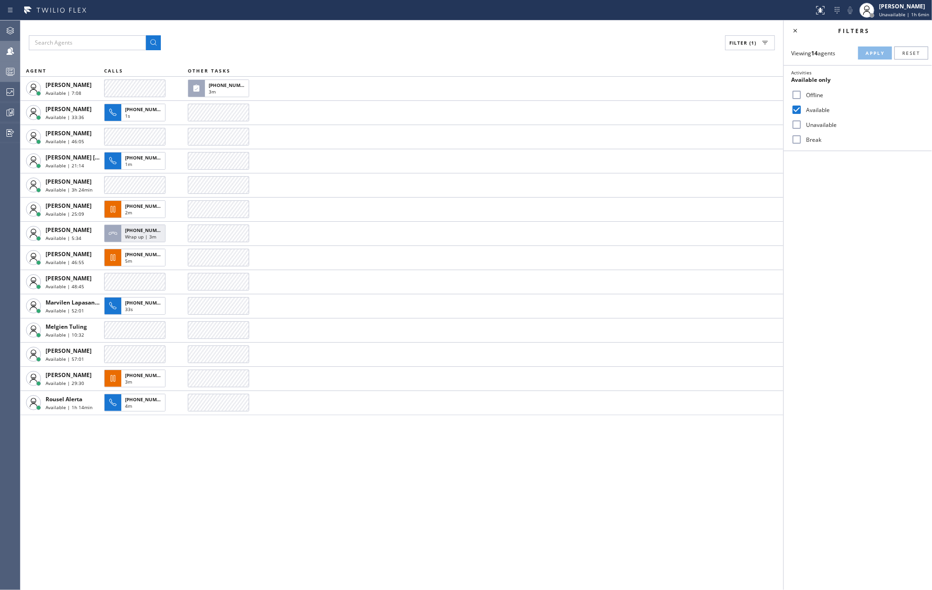
click at [797, 139] on input "Break" at bounding box center [796, 139] width 11 height 11
checkbox input "true"
click at [868, 53] on span "Apply" at bounding box center [874, 53] width 19 height 7
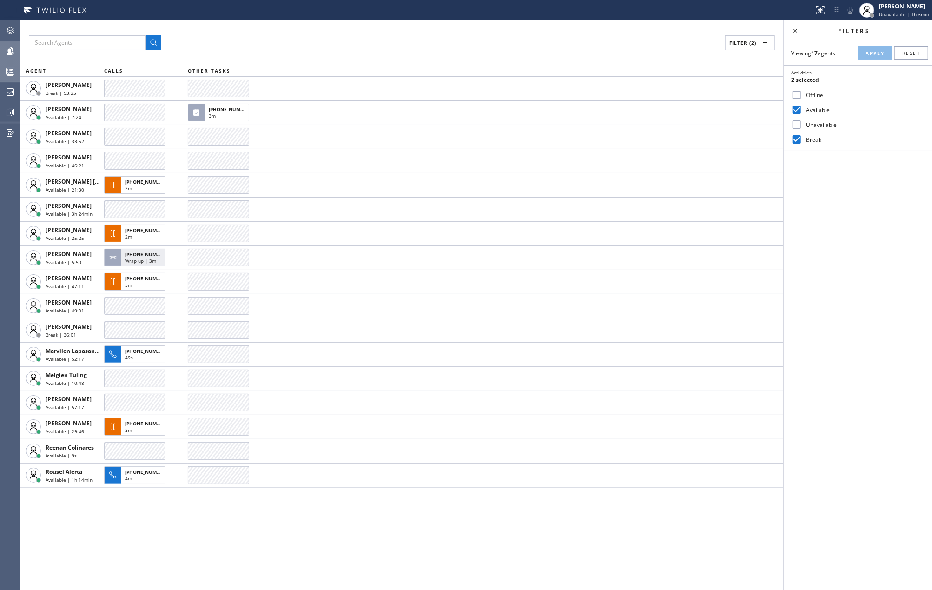
click at [9, 69] on icon at bounding box center [10, 71] width 11 height 11
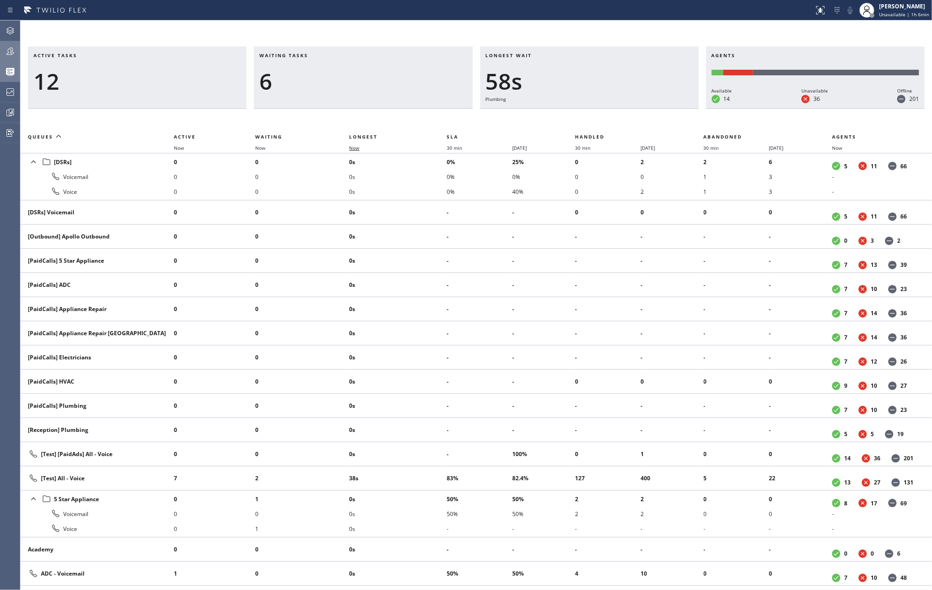
click at [359, 145] on span "Now" at bounding box center [354, 148] width 10 height 7
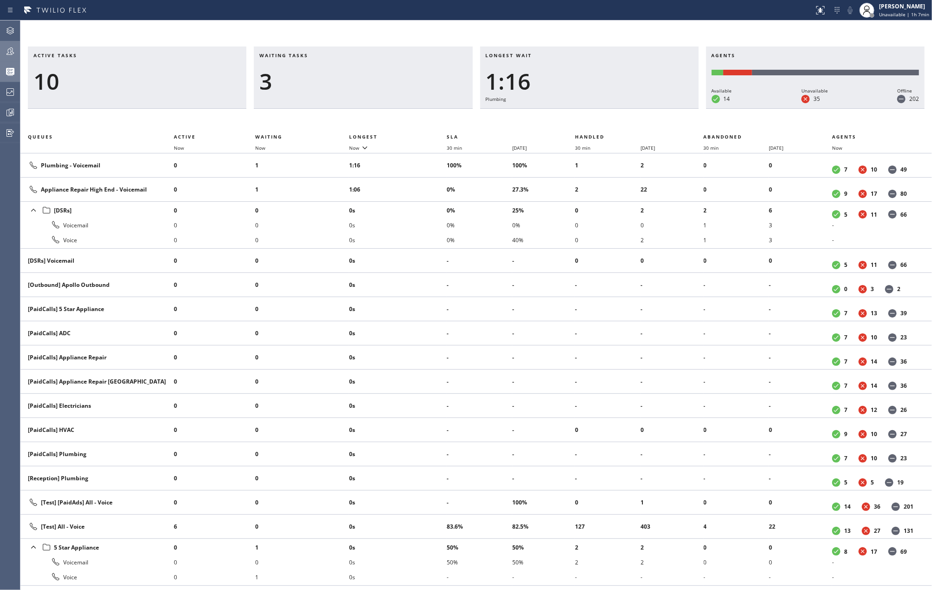
click at [3, 53] on div at bounding box center [10, 51] width 20 height 11
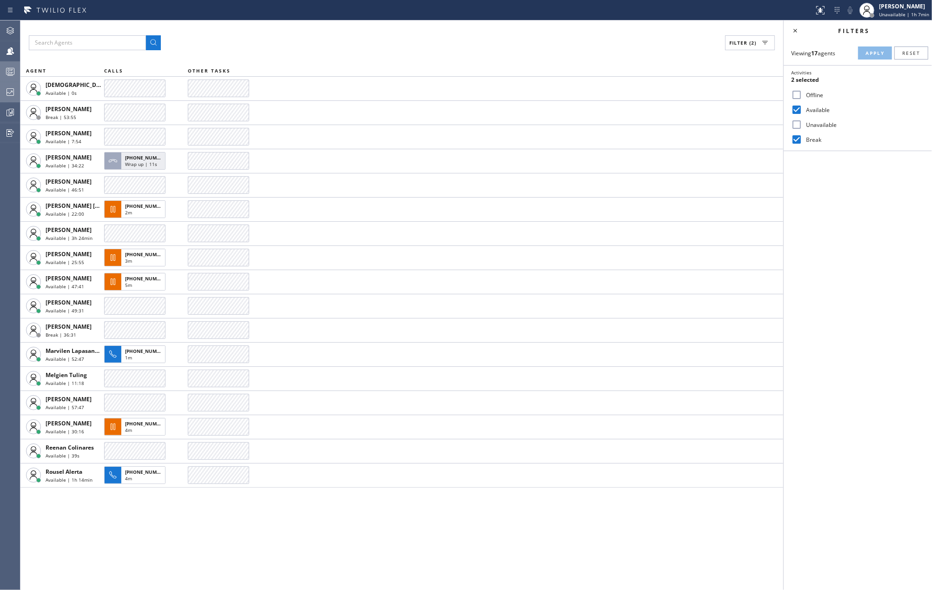
click at [16, 94] on div at bounding box center [10, 91] width 20 height 11
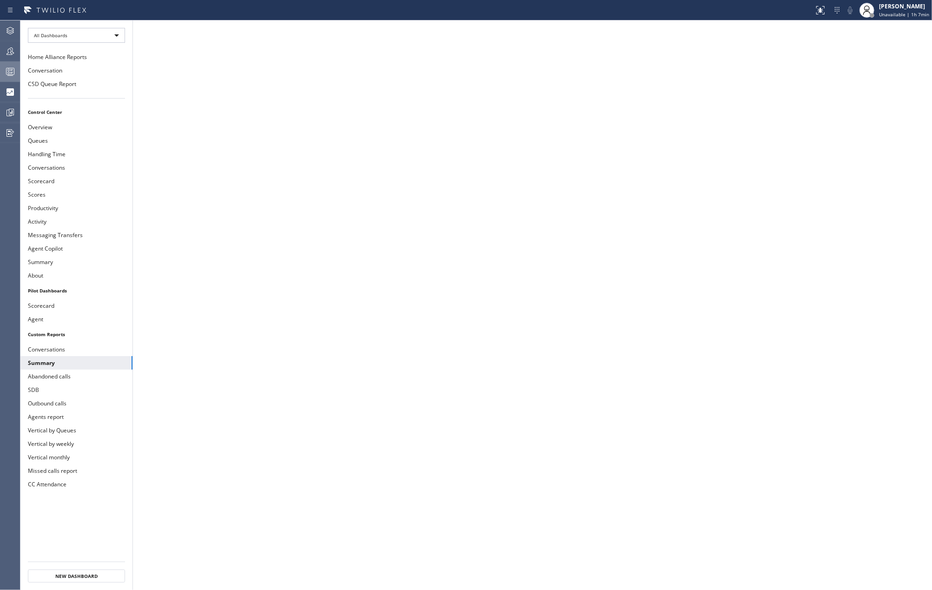
click at [7, 73] on icon at bounding box center [10, 71] width 11 height 11
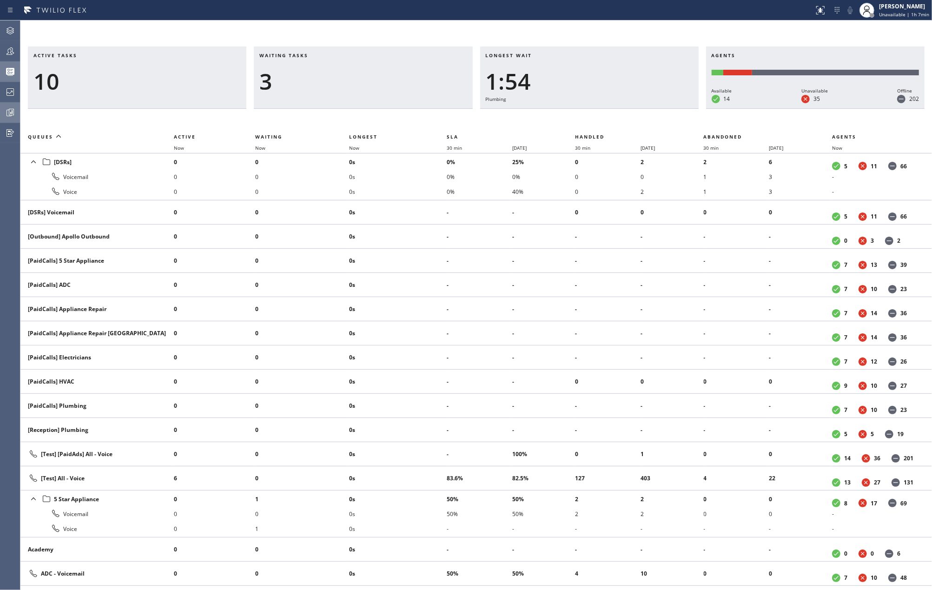
click at [7, 107] on icon at bounding box center [10, 112] width 11 height 11
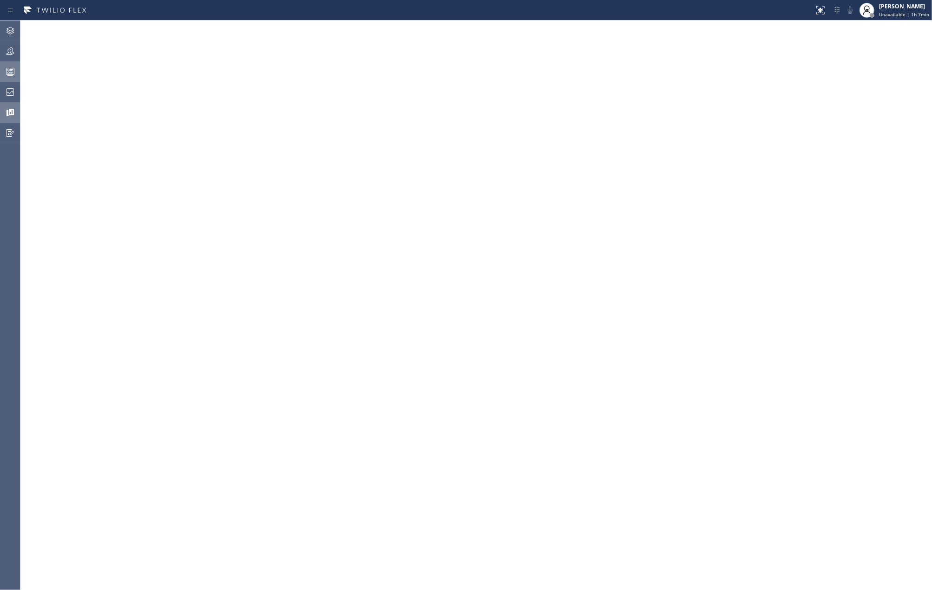
click at [8, 69] on circle at bounding box center [9, 70] width 2 height 2
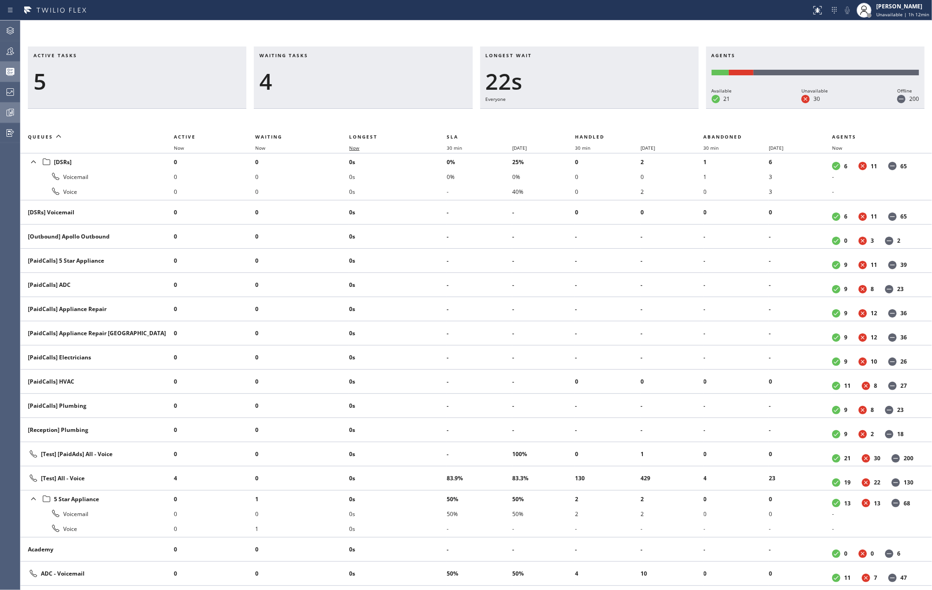
click at [354, 146] on span "Now" at bounding box center [354, 148] width 10 height 7
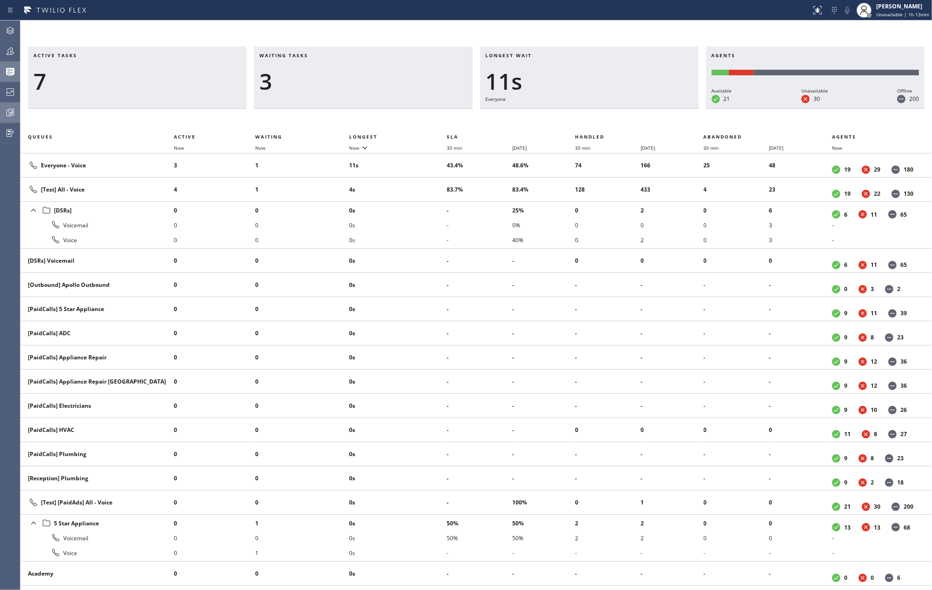
click at [224, 34] on div "Active tasks 7 Waiting tasks 3 Longest wait 11s Everyone Agents Available 21 Un…" at bounding box center [475, 304] width 911 height 569
click at [186, 56] on h3 "Active tasks" at bounding box center [136, 59] width 207 height 14
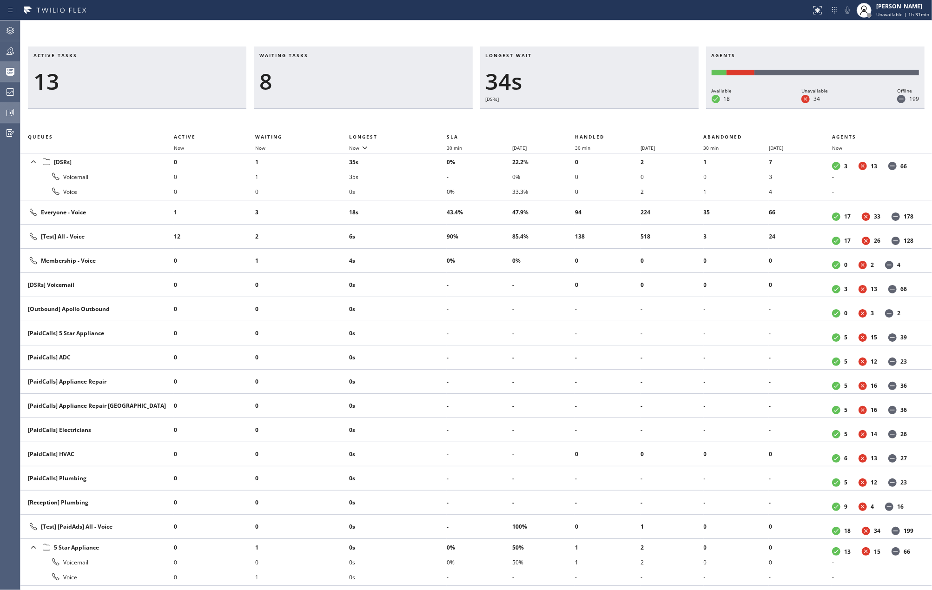
click at [345, 99] on div "Waiting tasks 8" at bounding box center [363, 77] width 218 height 62
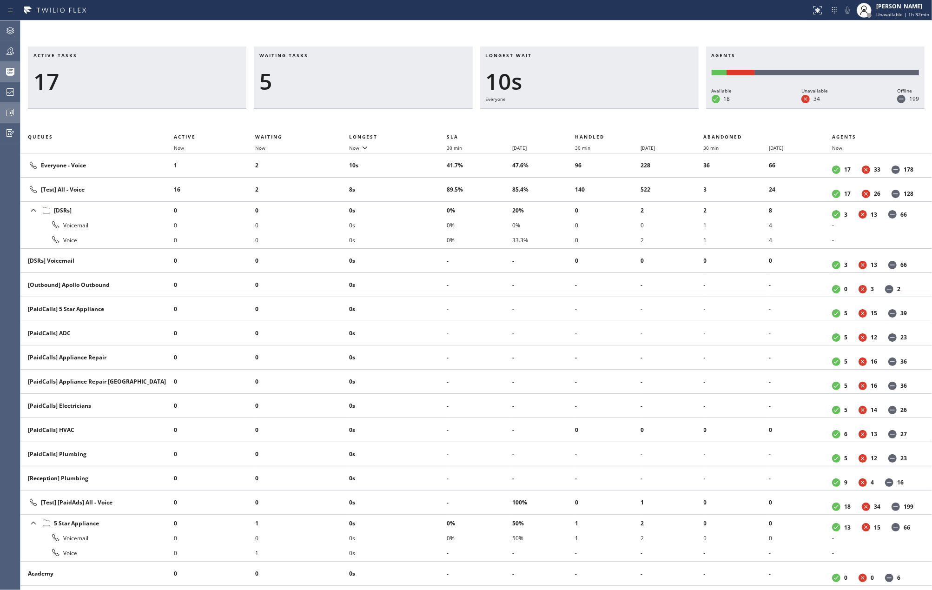
click at [255, 41] on div "Active tasks 17 Waiting tasks 5 Longest wait 10s Everyone Agents Available 18 U…" at bounding box center [475, 304] width 911 height 569
click at [7, 49] on icon at bounding box center [10, 51] width 11 height 11
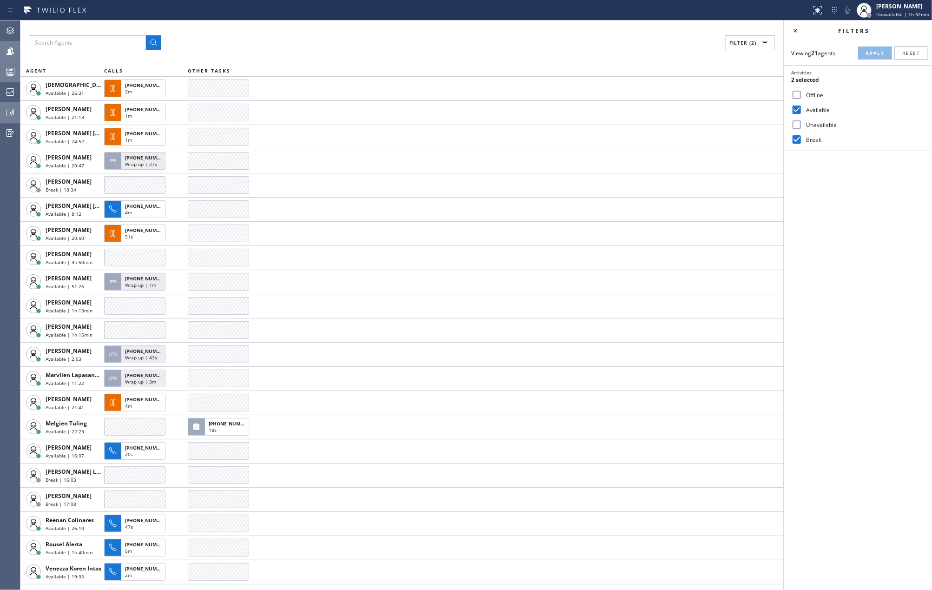
click at [7, 73] on rect at bounding box center [11, 71] width 8 height 7
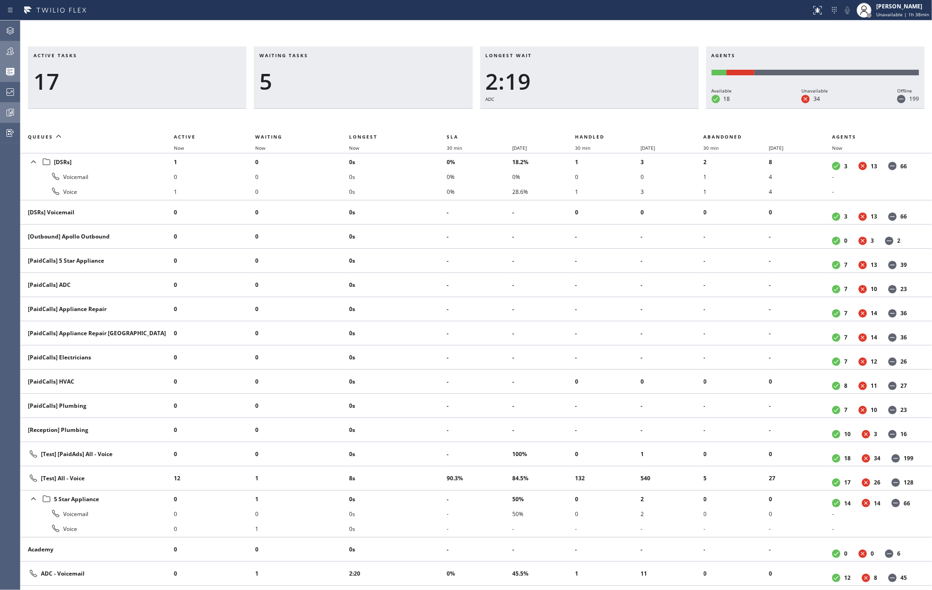
click at [349, 148] on th "Now" at bounding box center [302, 147] width 94 height 11
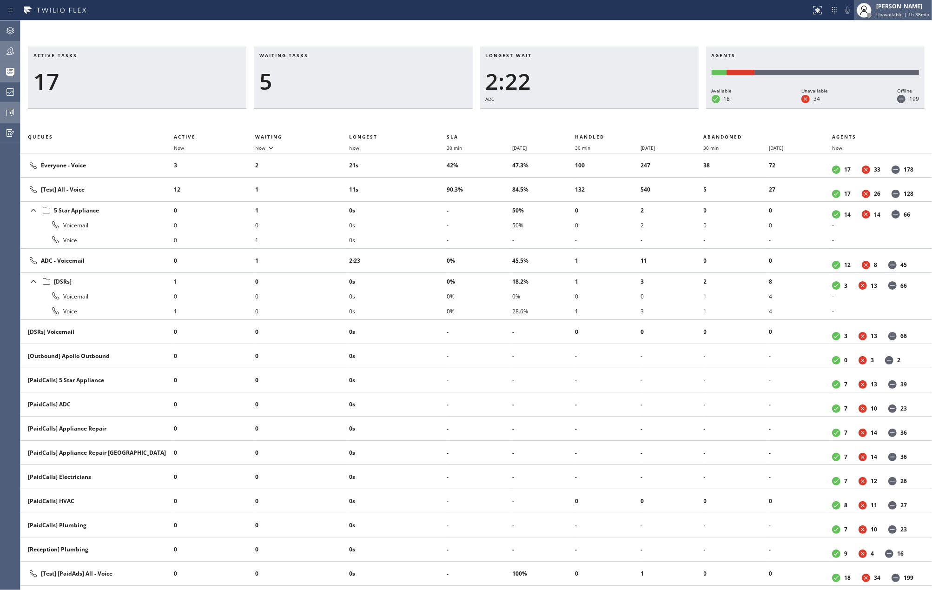
click at [900, 10] on div "[PERSON_NAME]" at bounding box center [902, 6] width 53 height 8
click at [860, 46] on button "Available" at bounding box center [885, 49] width 93 height 12
click at [14, 48] on icon at bounding box center [10, 51] width 11 height 11
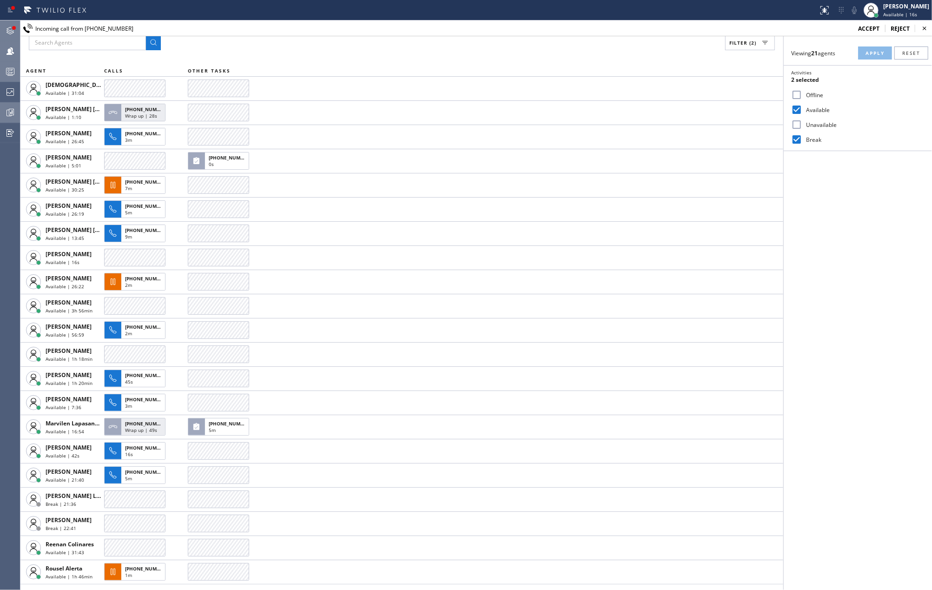
click at [13, 27] on div at bounding box center [14, 28] width 4 height 4
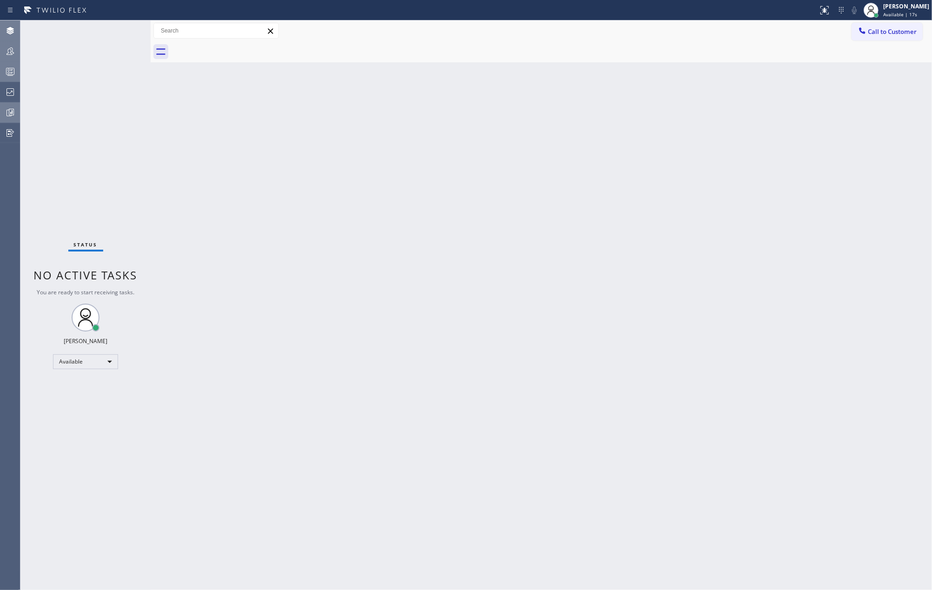
click at [117, 28] on div "Status No active tasks You are ready to start receiving tasks. Jovelle Tadle Av…" at bounding box center [85, 304] width 130 height 569
click at [10, 73] on icon at bounding box center [10, 71] width 11 height 11
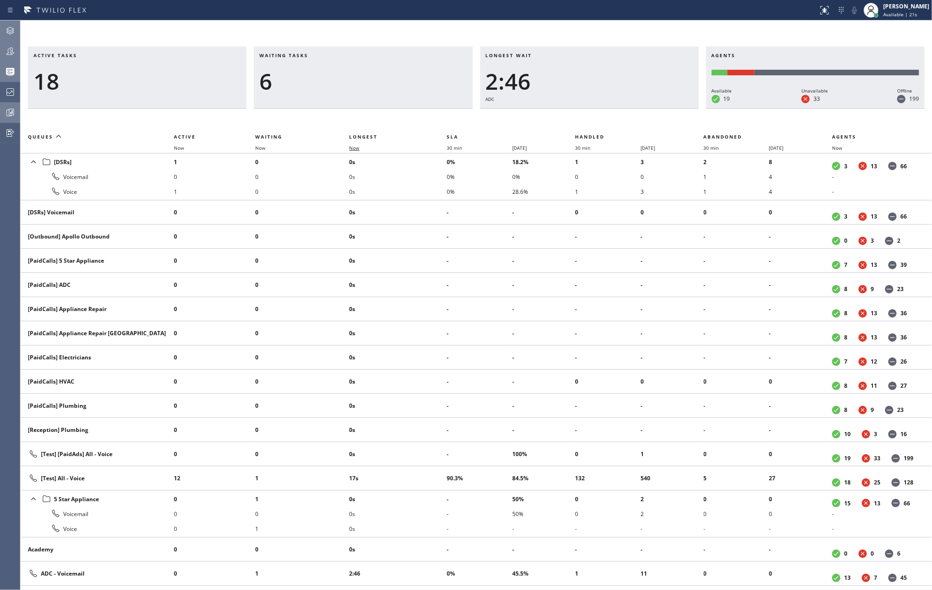
click at [353, 146] on span "Now" at bounding box center [354, 148] width 10 height 7
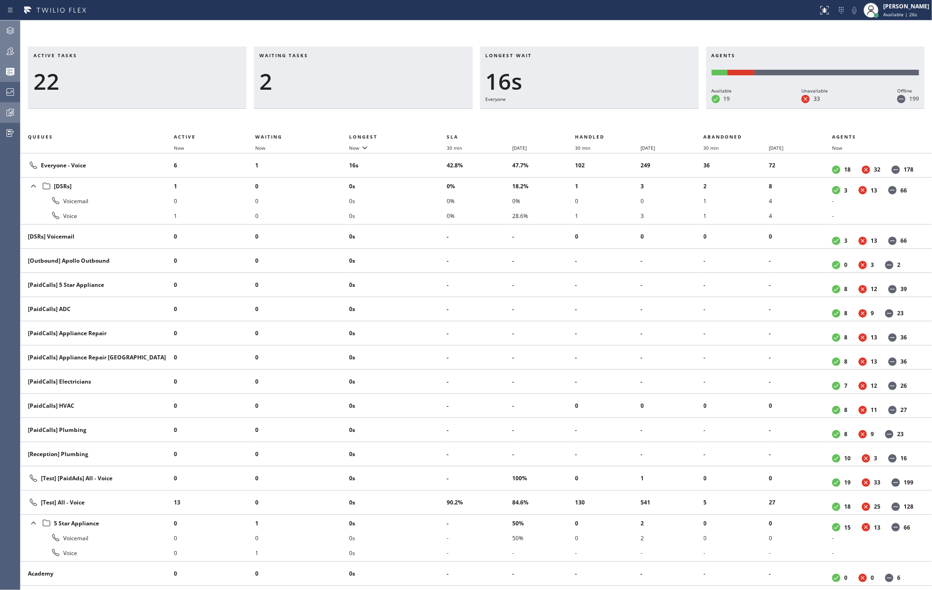
click at [12, 47] on icon at bounding box center [10, 51] width 11 height 11
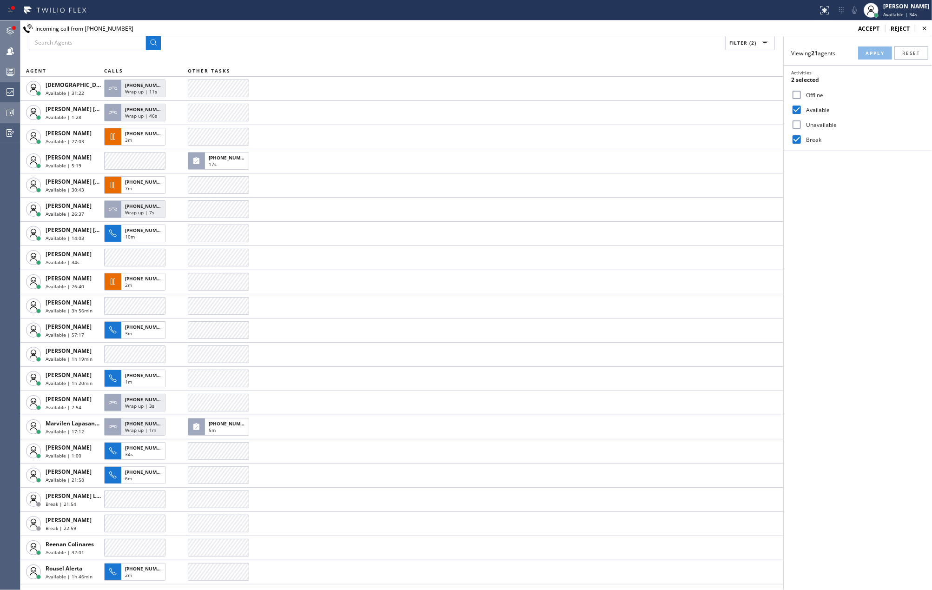
click at [12, 24] on div at bounding box center [10, 30] width 20 height 19
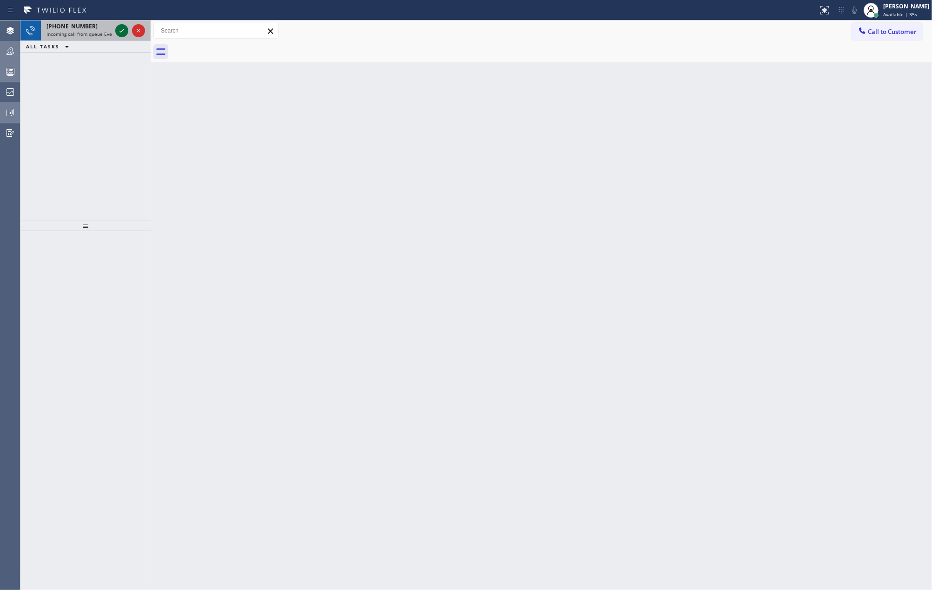
click at [119, 27] on icon at bounding box center [121, 30] width 11 height 11
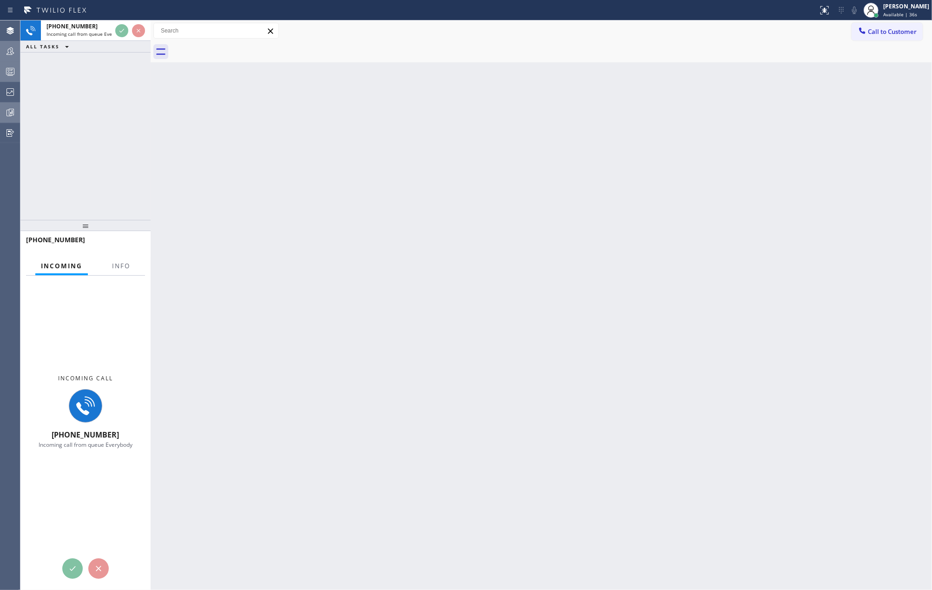
click at [119, 43] on div "+18774260311 Incoming call from queue Everybody ALL TASKS ALL TASKS ACTIVE TASK…" at bounding box center [85, 36] width 130 height 32
click at [116, 265] on span "Info" at bounding box center [121, 266] width 18 height 8
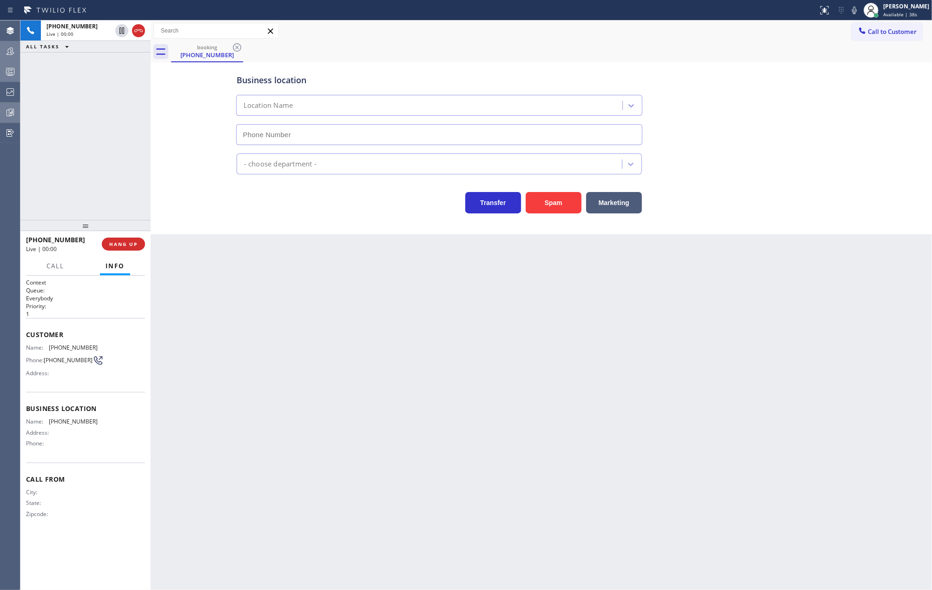
click at [116, 265] on span "Info" at bounding box center [114, 266] width 19 height 8
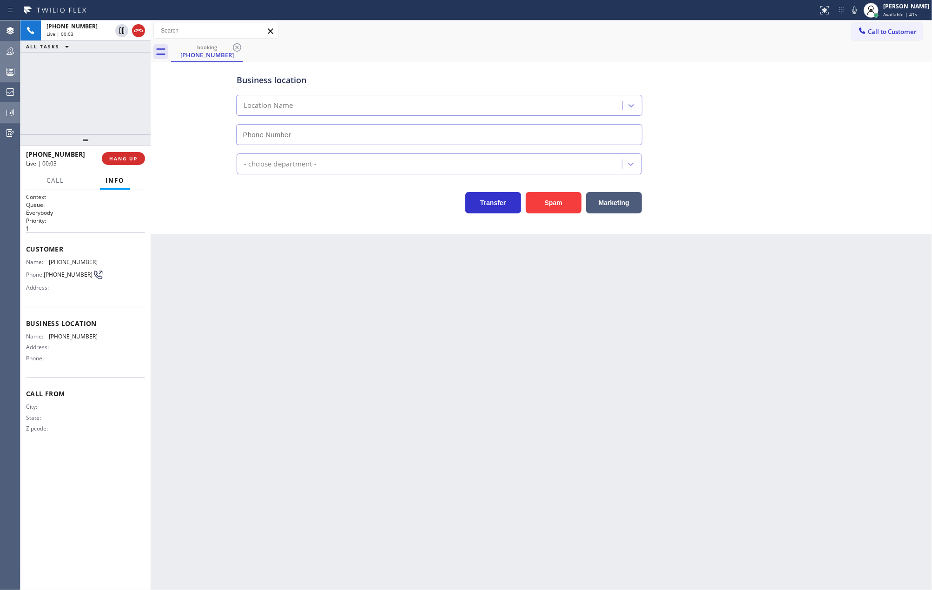
drag, startPoint x: 88, startPoint y: 226, endPoint x: 104, endPoint y: 88, distance: 138.9
click at [103, 89] on div "+18774260311 Live | 00:03 ALL TASKS ALL TASKS ACTIVE TASKS TASKS IN WRAP UP +18…" at bounding box center [85, 304] width 130 height 569
click at [123, 152] on button "HANG UP" at bounding box center [123, 158] width 43 height 13
click at [10, 56] on icon at bounding box center [10, 51] width 11 height 11
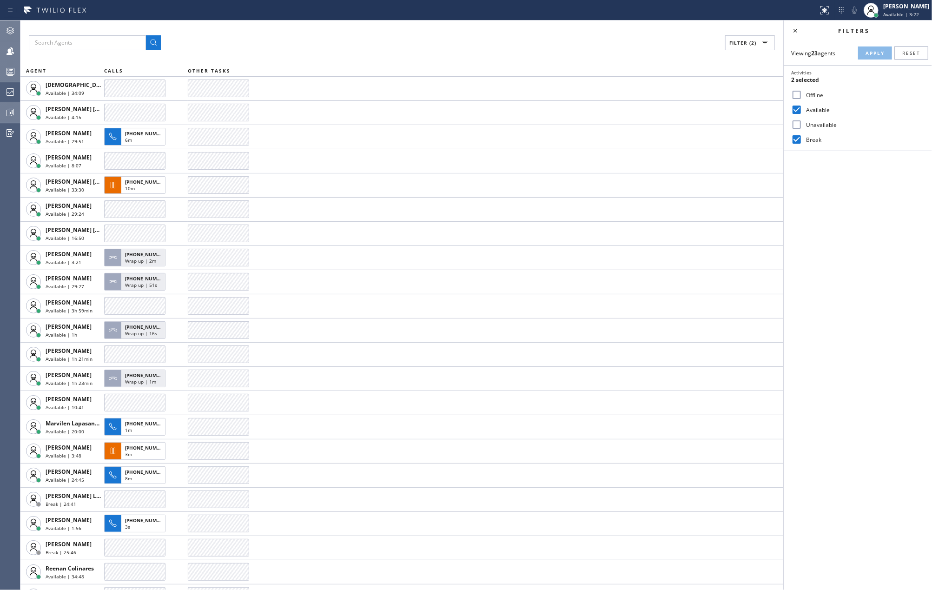
click at [10, 34] on icon at bounding box center [10, 30] width 7 height 7
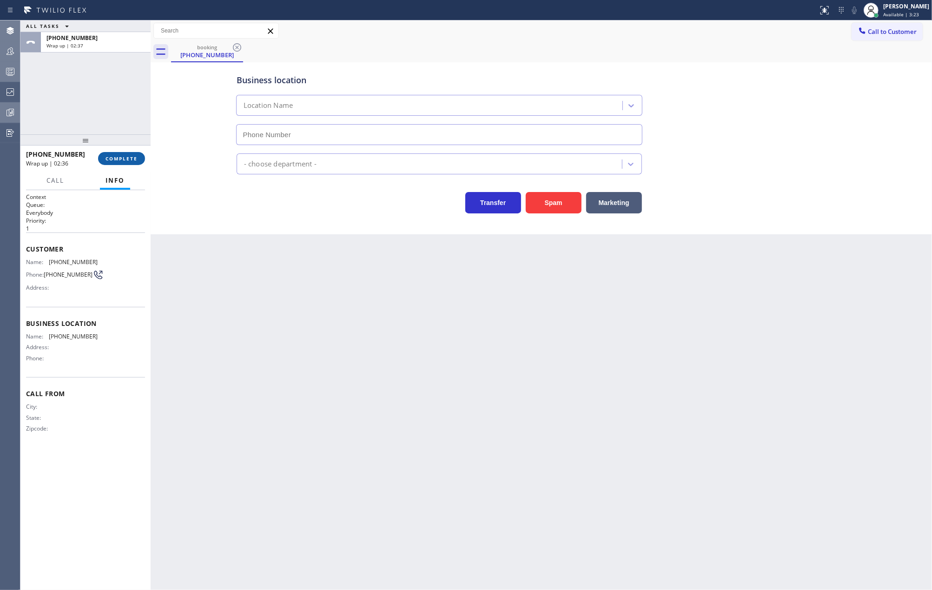
click at [108, 157] on span "COMPLETE" at bounding box center [121, 158] width 32 height 7
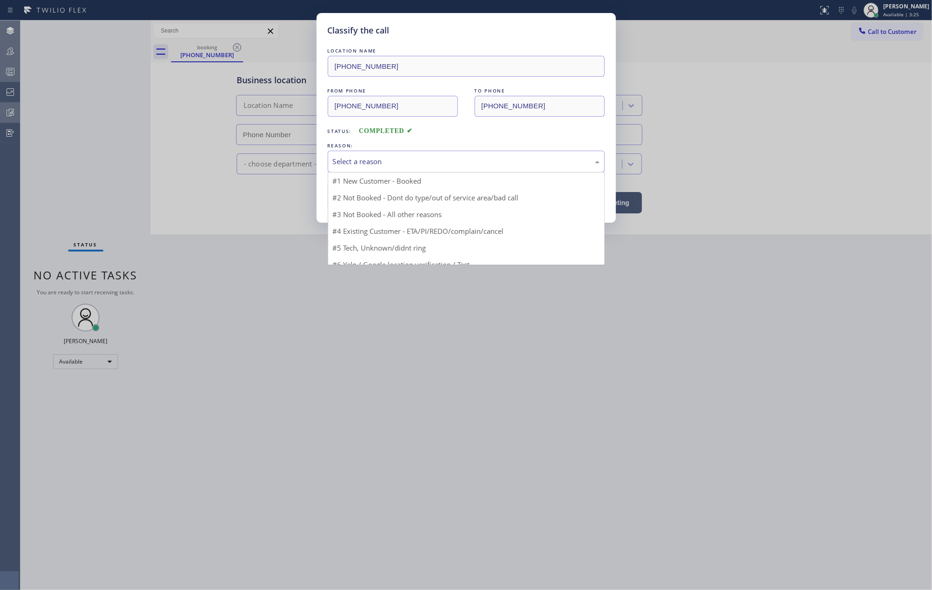
click at [411, 164] on div "Select a reason" at bounding box center [466, 161] width 267 height 11
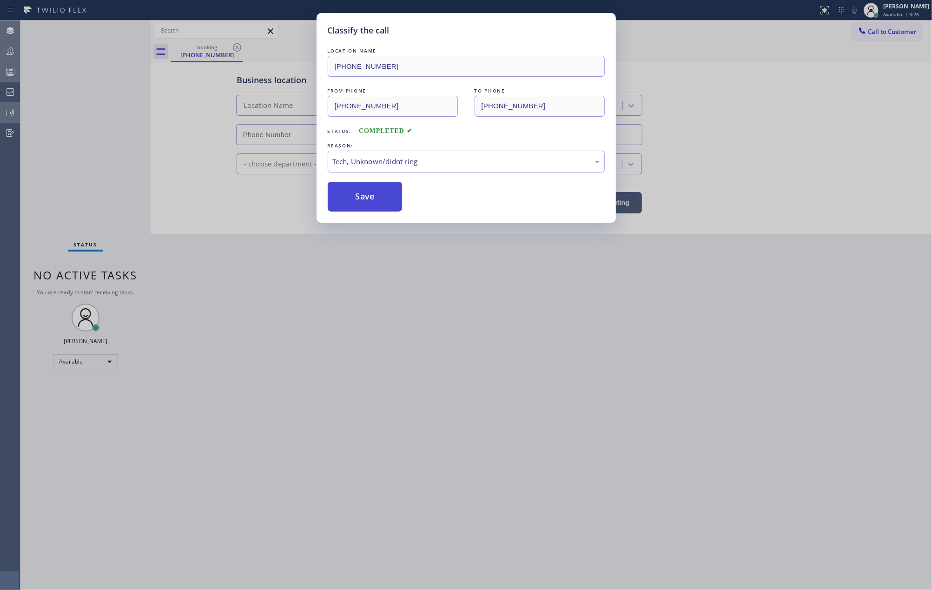
click at [385, 192] on button "Save" at bounding box center [365, 197] width 75 height 30
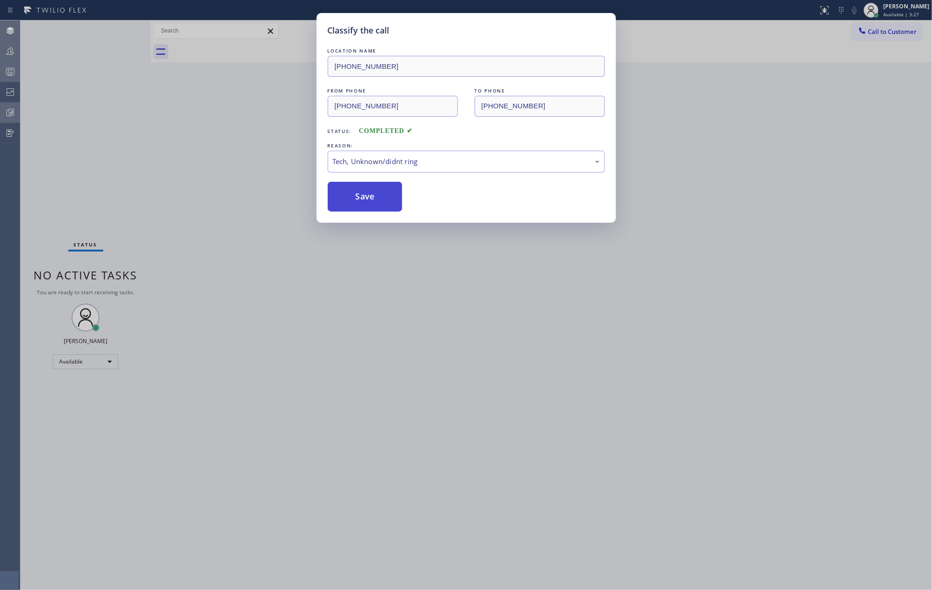
click at [385, 192] on button "Save" at bounding box center [365, 197] width 75 height 30
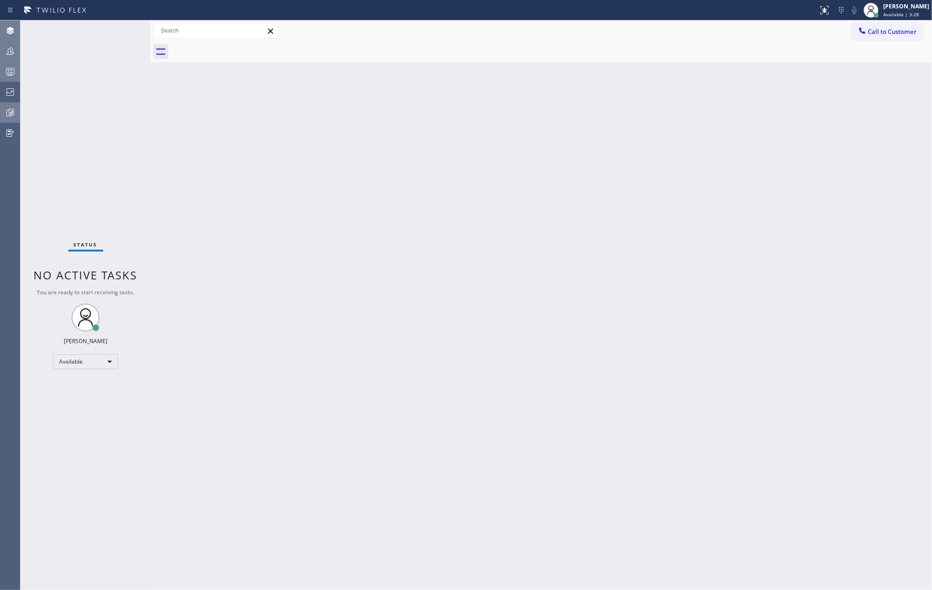
click at [910, 12] on span "Available | 3:28" at bounding box center [901, 14] width 36 height 7
click at [870, 62] on button "Unavailable" at bounding box center [885, 61] width 93 height 12
click at [11, 72] on icon at bounding box center [10, 71] width 11 height 11
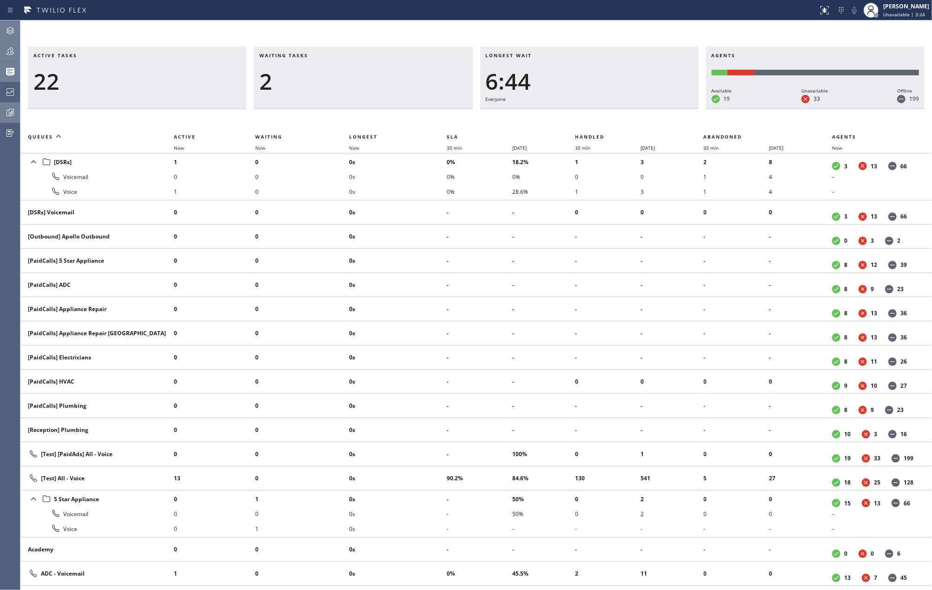
click at [99, 32] on div "Active tasks 22 Waiting tasks 2 Longest wait 6:44 Everyone Agents Available 19 …" at bounding box center [475, 304] width 911 height 569
click at [10, 49] on icon at bounding box center [10, 50] width 7 height 7
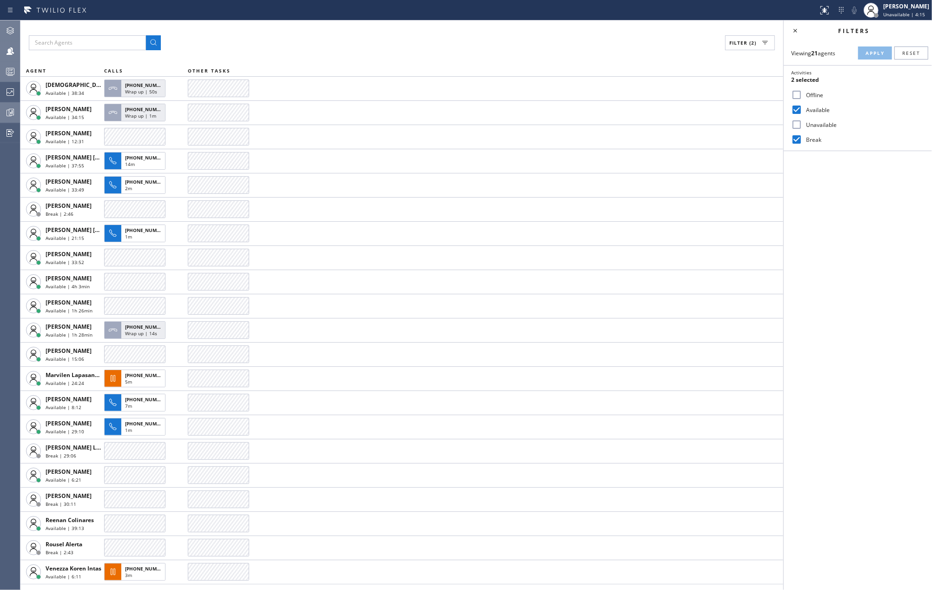
click at [15, 69] on icon at bounding box center [10, 71] width 11 height 11
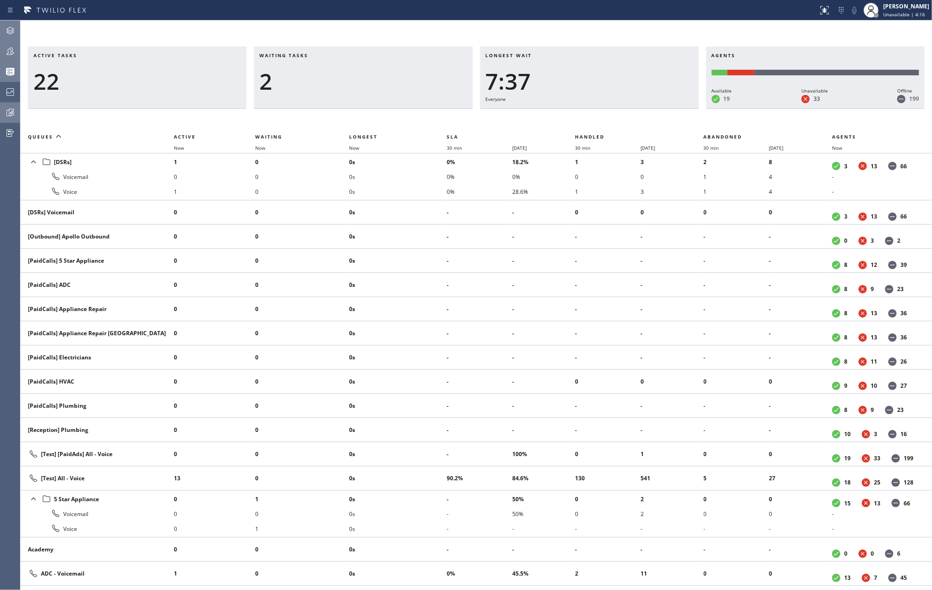
click at [8, 46] on icon at bounding box center [10, 51] width 11 height 11
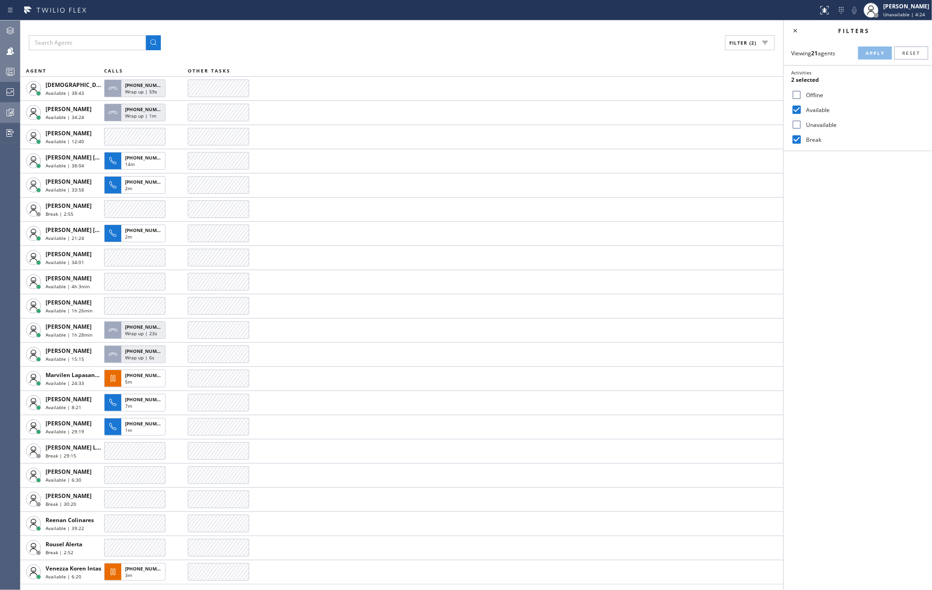
click at [4, 71] on div at bounding box center [10, 71] width 20 height 11
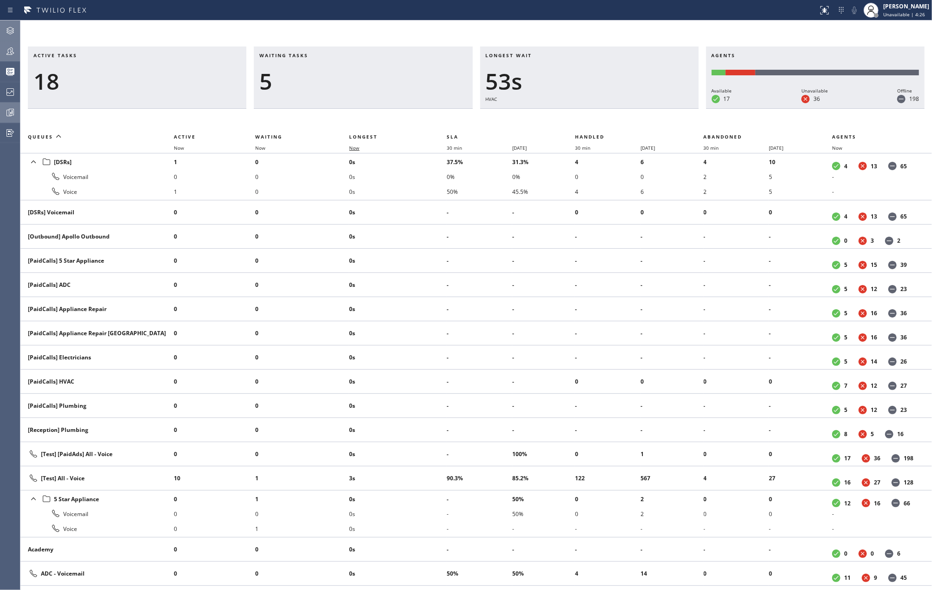
click at [352, 147] on span "Now" at bounding box center [354, 148] width 10 height 7
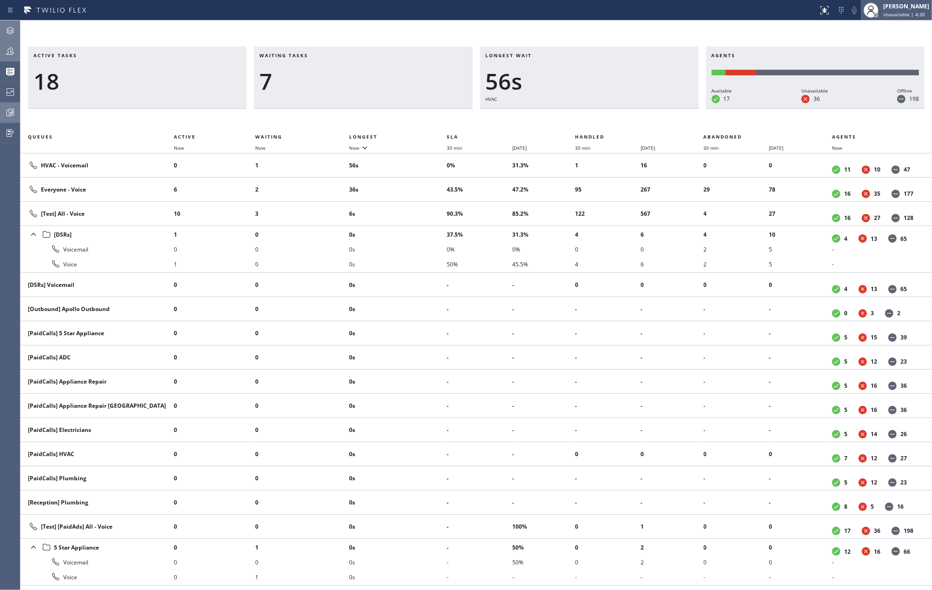
click at [919, 8] on div "[PERSON_NAME]" at bounding box center [906, 6] width 46 height 8
click at [880, 45] on button "Available" at bounding box center [885, 49] width 93 height 12
click at [7, 28] on icon at bounding box center [10, 30] width 7 height 7
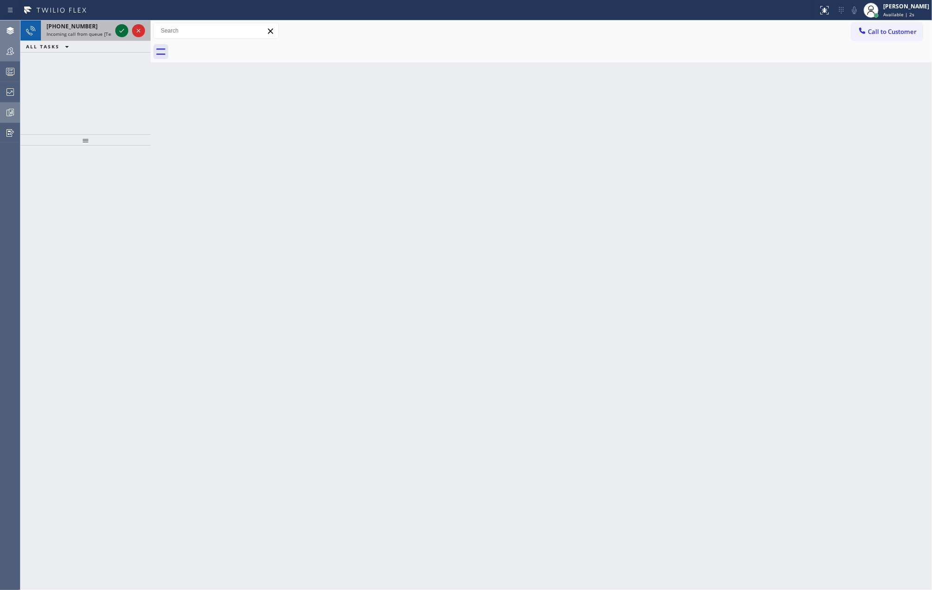
click at [118, 32] on icon at bounding box center [121, 30] width 11 height 11
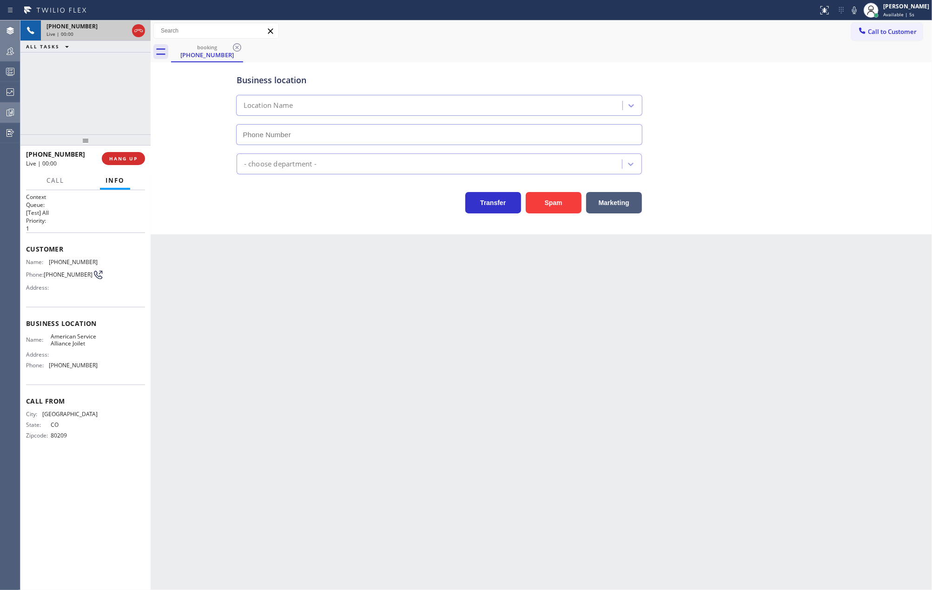
type input "(779) 212-7220"
drag, startPoint x: 84, startPoint y: 139, endPoint x: 85, endPoint y: 110, distance: 29.7
click at [85, 110] on div "+17208774176 Live | 00:02 ALL TASKS ALL TASKS ACTIVE TASKS TASKS IN WRAP UP +17…" at bounding box center [85, 304] width 130 height 569
drag, startPoint x: 83, startPoint y: 139, endPoint x: 93, endPoint y: 99, distance: 42.2
click at [86, 116] on div "+17208774176 Live | 00:04 ALL TASKS ALL TASKS ACTIVE TASKS TASKS IN WRAP UP +17…" at bounding box center [85, 304] width 130 height 569
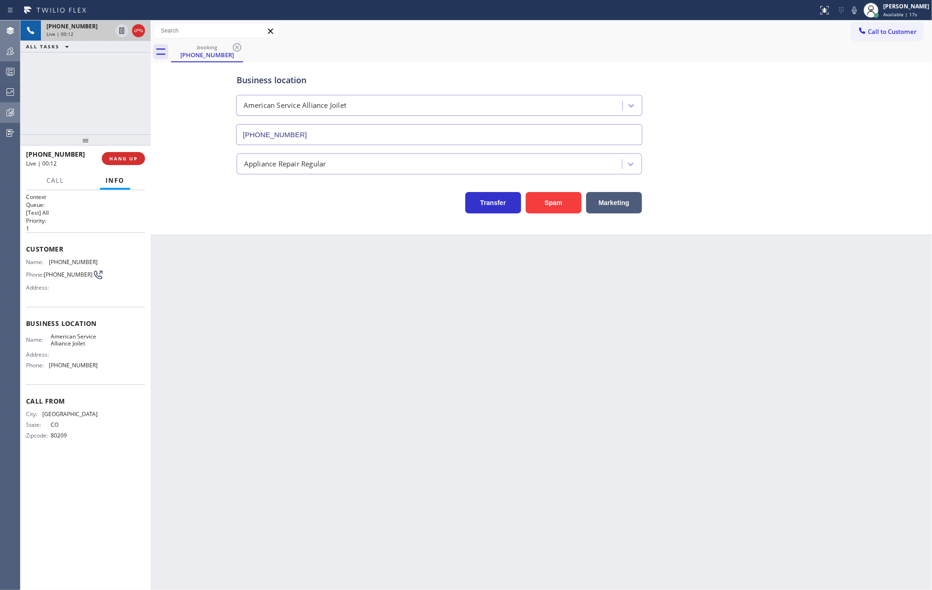
drag, startPoint x: 87, startPoint y: 140, endPoint x: 87, endPoint y: 115, distance: 24.6
click at [87, 115] on div "+17208774176 Live | 00:12 ALL TASKS ALL TASKS ACTIVE TASKS TASKS IN WRAP UP +17…" at bounding box center [85, 304] width 130 height 569
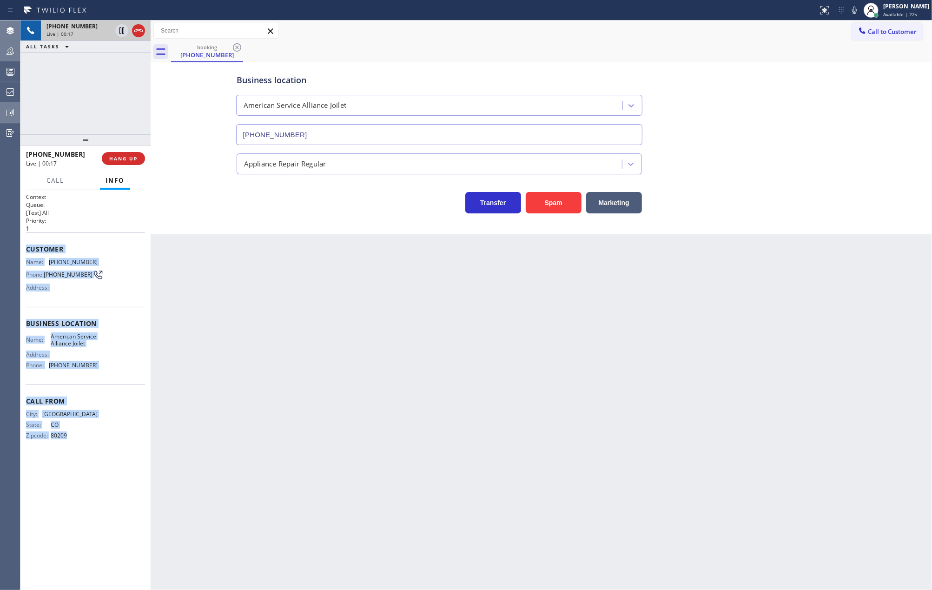
drag, startPoint x: 22, startPoint y: 250, endPoint x: 101, endPoint y: 441, distance: 206.5
click at [101, 441] on div "Context Queue: [Test] All Priority: 1 Customer Name: (720) 877-4176 Phone: (720…" at bounding box center [85, 390] width 130 height 400
copy div "Customer Name: (720) 877-4176 Phone: (720) 877-4176 Address: Business location …"
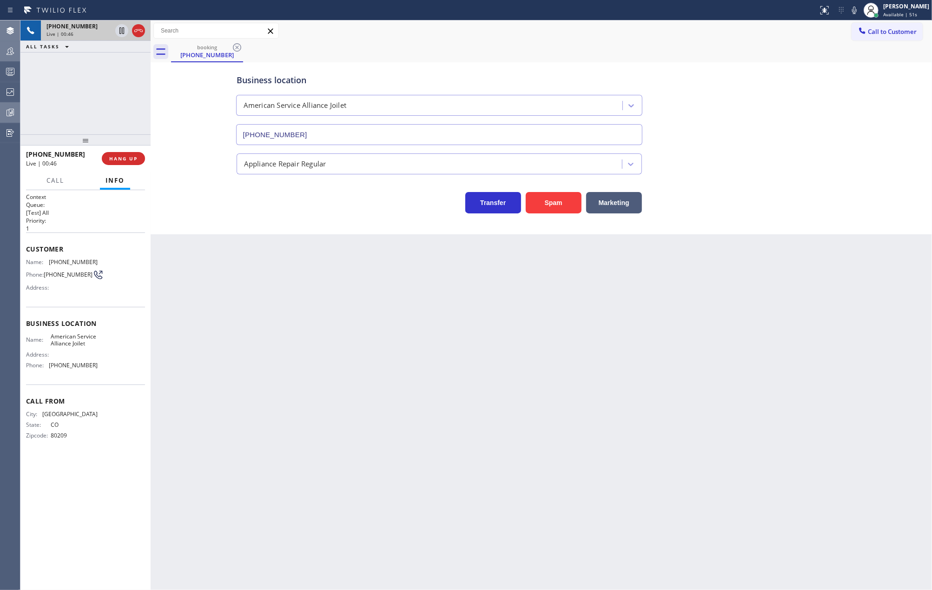
drag, startPoint x: 90, startPoint y: 138, endPoint x: 98, endPoint y: 87, distance: 51.7
click at [92, 88] on div "+17208774176 Live | 00:46 ALL TASKS ALL TASKS ACTIVE TASKS TASKS IN WRAP UP +17…" at bounding box center [85, 304] width 130 height 569
drag, startPoint x: 80, startPoint y: 138, endPoint x: 439, endPoint y: 140, distance: 358.8
click at [96, 103] on div "+17208774176 Live | 01:22 ALL TASKS ALL TASKS ACTIVE TASKS TASKS IN WRAP UP +17…" at bounding box center [85, 304] width 130 height 569
drag, startPoint x: 85, startPoint y: 140, endPoint x: 92, endPoint y: 83, distance: 58.1
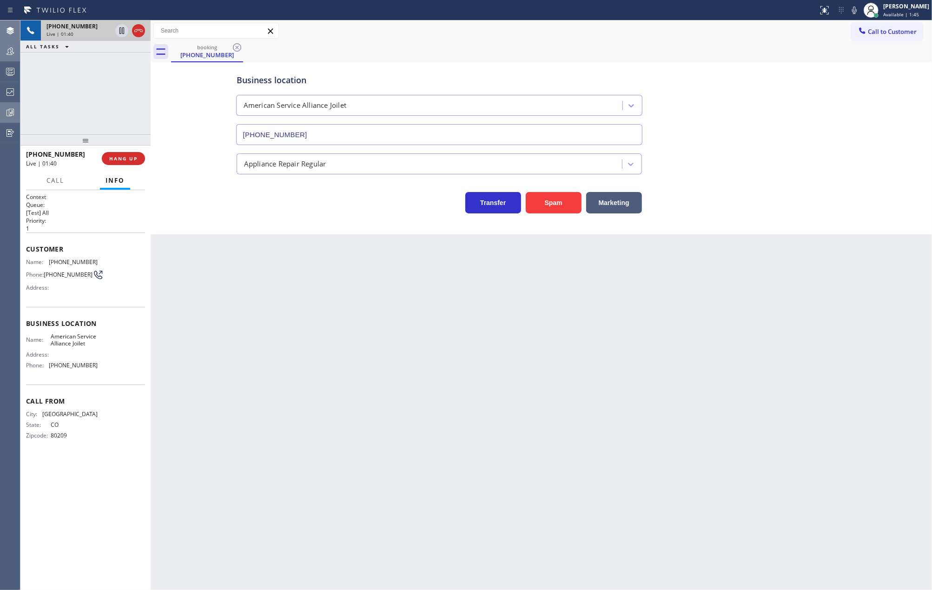
click at [85, 102] on div "+17208774176 Live | 01:40 ALL TASKS ALL TASKS ACTIVE TASKS TASKS IN WRAP UP +17…" at bounding box center [85, 304] width 130 height 569
click at [120, 32] on icon at bounding box center [121, 30] width 11 height 11
click at [860, 8] on icon at bounding box center [854, 10] width 11 height 11
drag, startPoint x: 118, startPoint y: 32, endPoint x: 520, endPoint y: 81, distance: 405.9
click at [118, 32] on icon at bounding box center [121, 30] width 11 height 11
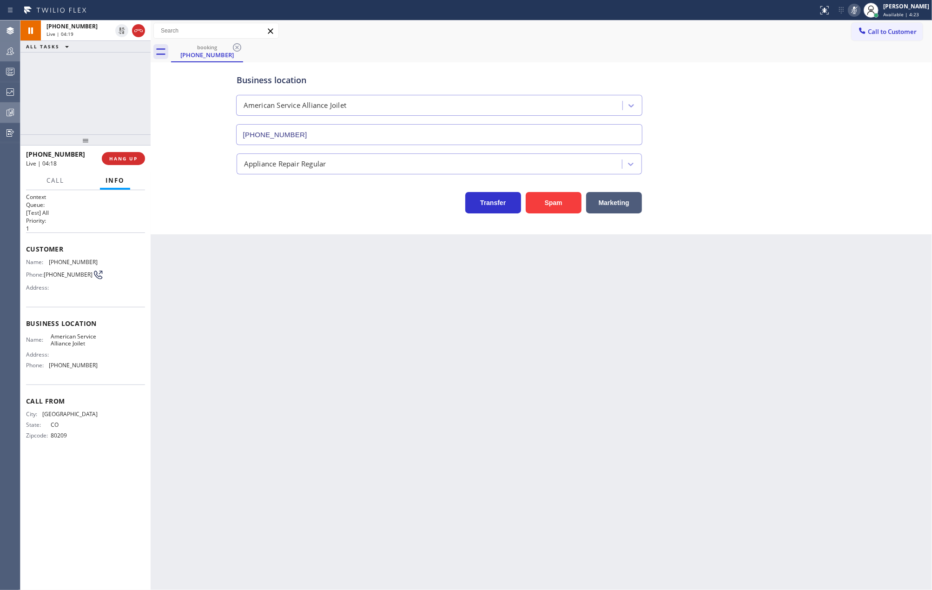
click at [860, 8] on icon at bounding box center [854, 10] width 11 height 11
drag, startPoint x: 89, startPoint y: 138, endPoint x: 91, endPoint y: 103, distance: 34.9
click at [91, 103] on div "+17208774176 Live | 05:31 ALL TASKS ALL TASKS ACTIVE TASKS TASKS IN WRAP UP +17…" at bounding box center [85, 304] width 130 height 569
drag, startPoint x: 81, startPoint y: 138, endPoint x: 86, endPoint y: 116, distance: 21.9
click at [86, 116] on div "+17208774176 Live | 05:53 ALL TASKS ALL TASKS ACTIVE TASKS TASKS IN WRAP UP +17…" at bounding box center [85, 304] width 130 height 569
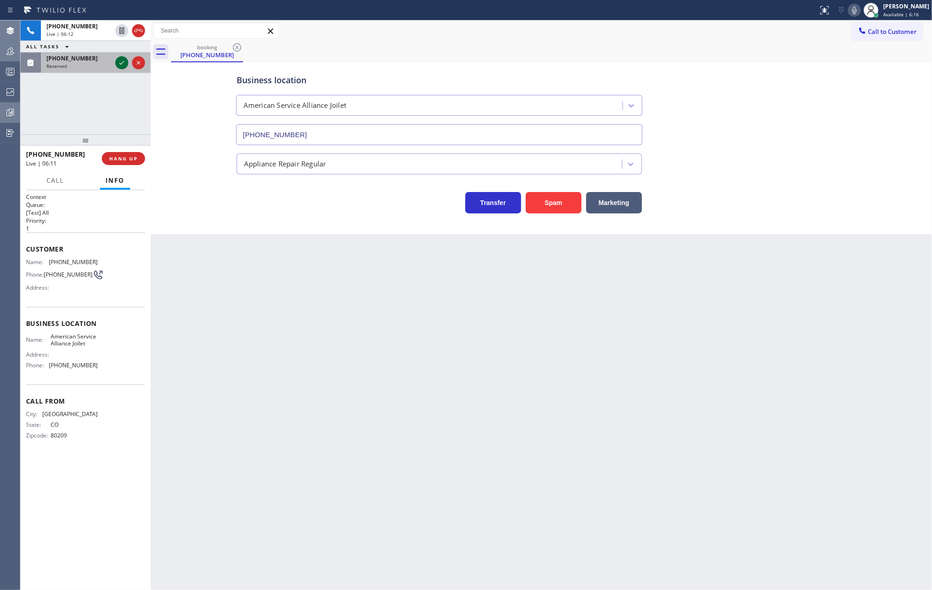
click at [119, 64] on icon at bounding box center [121, 62] width 11 height 11
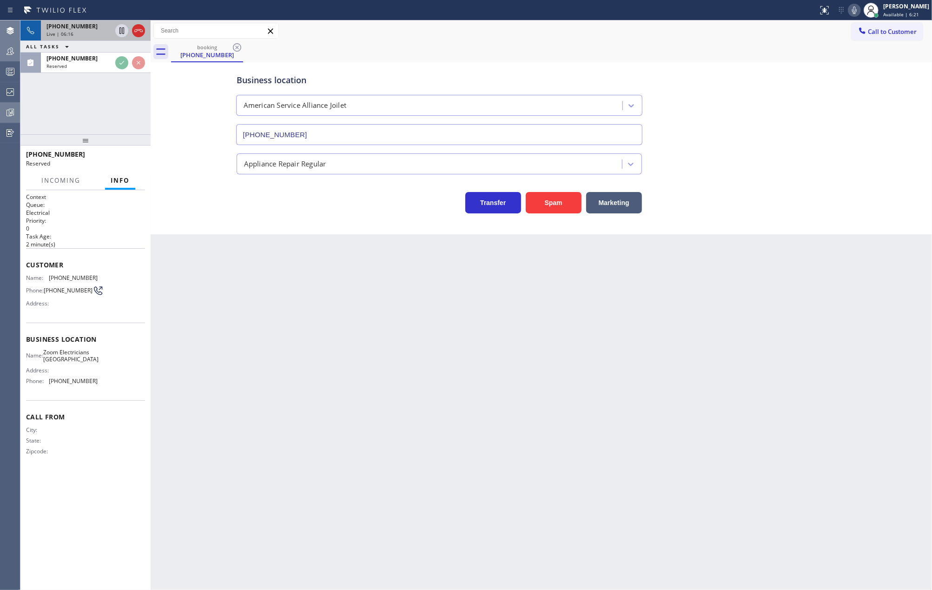
click at [71, 26] on span "+17208774176" at bounding box center [71, 26] width 51 height 8
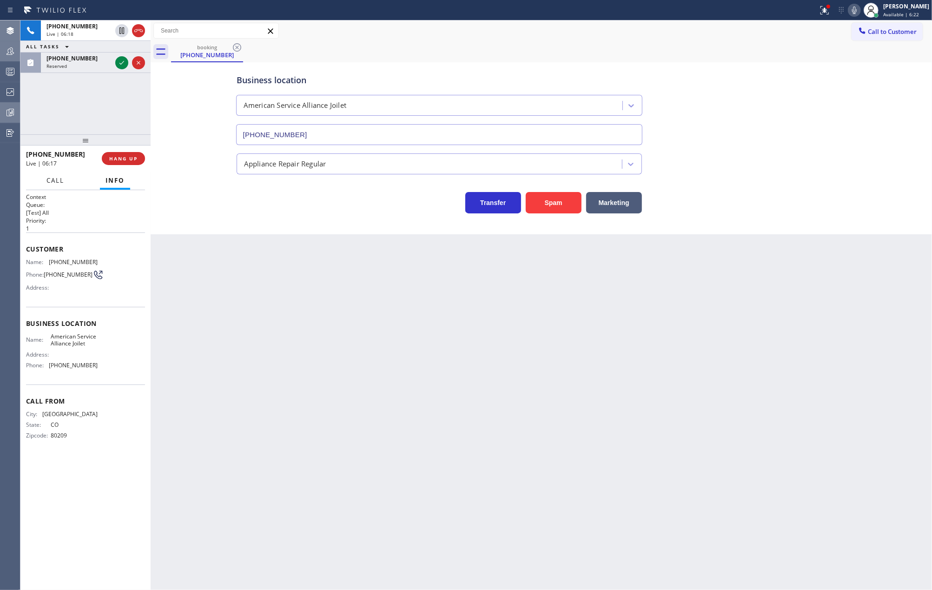
click at [59, 180] on span "Call" at bounding box center [55, 180] width 18 height 8
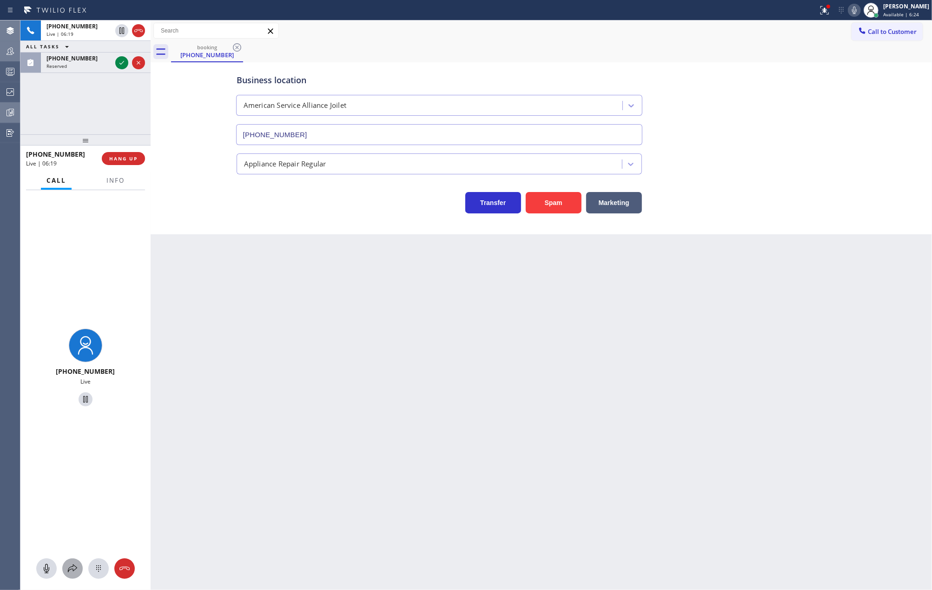
click at [71, 566] on icon at bounding box center [72, 568] width 11 height 11
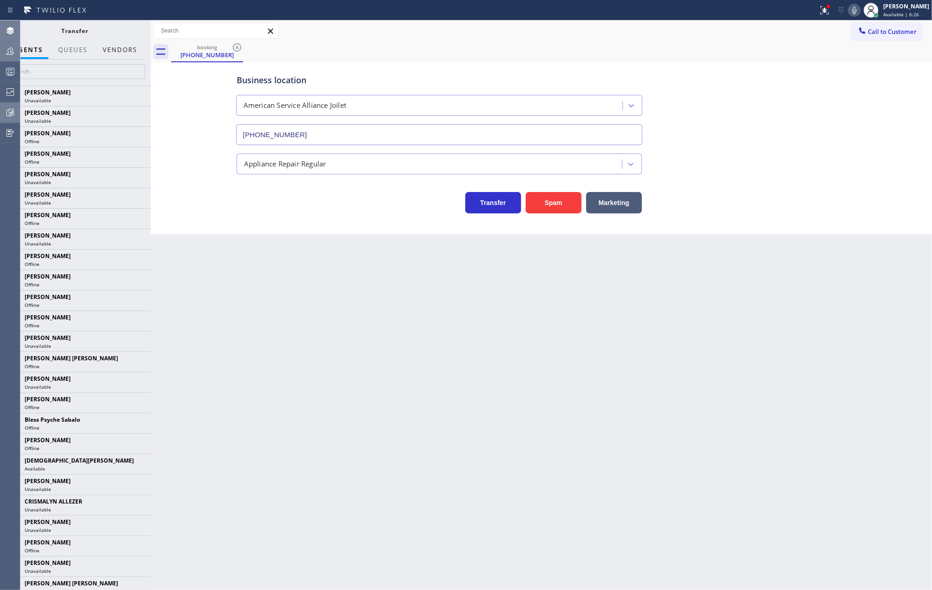
click at [127, 47] on button "Vendors" at bounding box center [120, 50] width 46 height 18
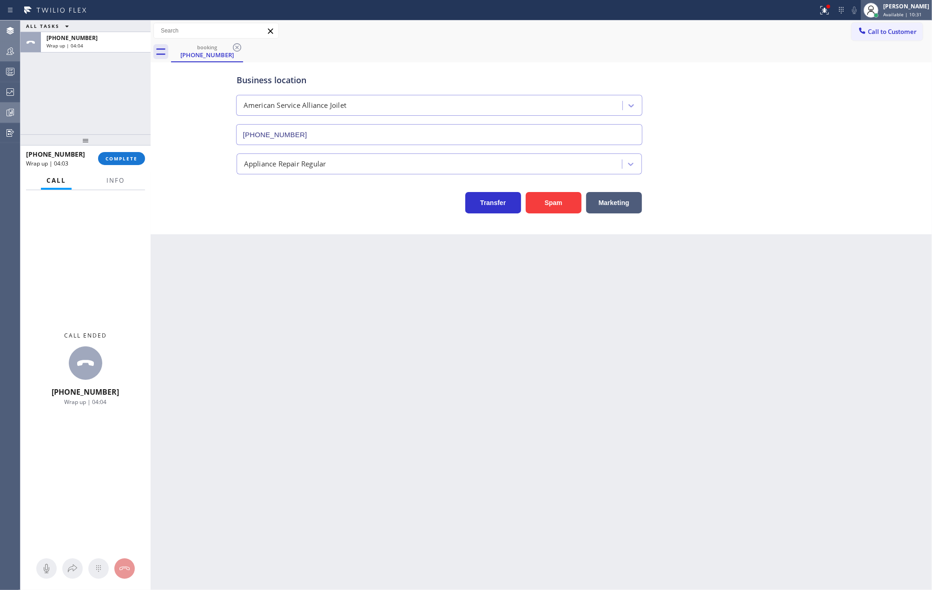
click at [909, 13] on span "Available | 10:31" at bounding box center [902, 14] width 39 height 7
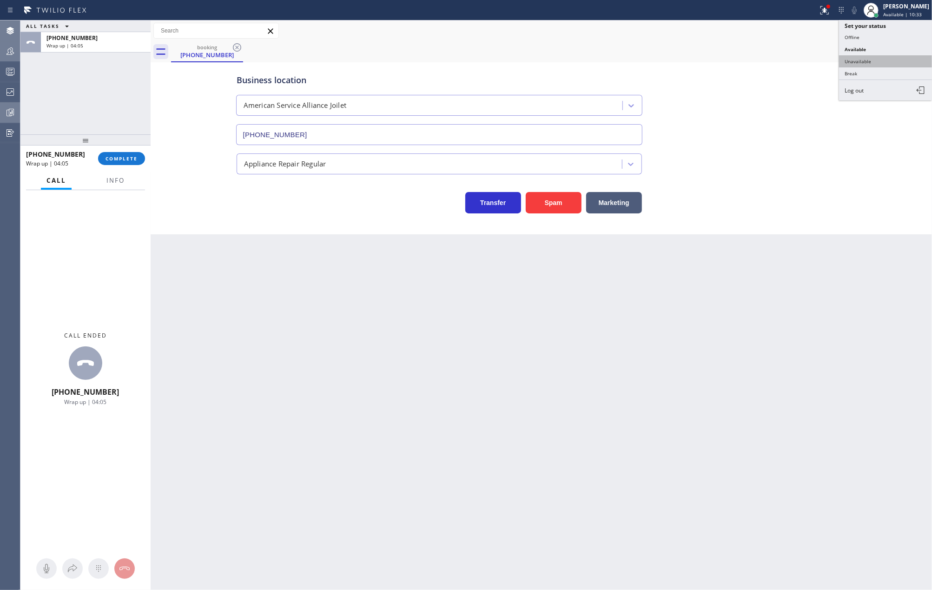
click at [878, 58] on button "Unavailable" at bounding box center [885, 61] width 93 height 12
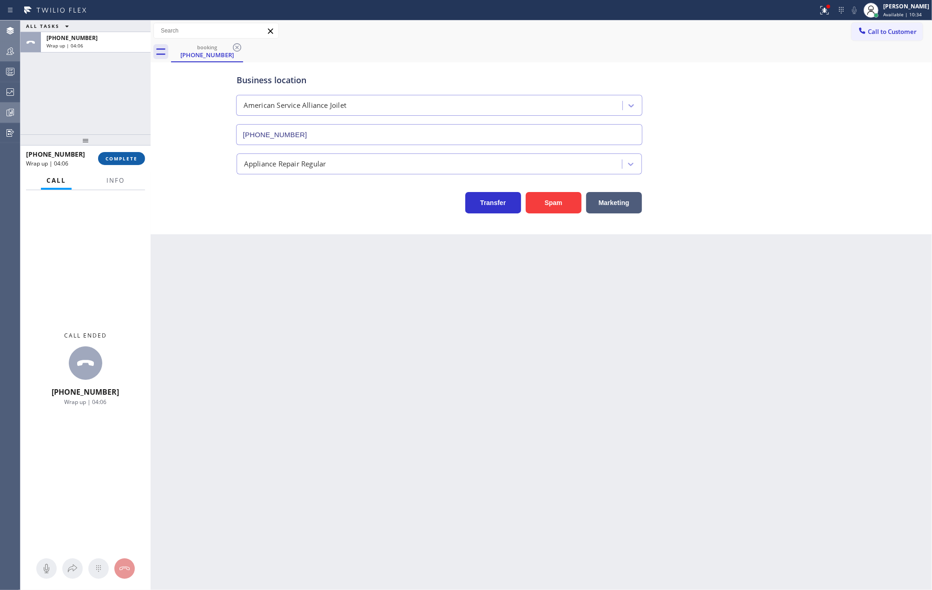
click at [131, 155] on span "COMPLETE" at bounding box center [121, 158] width 32 height 7
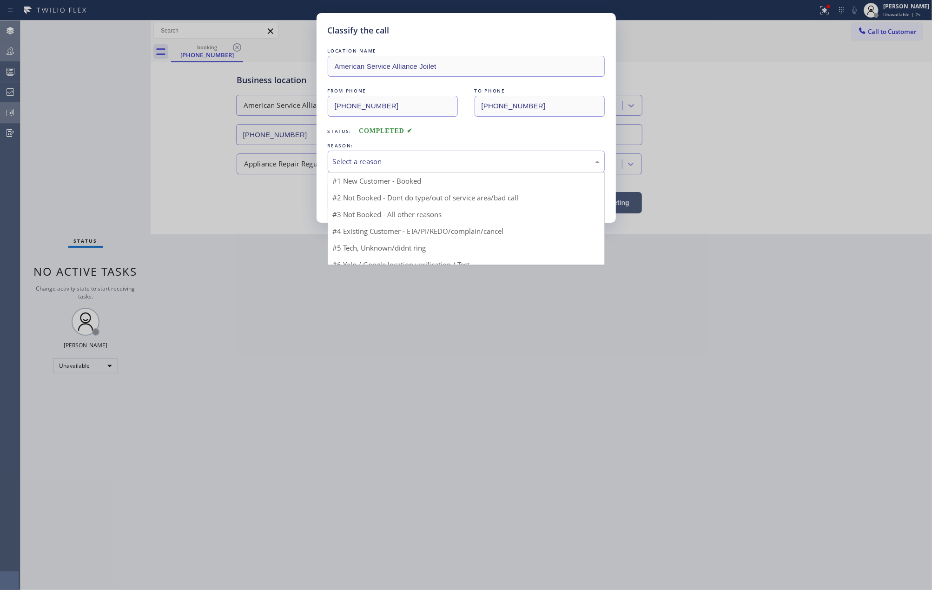
click at [540, 159] on div "Select a reason" at bounding box center [466, 161] width 267 height 11
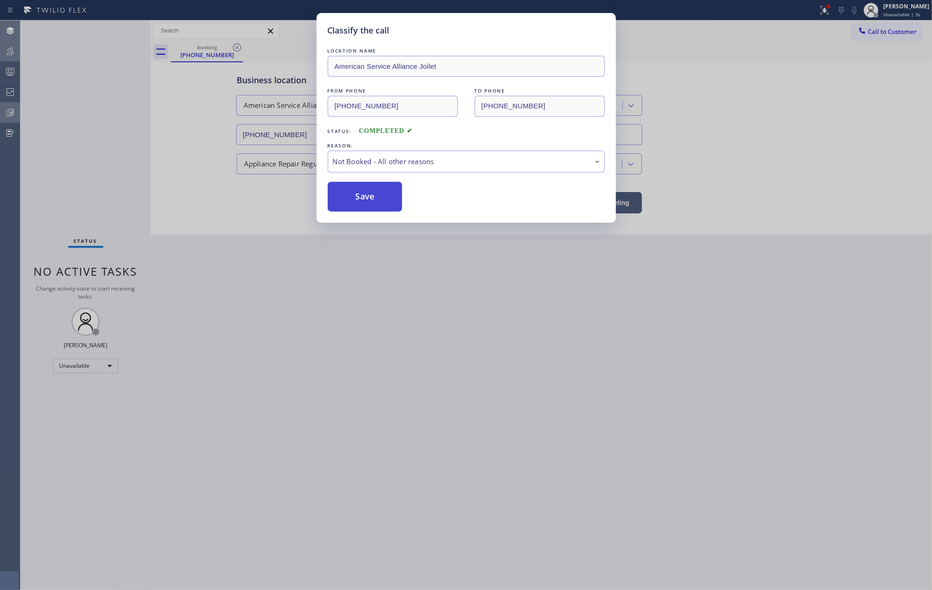
click at [373, 196] on button "Save" at bounding box center [365, 197] width 75 height 30
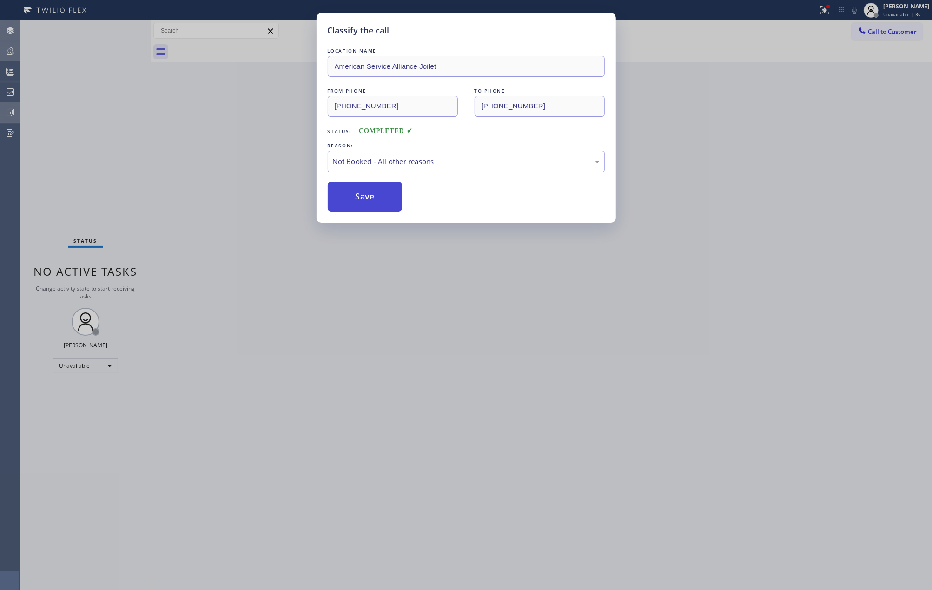
click at [373, 196] on button "Save" at bounding box center [365, 197] width 75 height 30
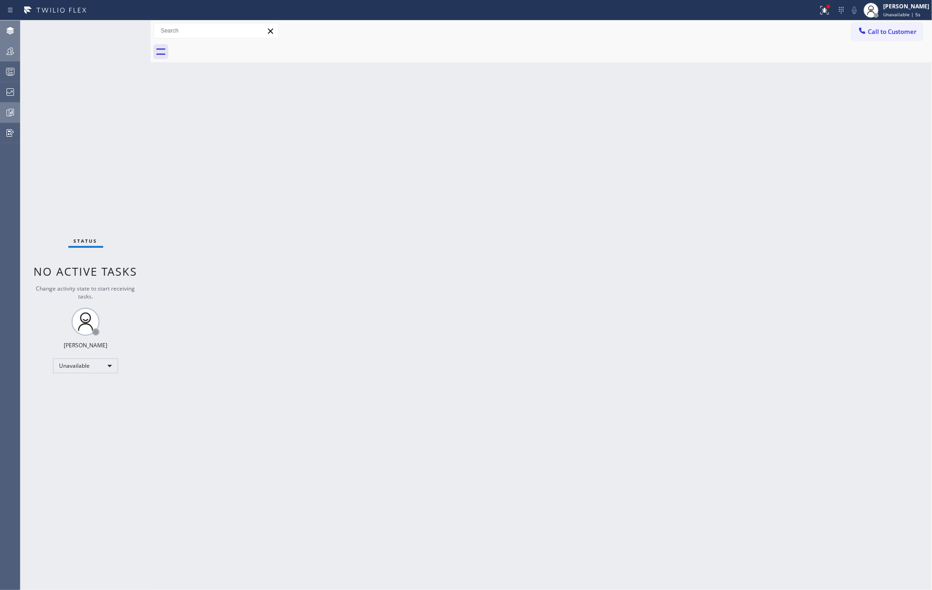
click at [829, 12] on icon at bounding box center [824, 10] width 8 height 8
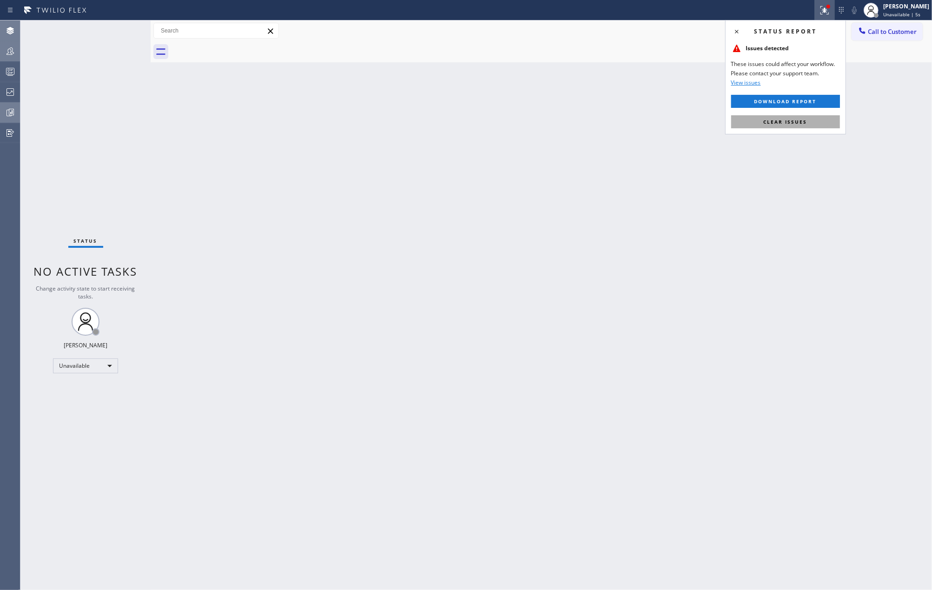
click at [809, 120] on button "Clear issues" at bounding box center [785, 121] width 109 height 13
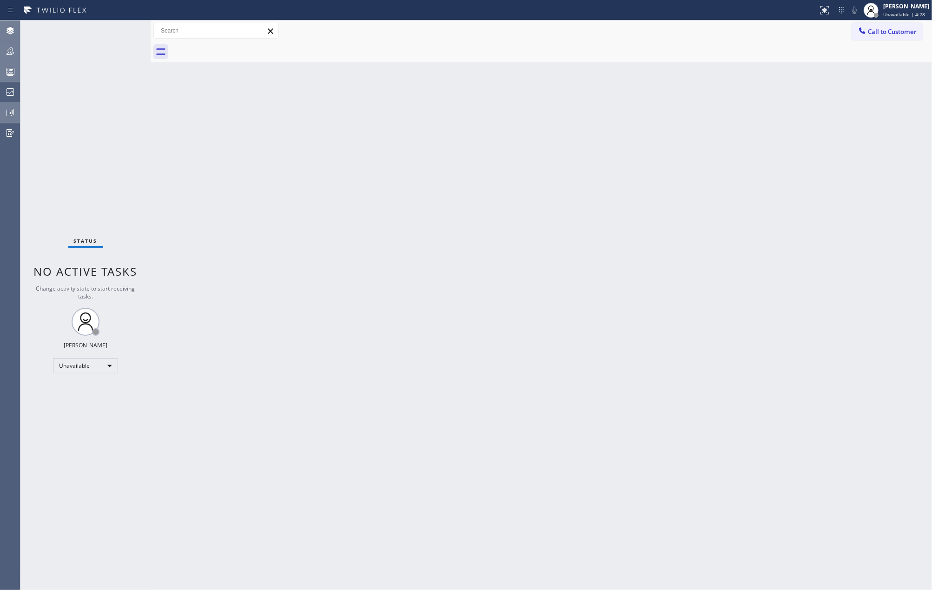
click at [8, 71] on icon at bounding box center [10, 71] width 11 height 11
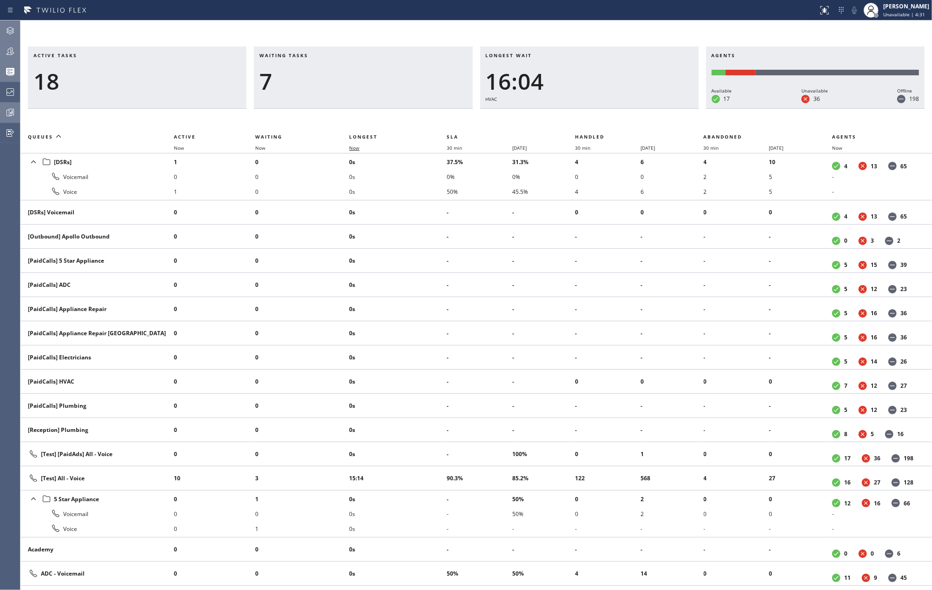
click at [355, 149] on span "Now" at bounding box center [354, 148] width 10 height 7
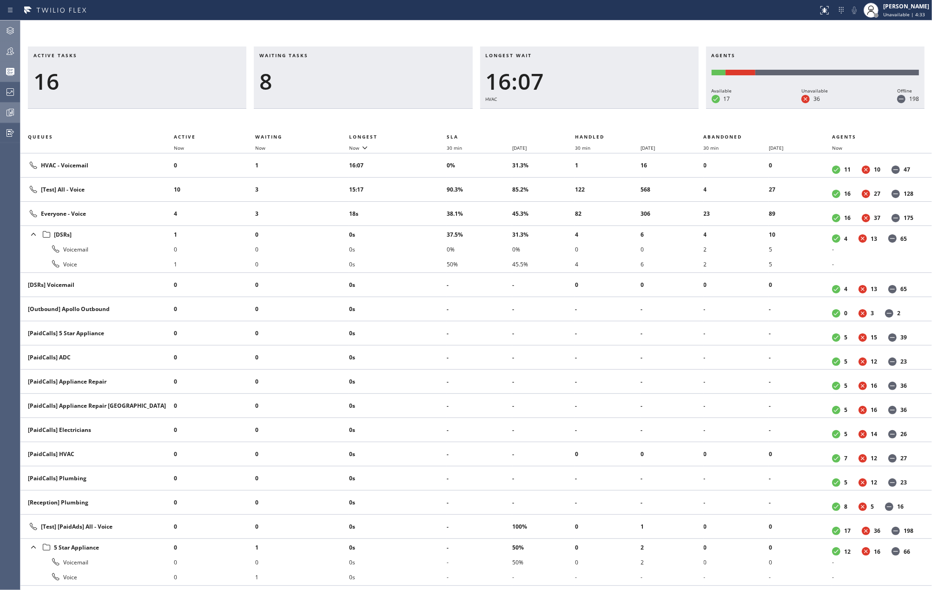
click at [10, 51] on icon at bounding box center [10, 51] width 11 height 11
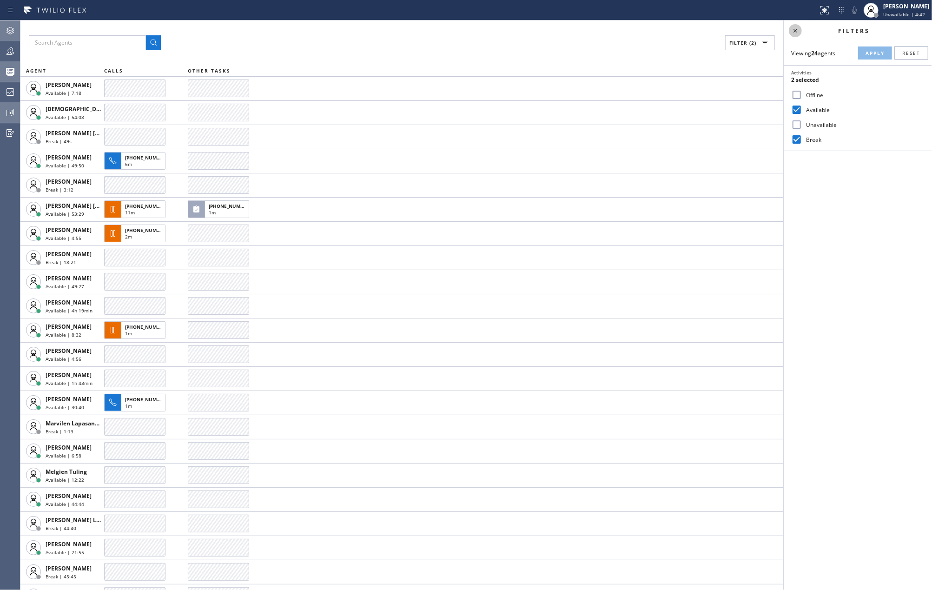
click at [796, 33] on icon at bounding box center [795, 30] width 11 height 11
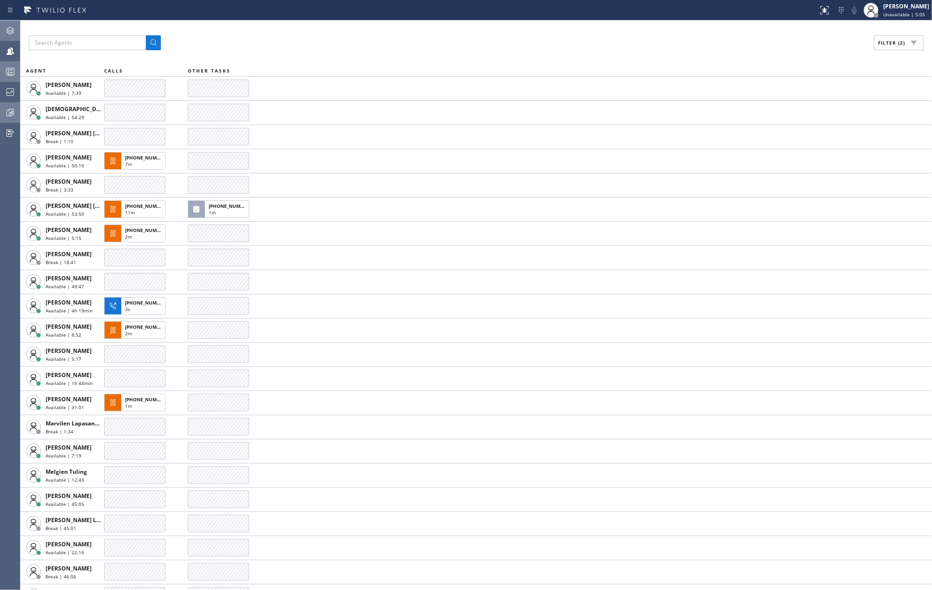
click at [8, 69] on icon at bounding box center [10, 71] width 11 height 11
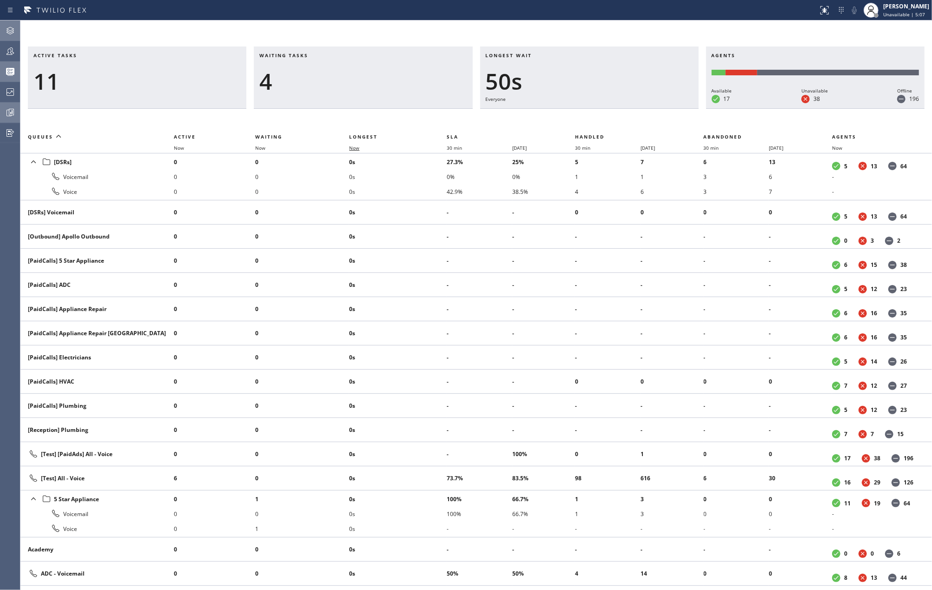
click at [354, 149] on span "Now" at bounding box center [354, 148] width 10 height 7
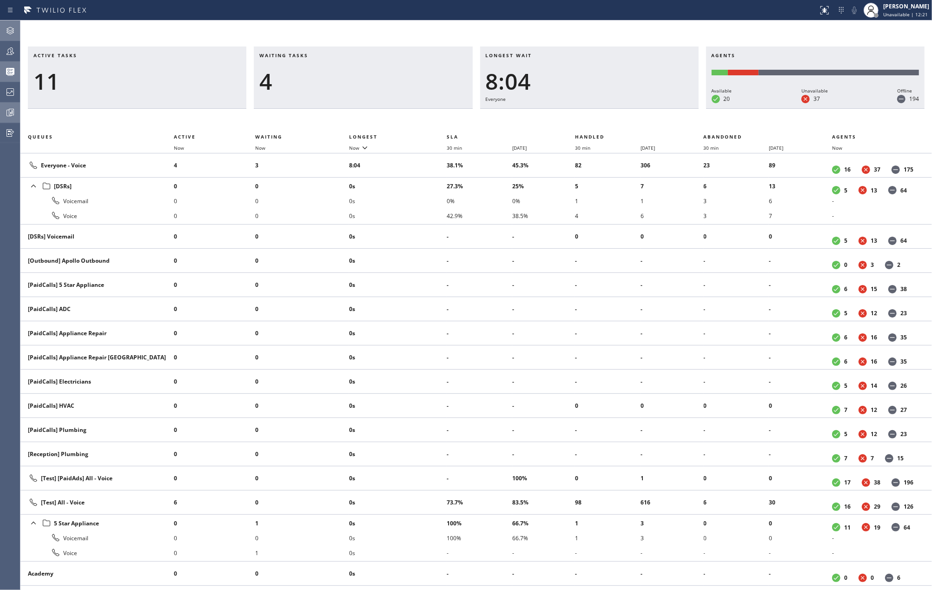
click at [5, 111] on icon at bounding box center [10, 112] width 11 height 11
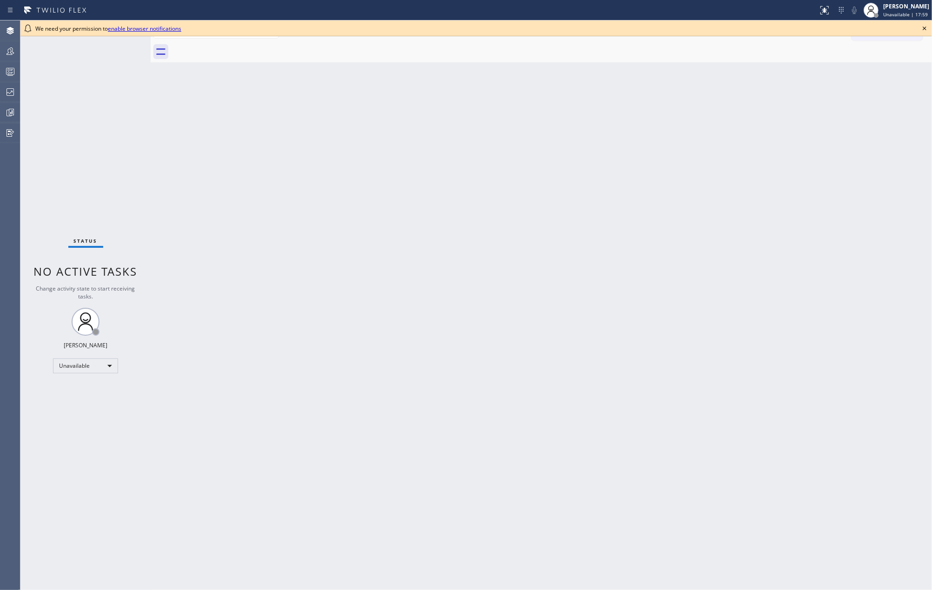
click at [923, 28] on icon at bounding box center [924, 28] width 11 height 11
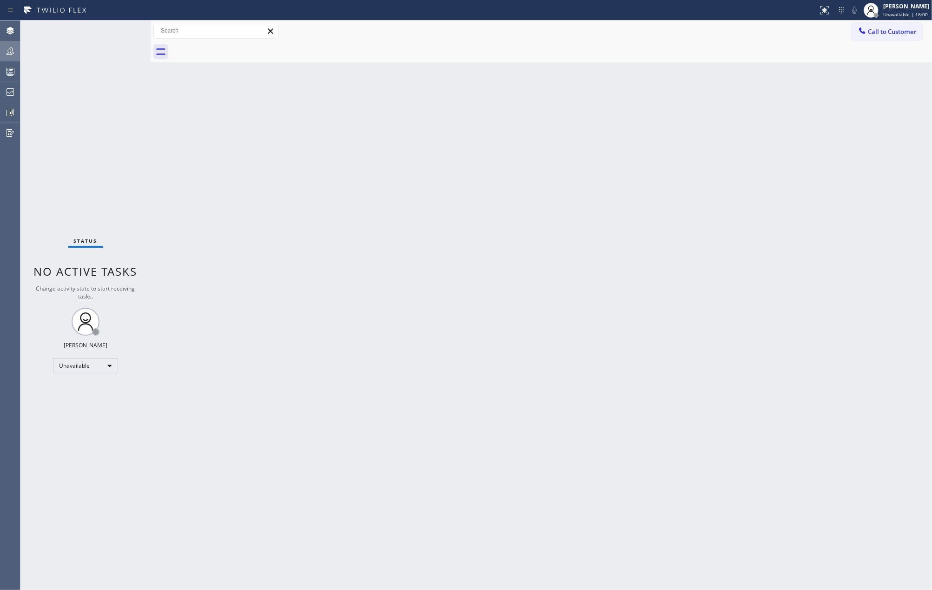
click at [3, 51] on div at bounding box center [10, 51] width 20 height 11
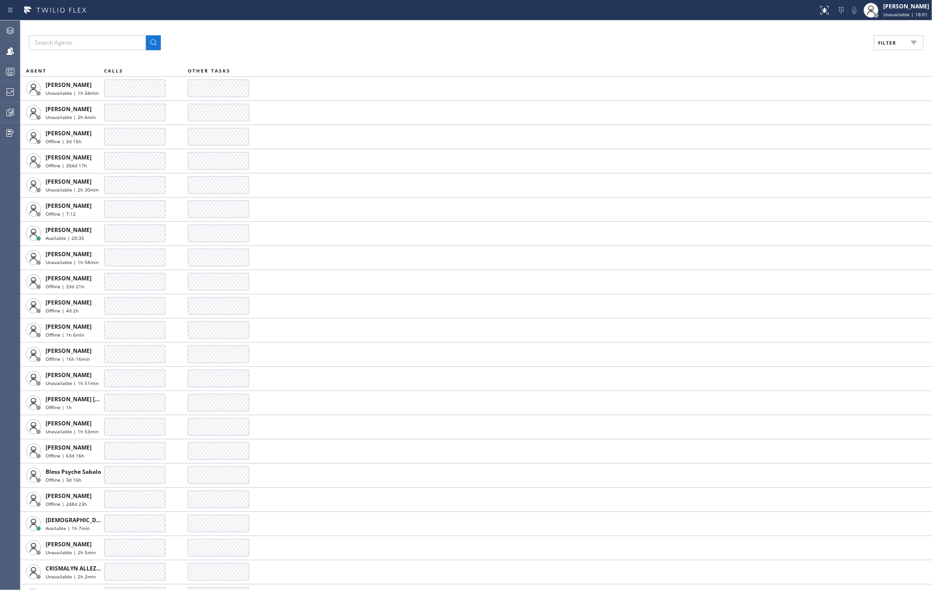
click at [895, 45] on span "Filter" at bounding box center [887, 43] width 18 height 7
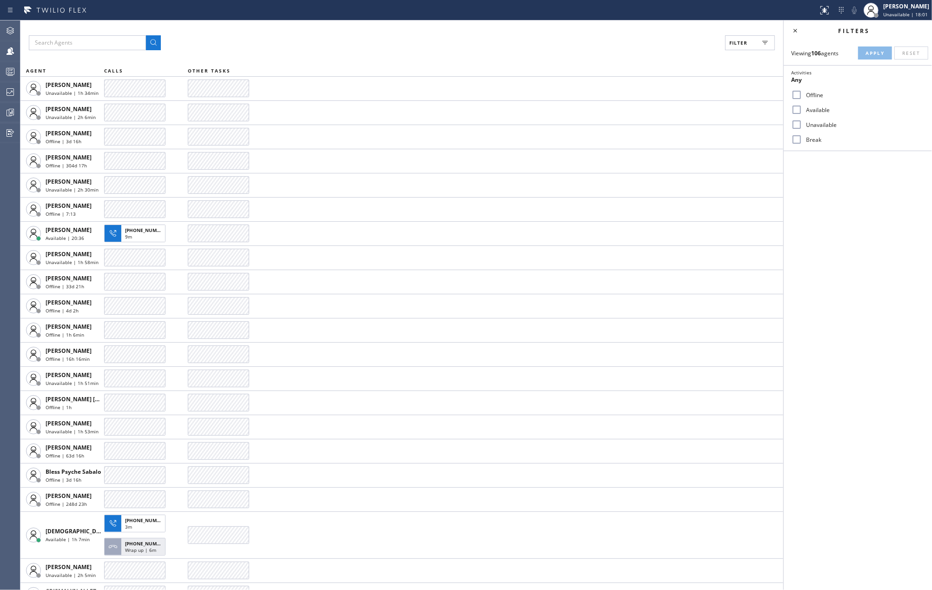
click at [800, 109] on input "Available" at bounding box center [796, 109] width 11 height 11
checkbox input "true"
click at [869, 54] on span "Apply" at bounding box center [874, 53] width 19 height 7
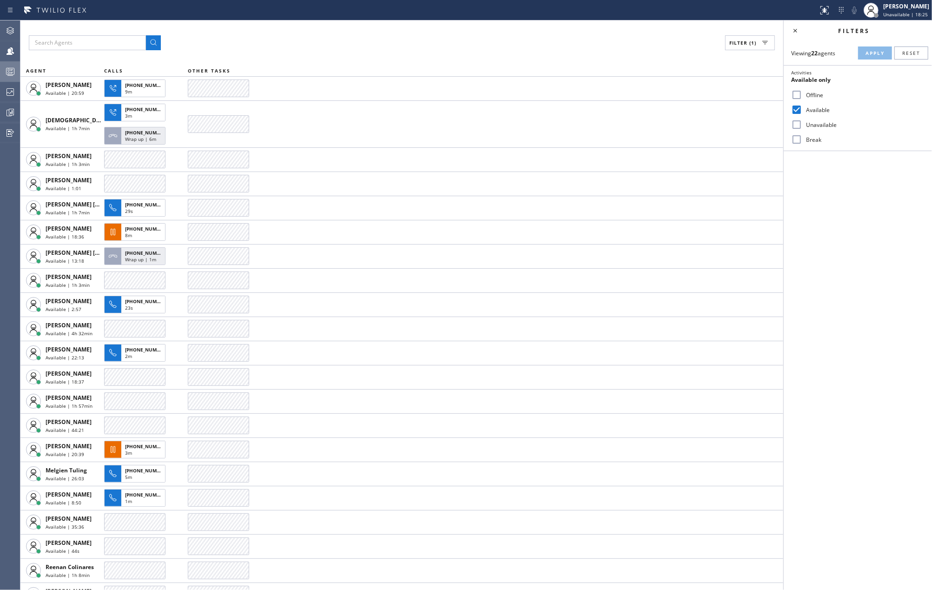
click at [7, 71] on icon at bounding box center [10, 71] width 11 height 11
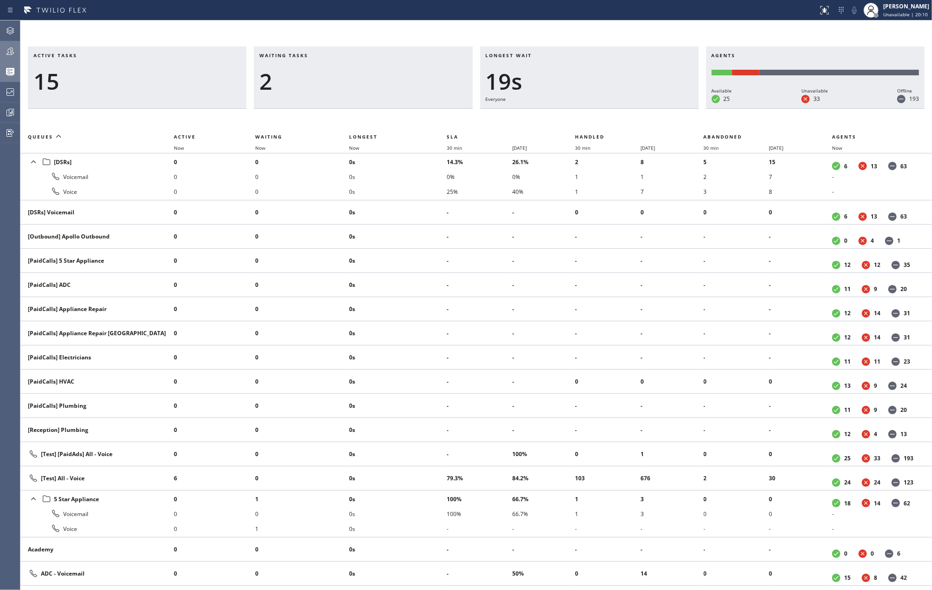
click at [15, 53] on icon at bounding box center [10, 51] width 11 height 11
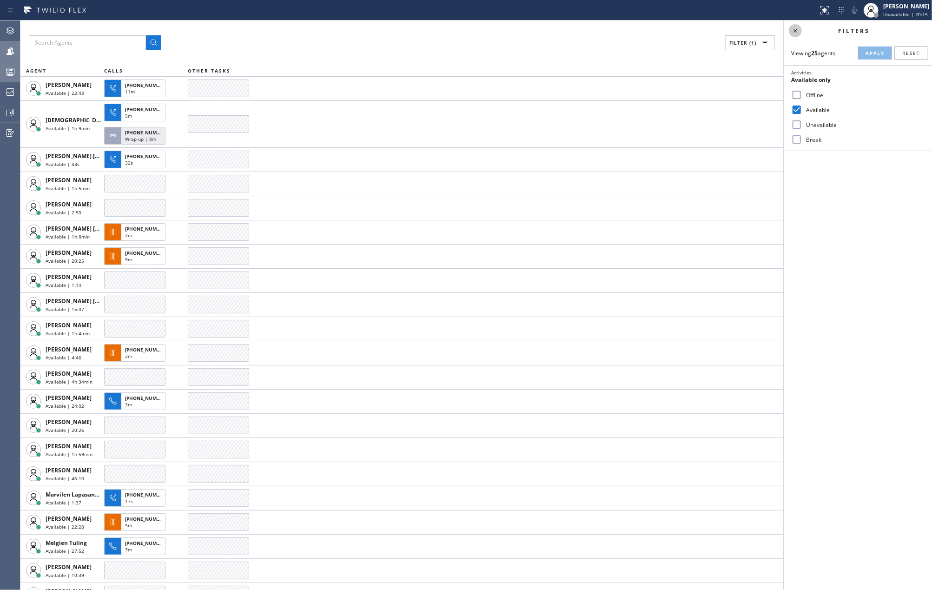
click at [791, 30] on icon at bounding box center [795, 30] width 11 height 11
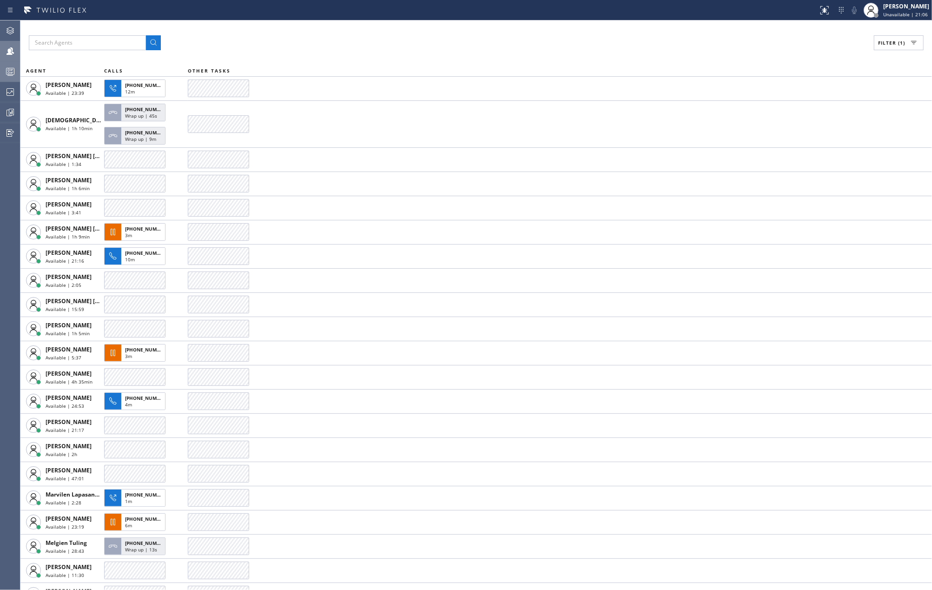
click at [6, 79] on div at bounding box center [10, 71] width 20 height 19
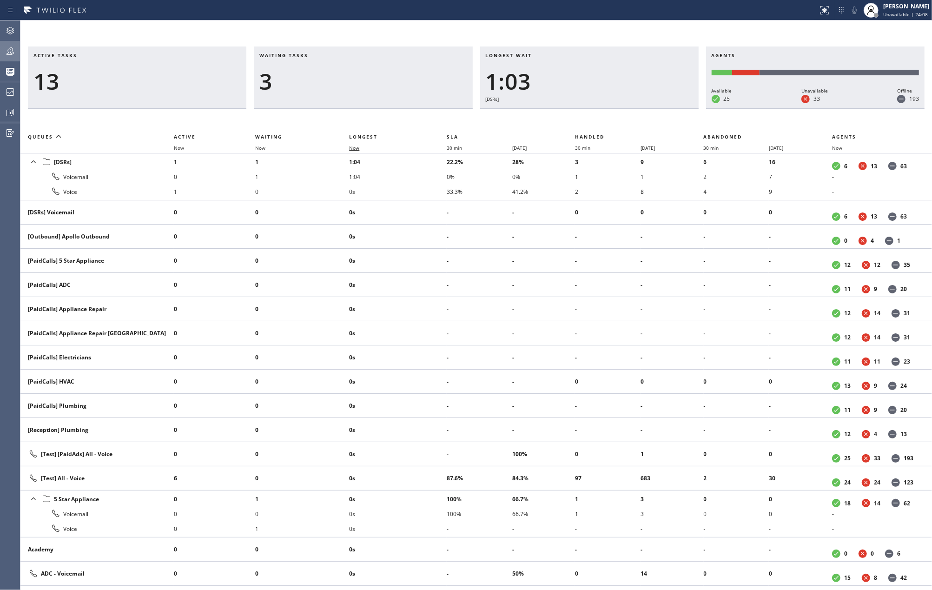
click at [352, 148] on span "Now" at bounding box center [354, 148] width 10 height 7
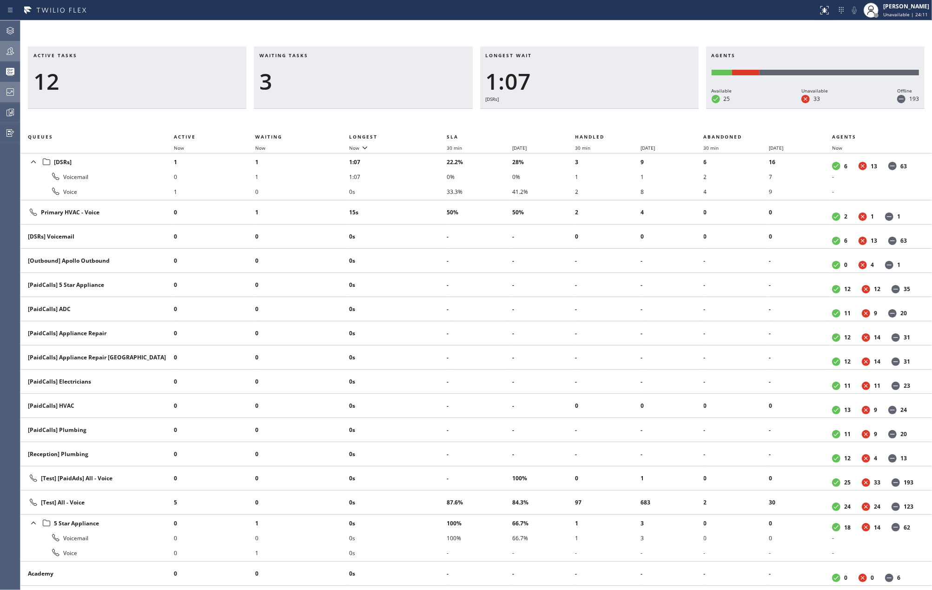
click at [10, 96] on icon at bounding box center [10, 91] width 11 height 11
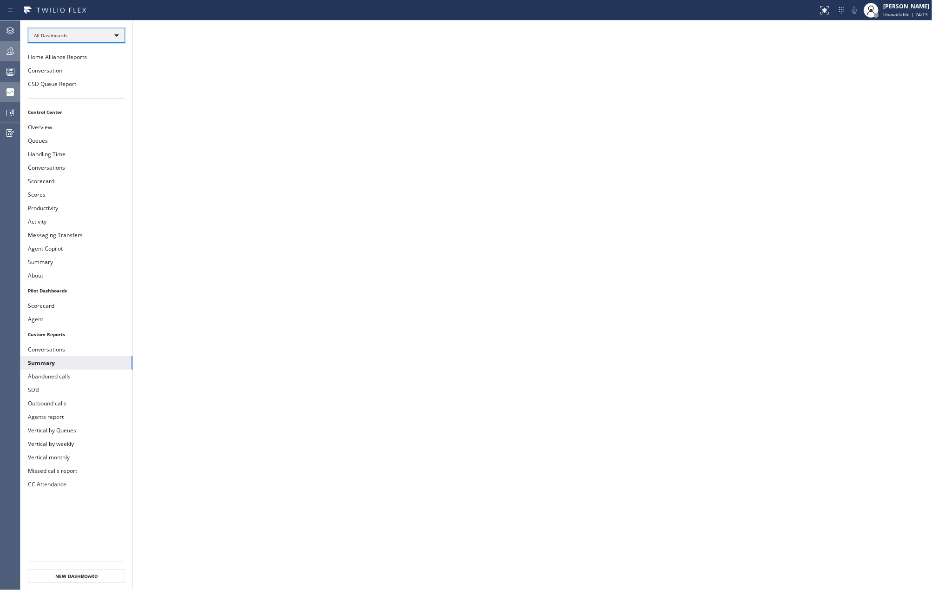
click at [96, 32] on div "All Dashboards" at bounding box center [76, 35] width 97 height 15
click at [73, 90] on li "Custom Reports" at bounding box center [75, 95] width 95 height 11
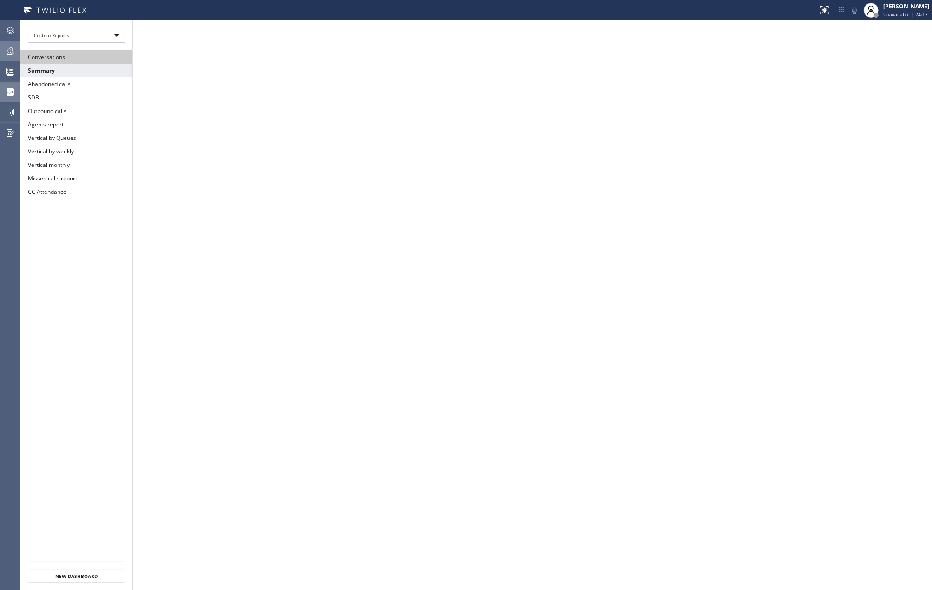
click at [73, 58] on button "Conversations" at bounding box center [76, 56] width 112 height 13
click at [830, 6] on div at bounding box center [828, 7] width 4 height 4
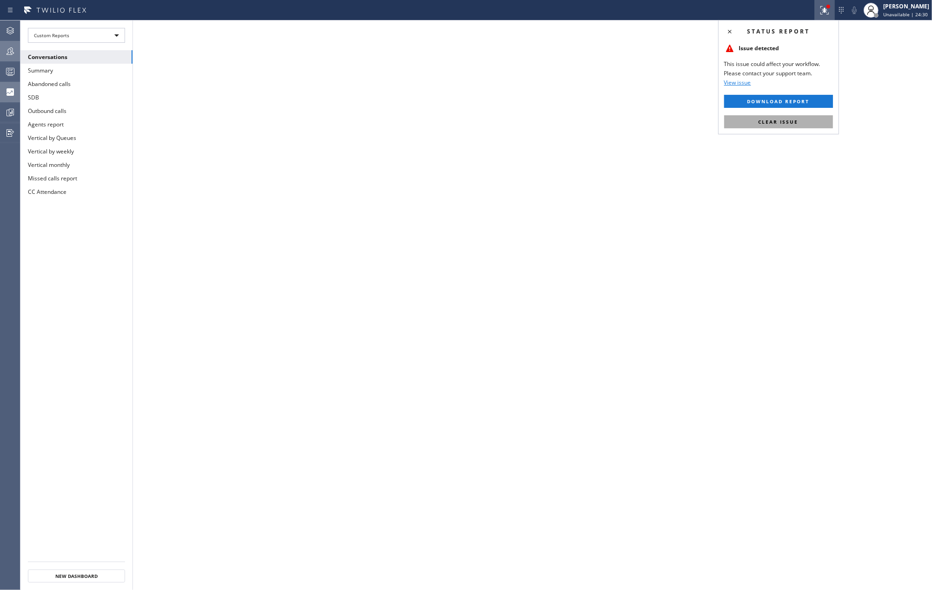
click at [800, 123] on button "Clear issue" at bounding box center [778, 121] width 109 height 13
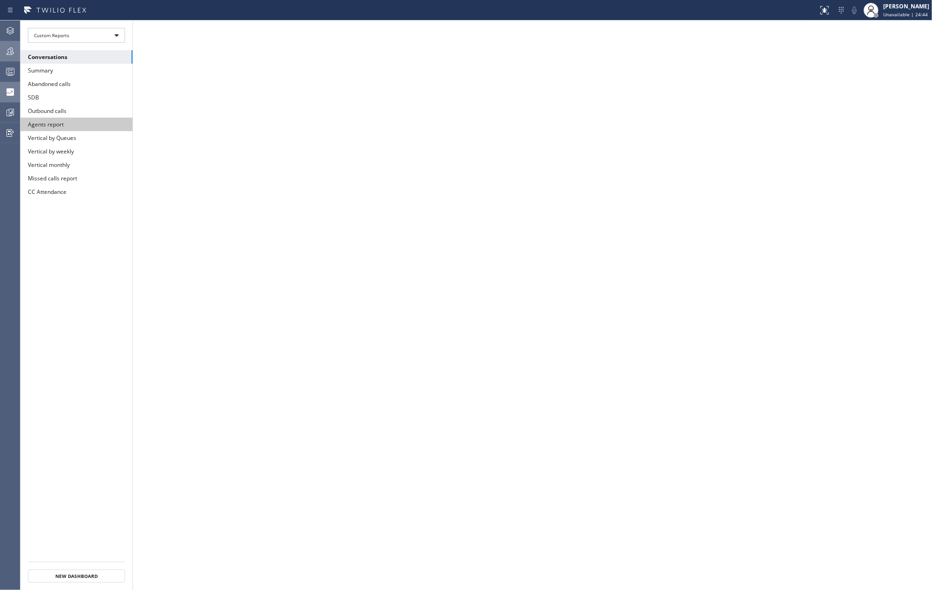
click at [66, 126] on button "Agents report" at bounding box center [76, 124] width 112 height 13
click at [68, 195] on button "CC Attendance" at bounding box center [76, 191] width 112 height 13
click at [826, 9] on icon at bounding box center [823, 9] width 6 height 7
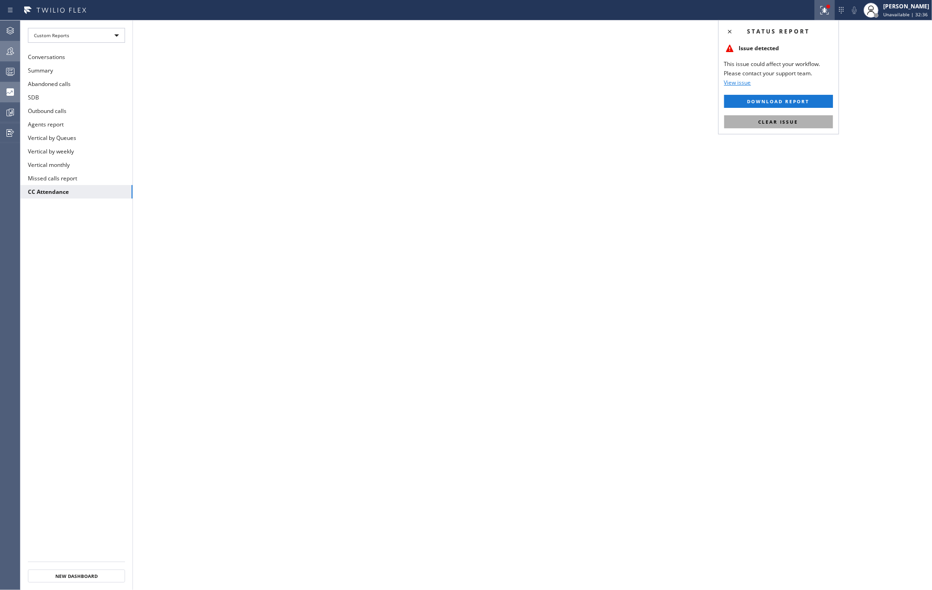
click at [775, 119] on span "Clear issue" at bounding box center [778, 122] width 40 height 7
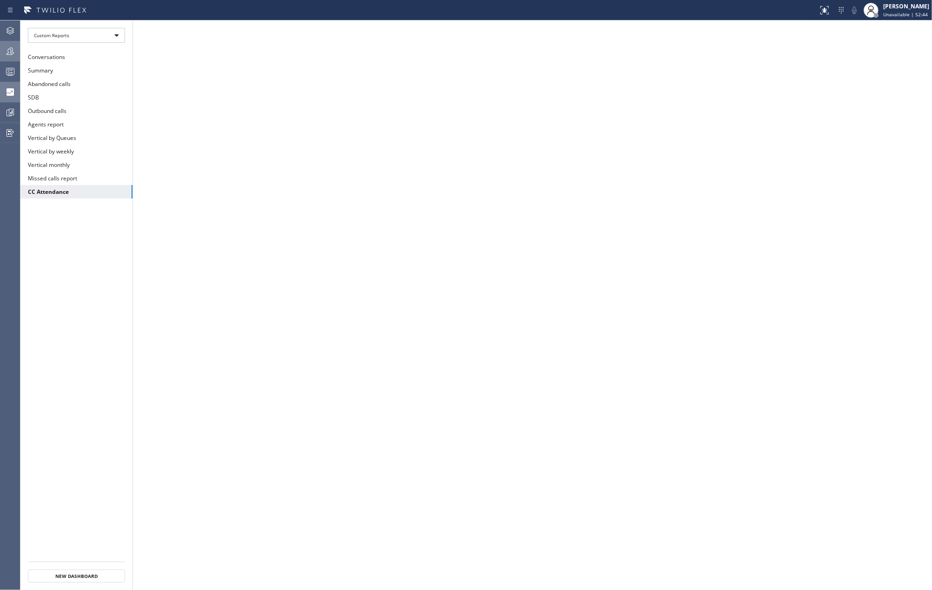
click at [9, 69] on circle at bounding box center [9, 70] width 2 height 2
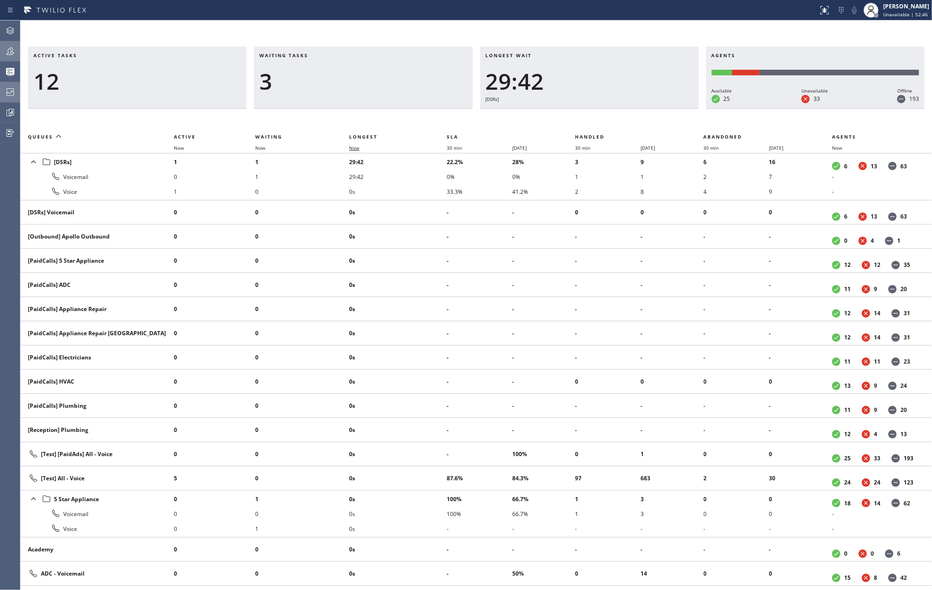
click at [353, 146] on span "Now" at bounding box center [354, 148] width 10 height 7
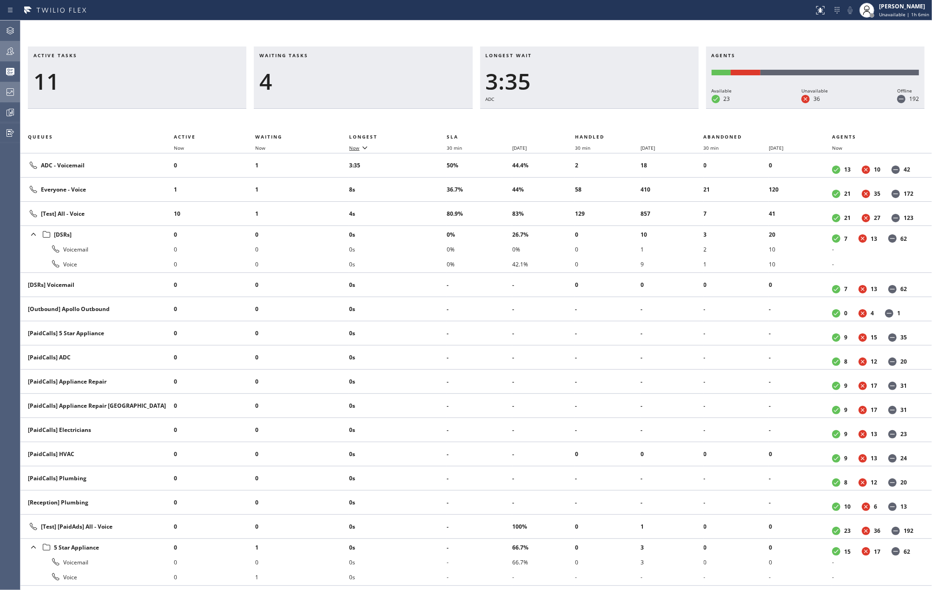
click at [361, 148] on icon at bounding box center [364, 147] width 11 height 11
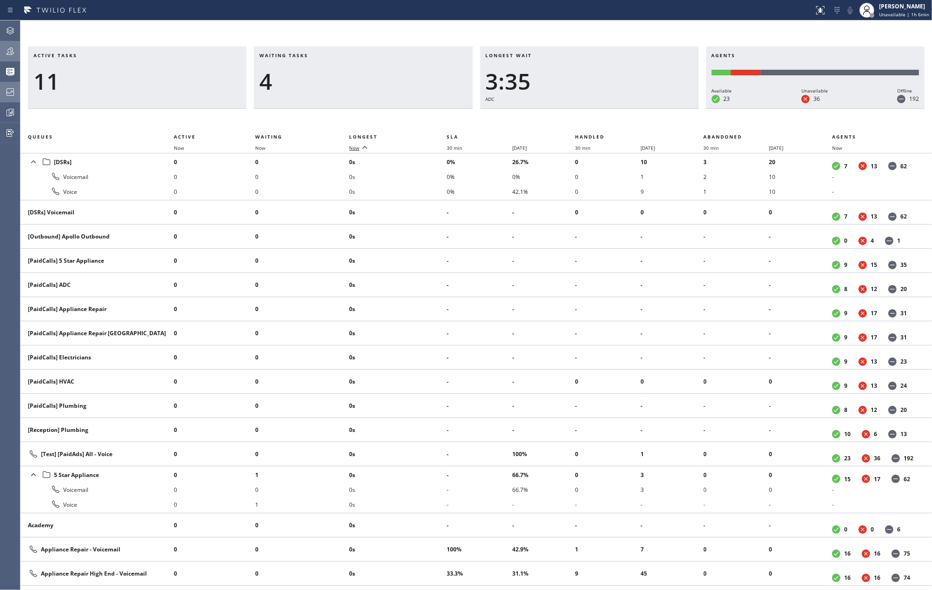
click at [361, 148] on icon at bounding box center [364, 147] width 11 height 11
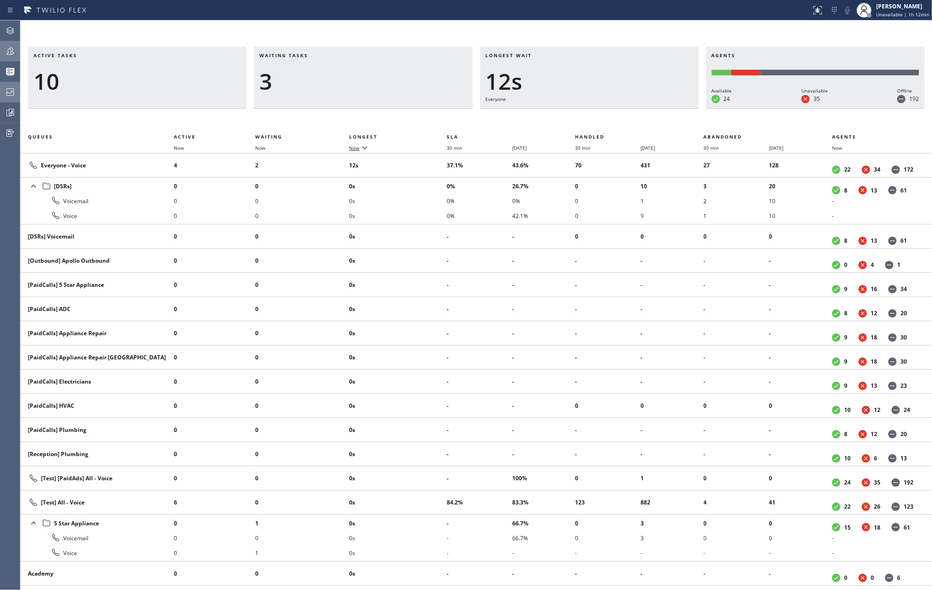
click at [328, 23] on div "Active tasks 10 Waiting tasks 3 Longest wait 12s Everyone Agents Available 24 U…" at bounding box center [475, 304] width 911 height 569
click at [3, 110] on div at bounding box center [10, 112] width 20 height 11
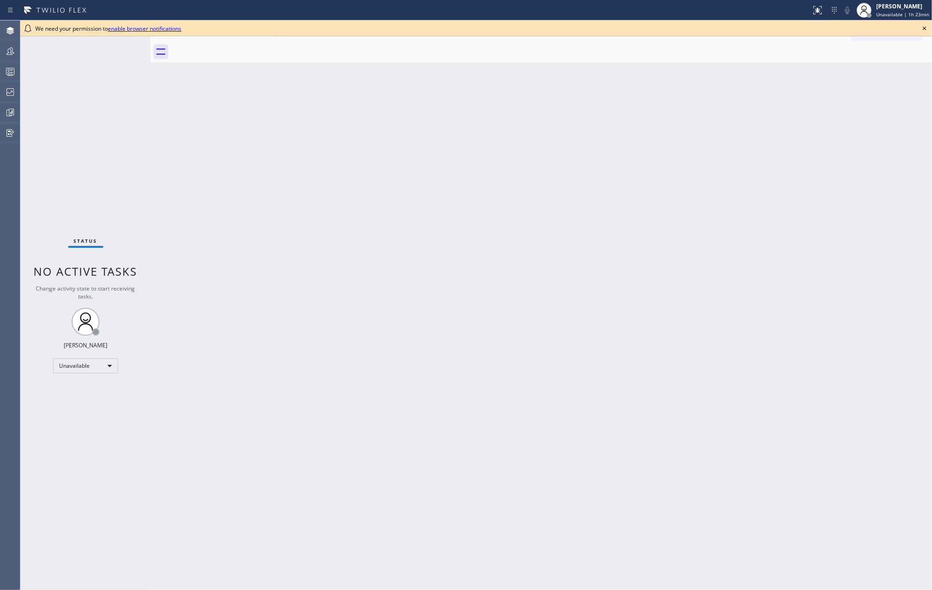
click at [922, 25] on icon at bounding box center [924, 28] width 11 height 11
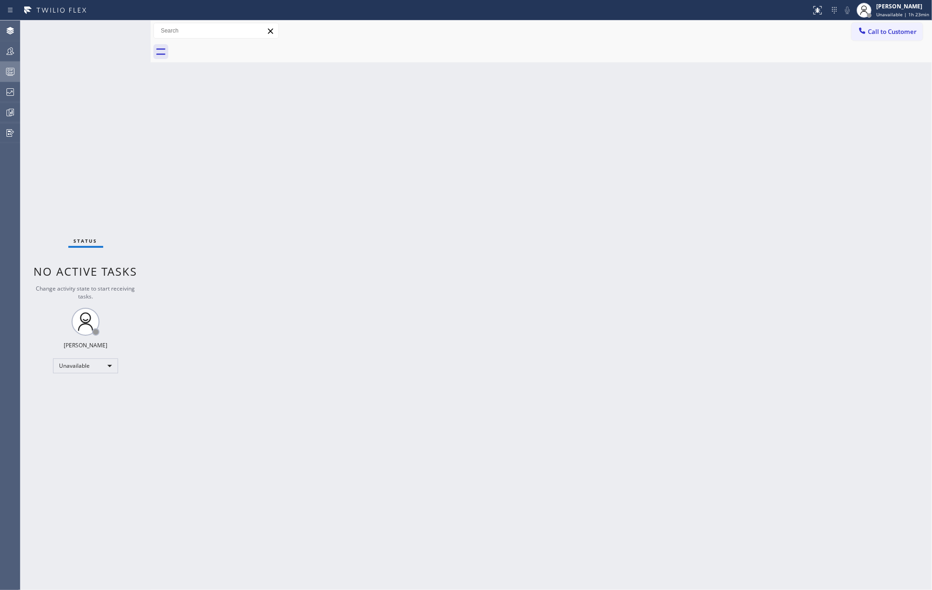
click at [12, 70] on icon at bounding box center [10, 71] width 11 height 11
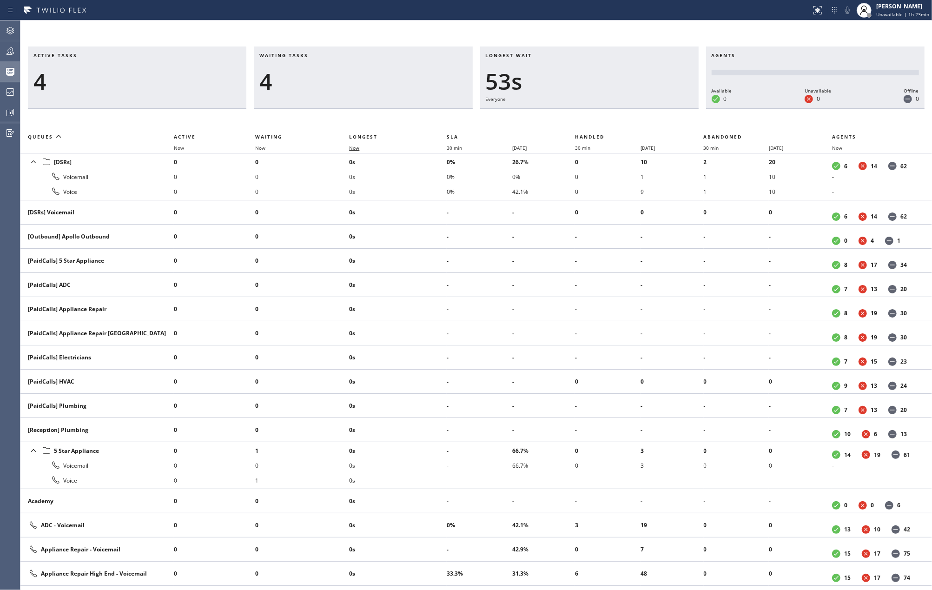
click at [358, 145] on span "Now" at bounding box center [354, 148] width 10 height 7
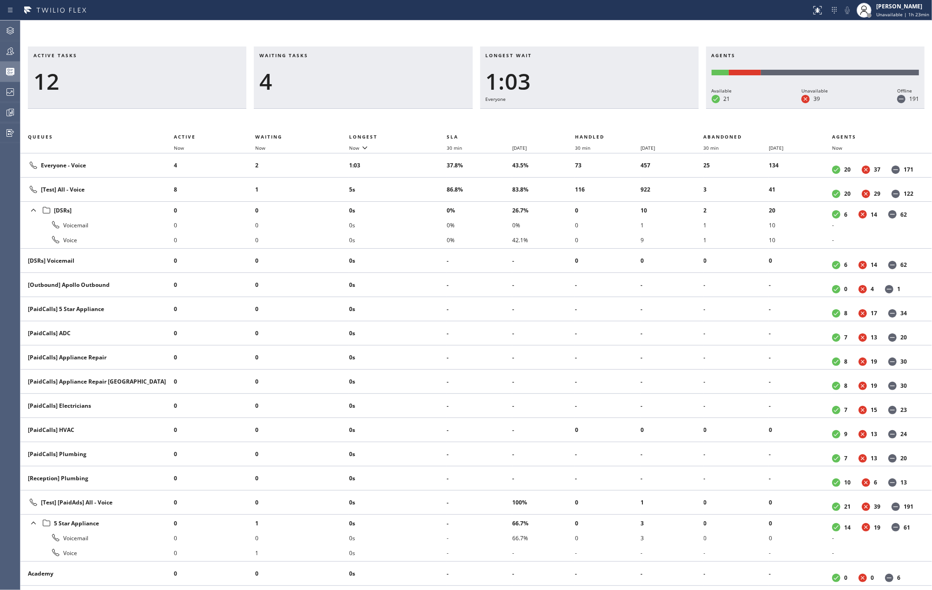
click at [445, 8] on div at bounding box center [405, 10] width 803 height 15
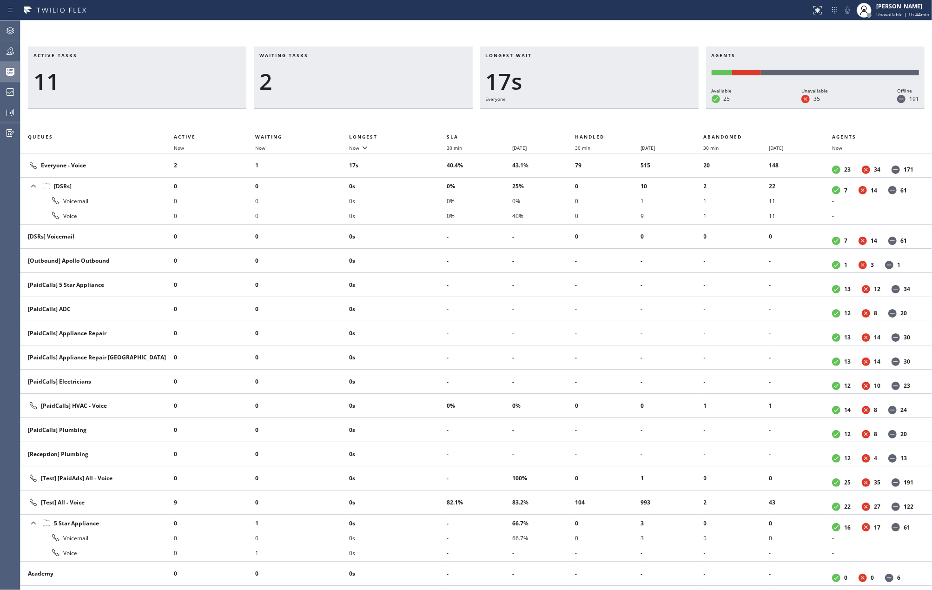
click at [204, 60] on h3 "Active tasks" at bounding box center [136, 59] width 207 height 14
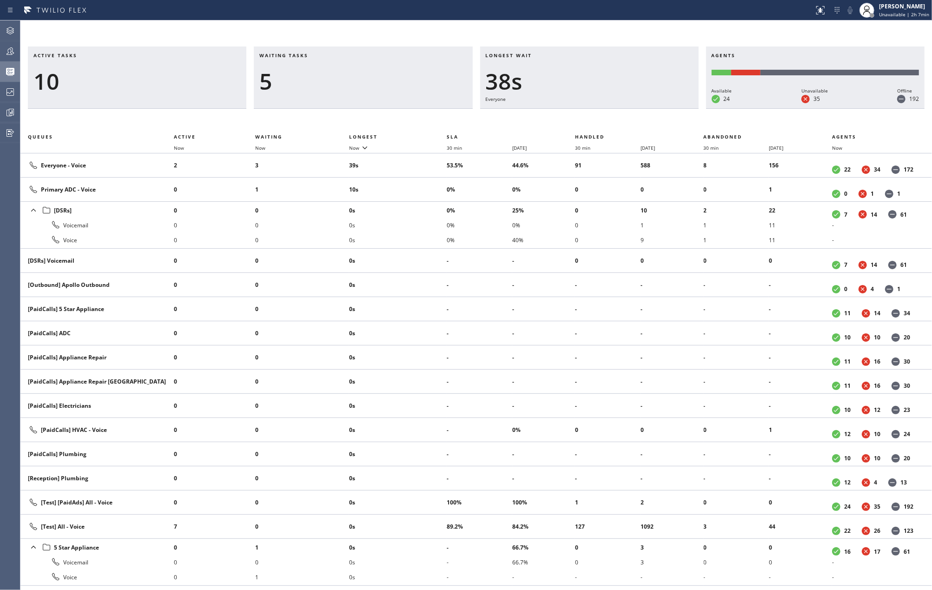
click at [184, 28] on div "Active tasks 10 Waiting tasks 5 Longest wait 38s Everyone Agents Available 24 U…" at bounding box center [475, 304] width 911 height 569
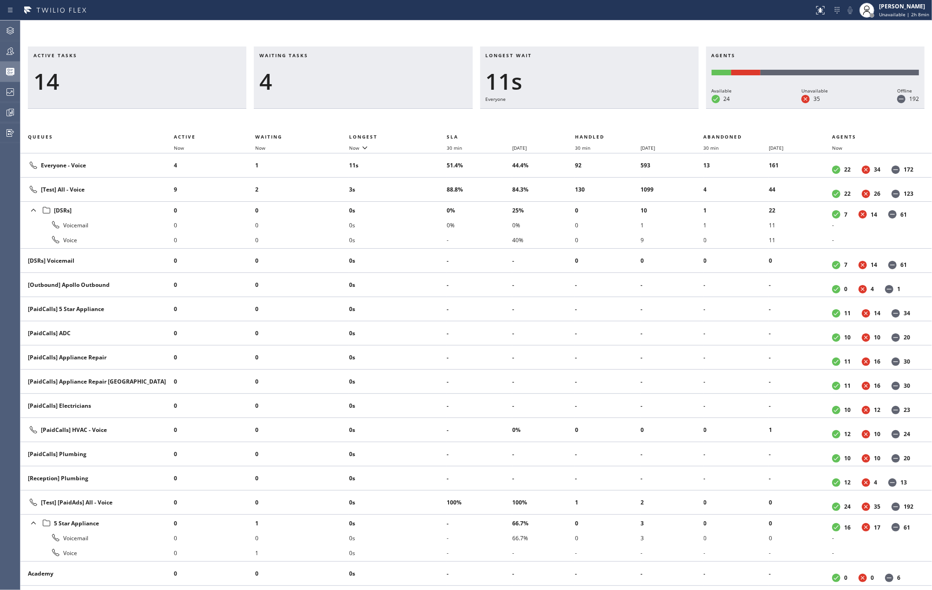
click at [387, 34] on div "Active tasks 14 Waiting tasks 4 Longest wait 11s Everyone Agents Available 24 U…" at bounding box center [475, 304] width 911 height 569
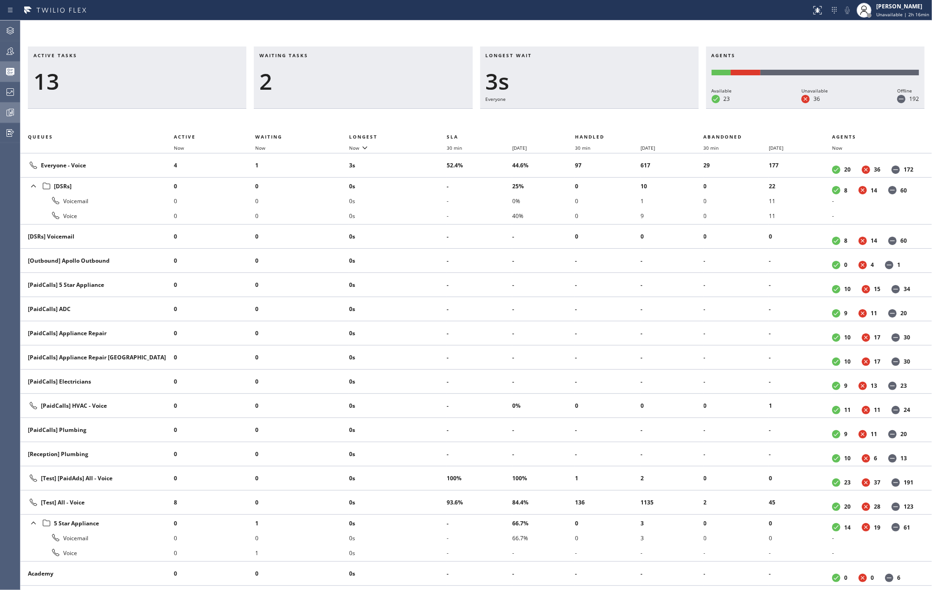
click at [7, 118] on div at bounding box center [10, 112] width 20 height 19
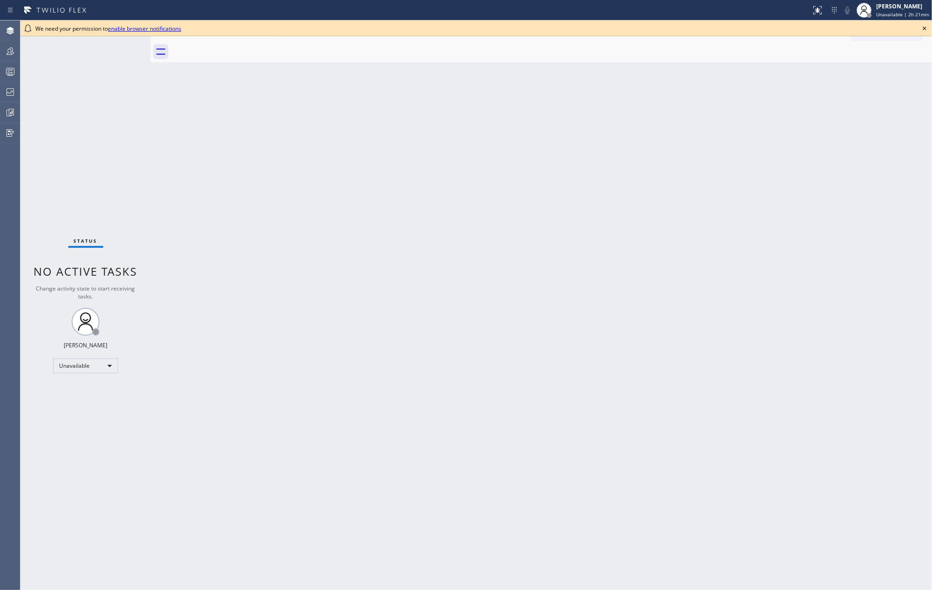
click at [926, 26] on icon at bounding box center [924, 28] width 11 height 11
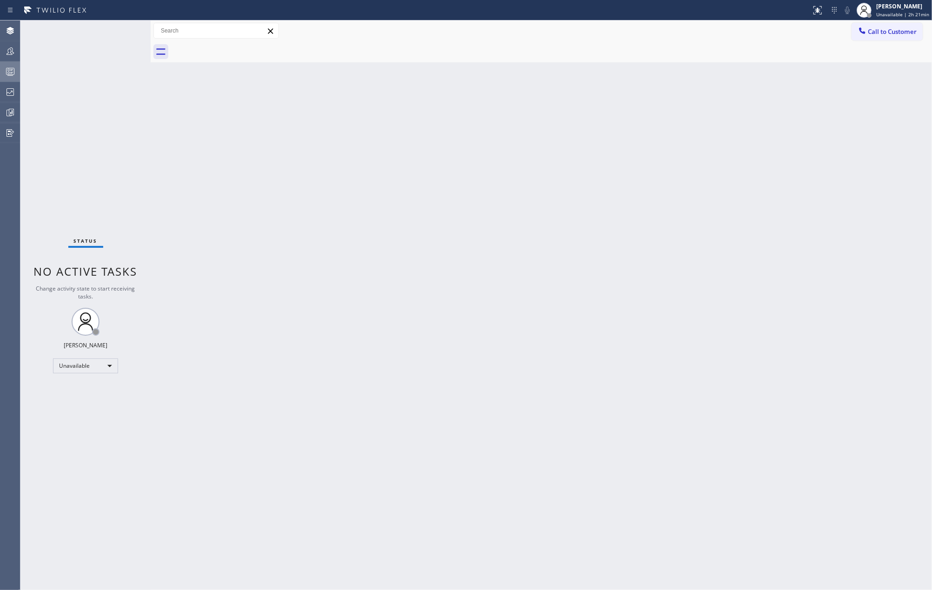
click at [8, 71] on circle at bounding box center [9, 70] width 2 height 2
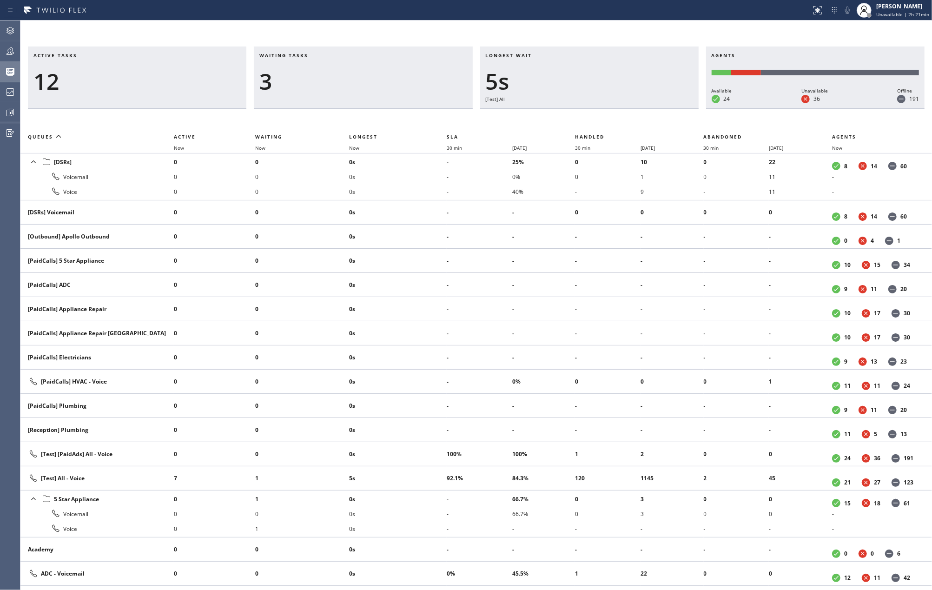
click at [183, 41] on div "Active tasks 12 Waiting tasks 3 Longest wait 5s [Test] All Agents Available 24 …" at bounding box center [475, 304] width 911 height 569
click at [240, 26] on div "Active tasks 13 Waiting tasks 2 Longest wait 4s Everyone Agents Available 24 Un…" at bounding box center [475, 304] width 911 height 569
click at [882, 12] on span "Unavailable | 2h 22min" at bounding box center [902, 14] width 53 height 7
click at [861, 75] on button "Break" at bounding box center [885, 73] width 93 height 12
drag, startPoint x: 143, startPoint y: 36, endPoint x: 160, endPoint y: 36, distance: 16.7
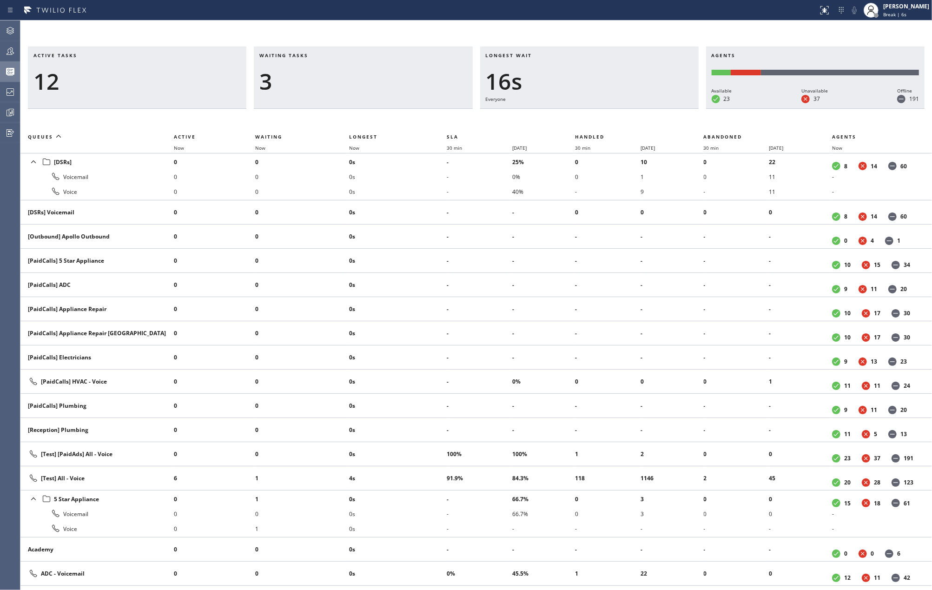
click at [149, 36] on div "Active tasks 12 Waiting tasks 3 Longest wait 16s Everyone Agents Available 23 U…" at bounding box center [475, 304] width 911 height 569
